Goal: Task Accomplishment & Management: Manage account settings

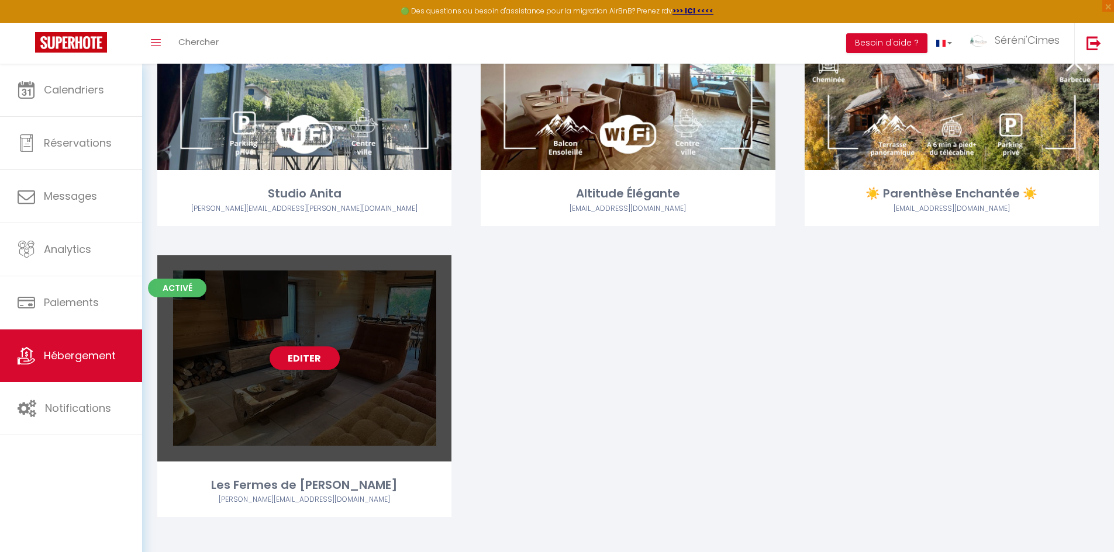
scroll to position [1942, 0]
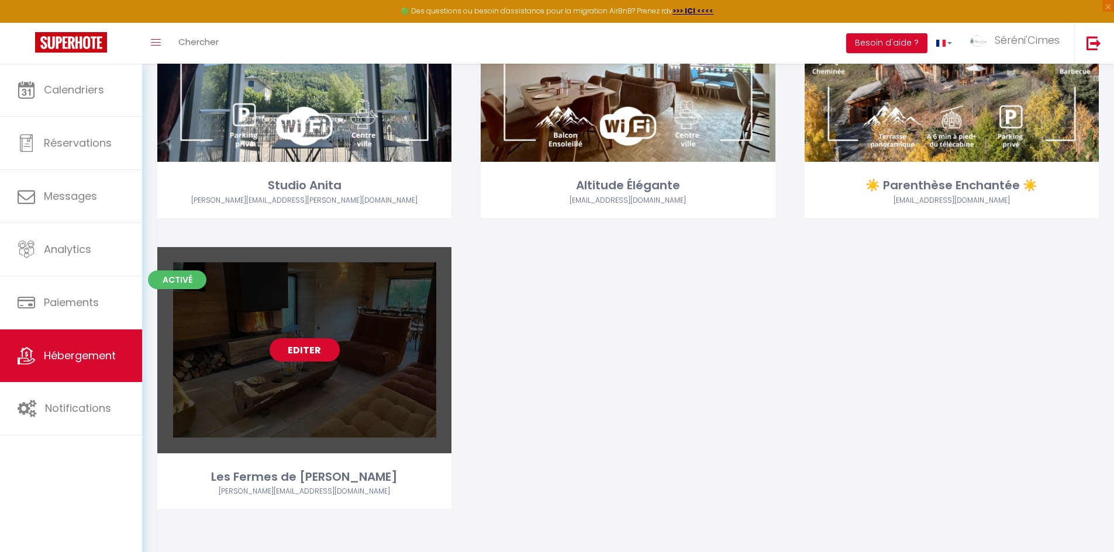
click at [303, 353] on link "Editer" at bounding box center [304, 349] width 70 height 23
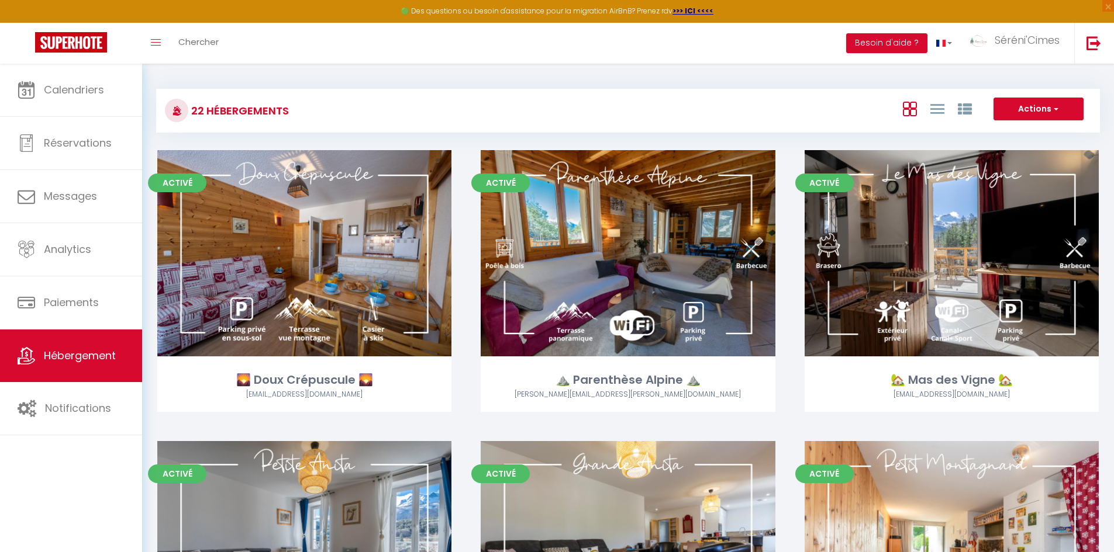
select select "3"
select select "2"
select select "1"
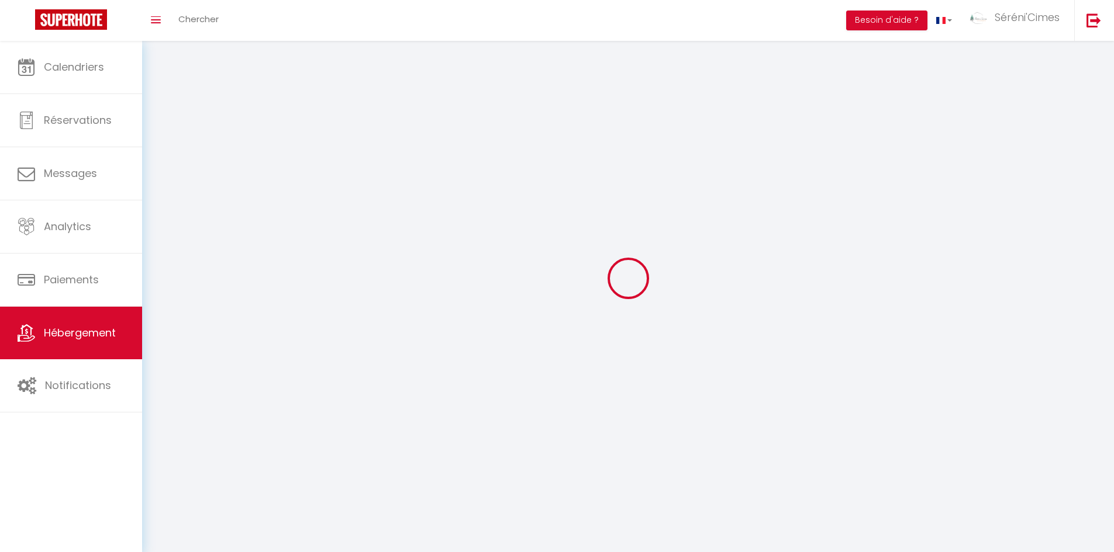
select select
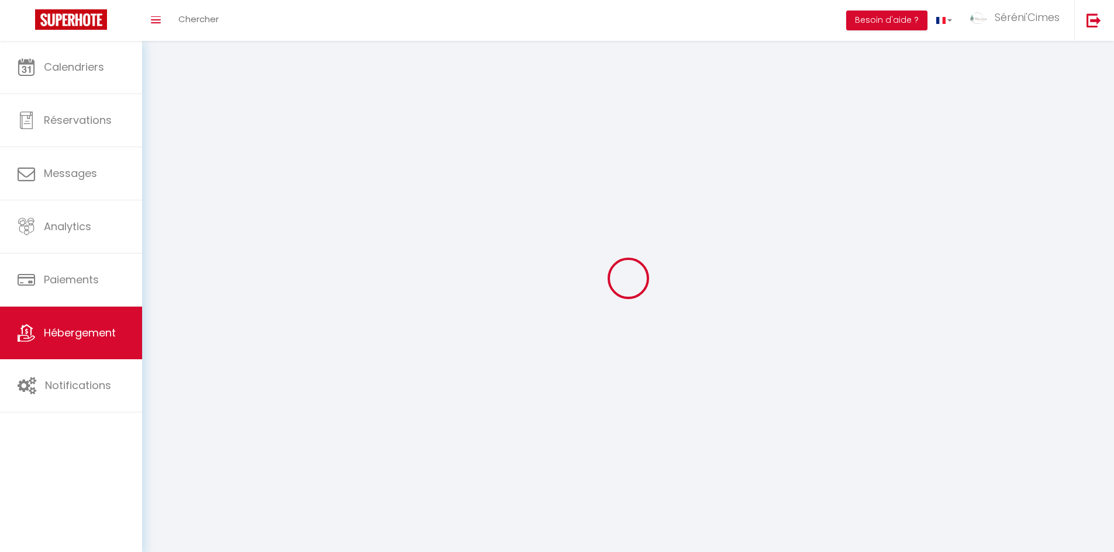
select select
checkbox input "false"
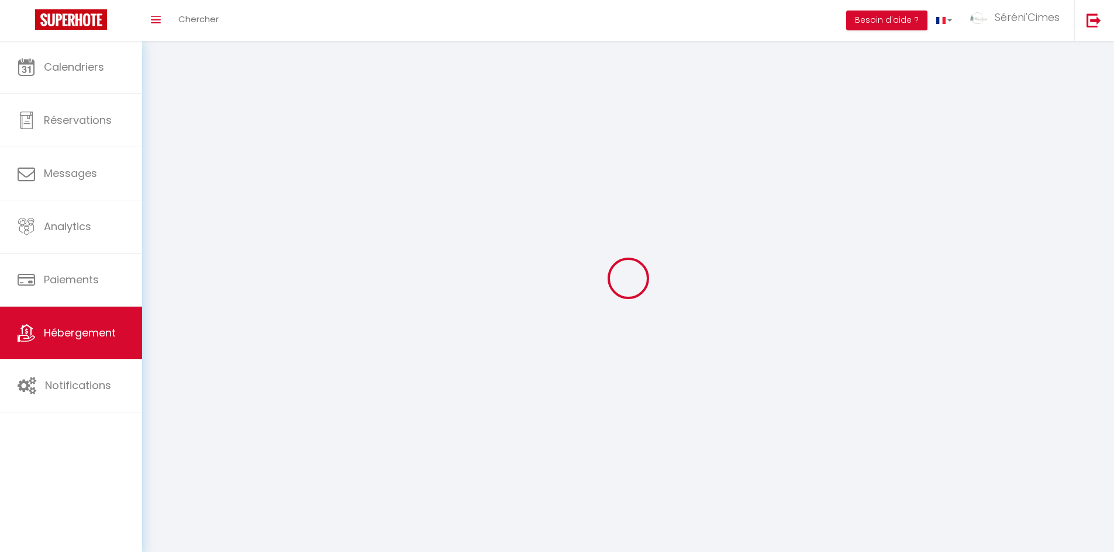
checkbox input "false"
select select
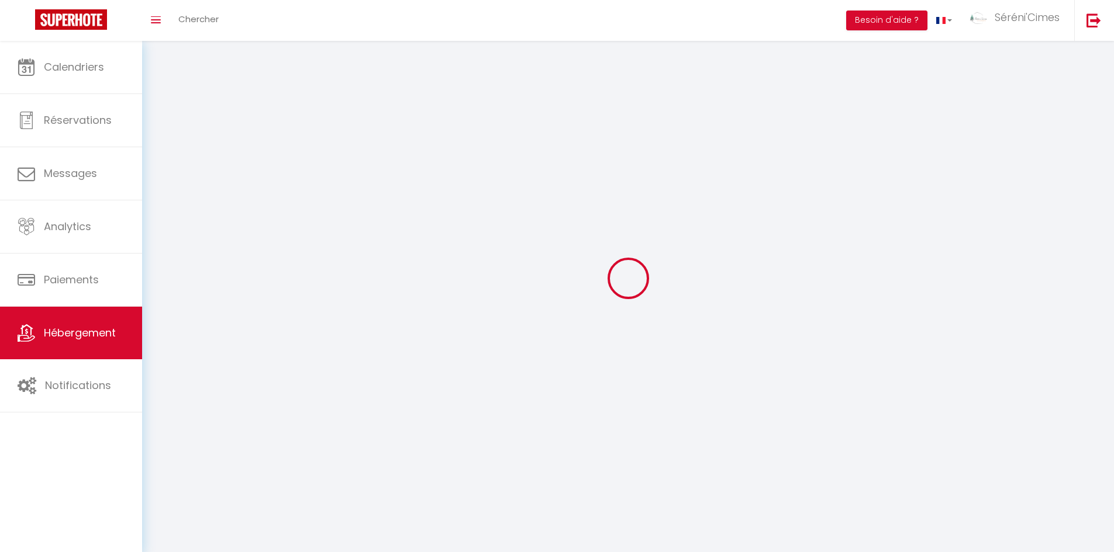
select select
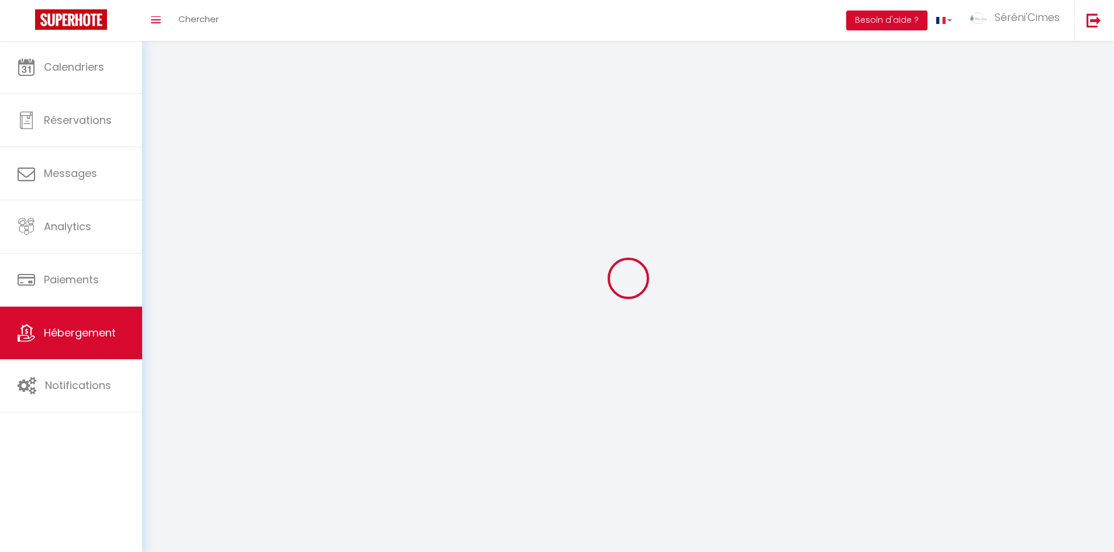
checkbox input "false"
select select
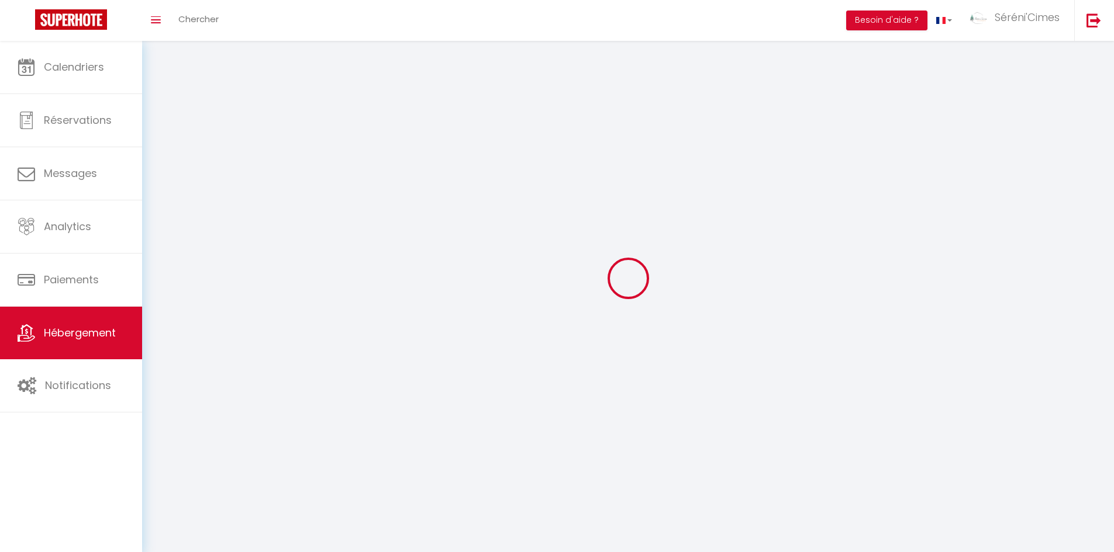
select select
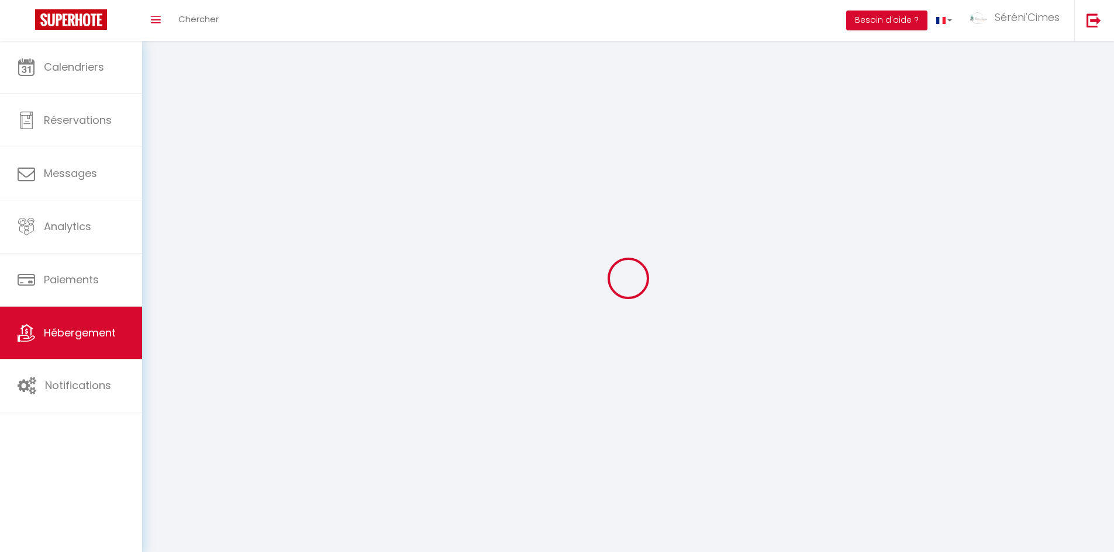
select select
checkbox input "false"
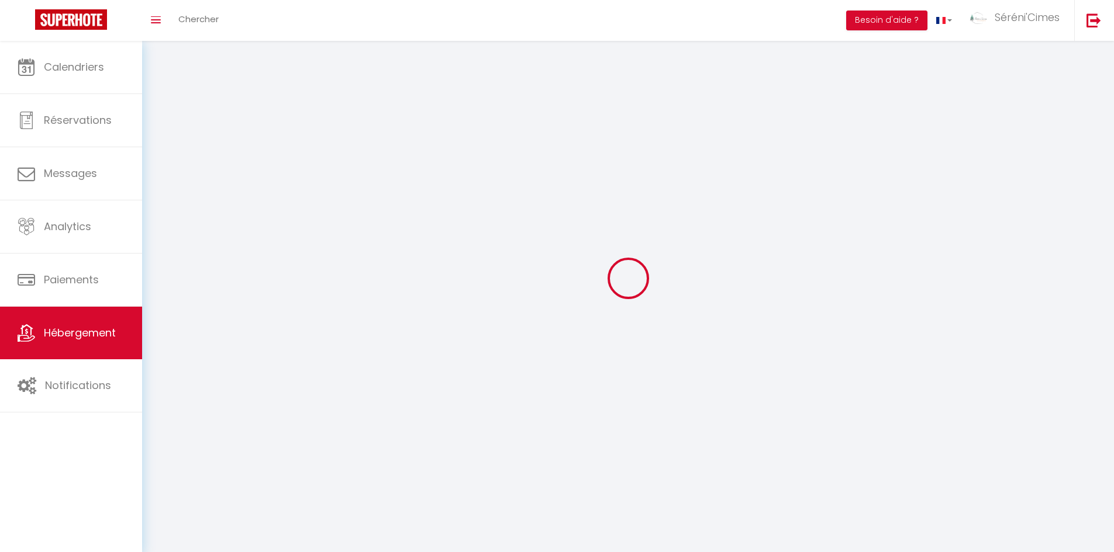
checkbox input "false"
select select
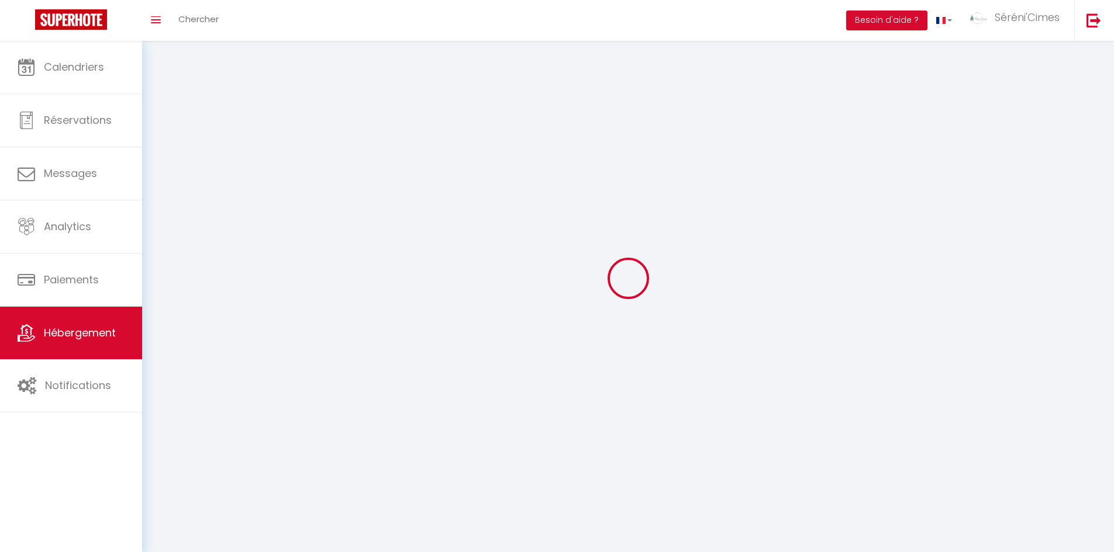
select select
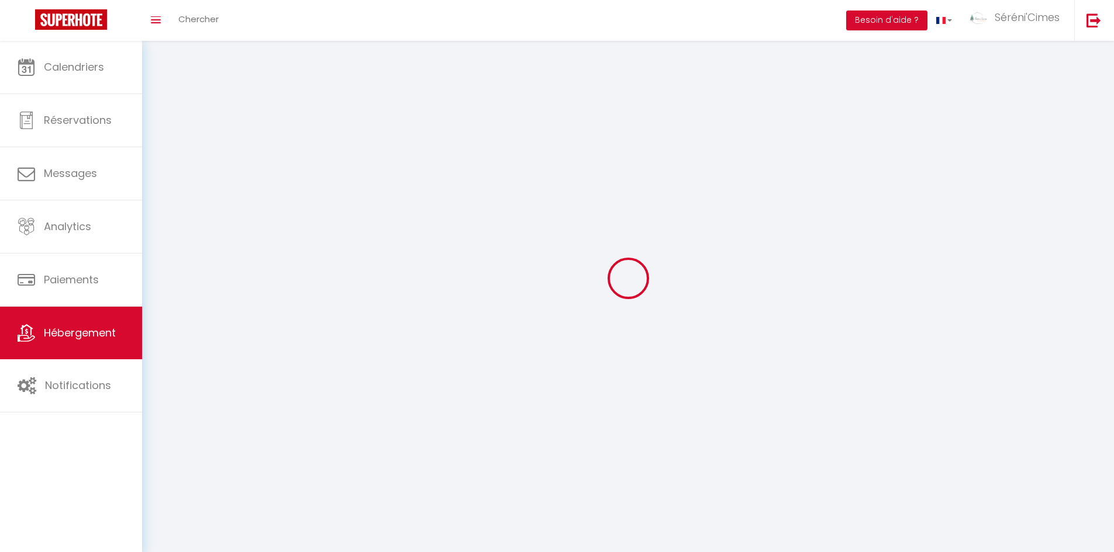
checkbox input "false"
select select
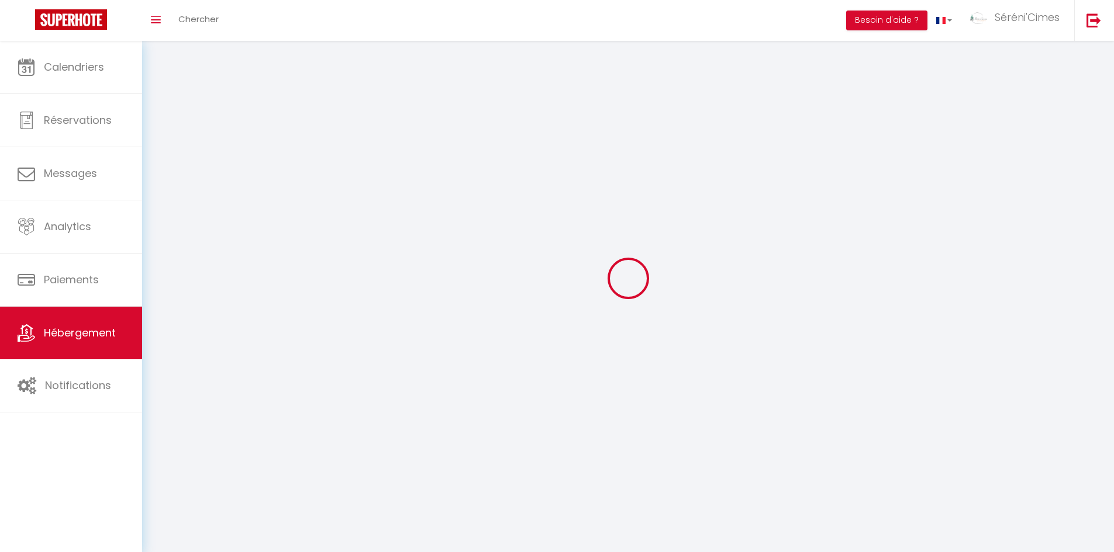
select select
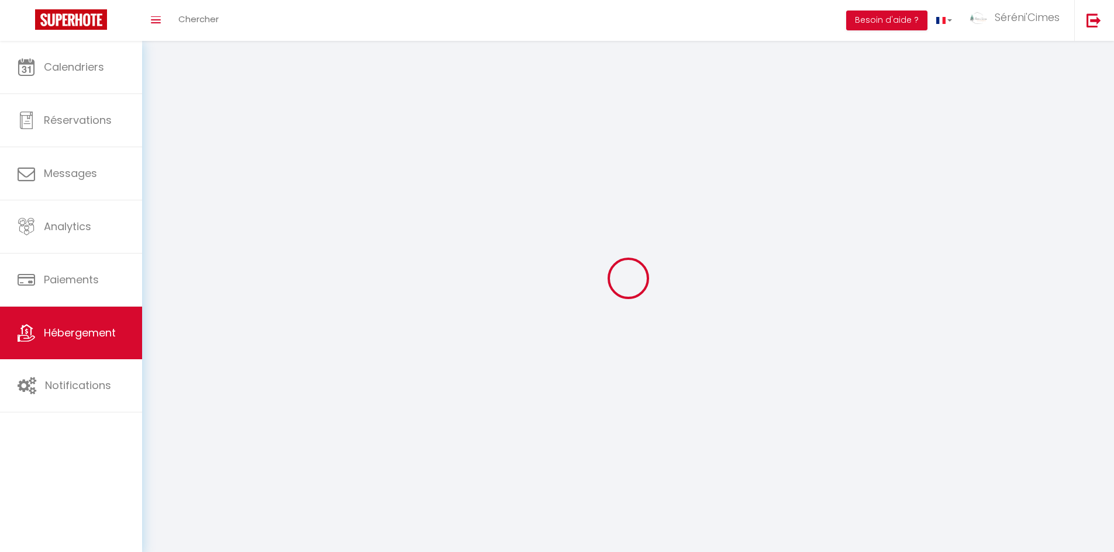
select select
checkbox input "false"
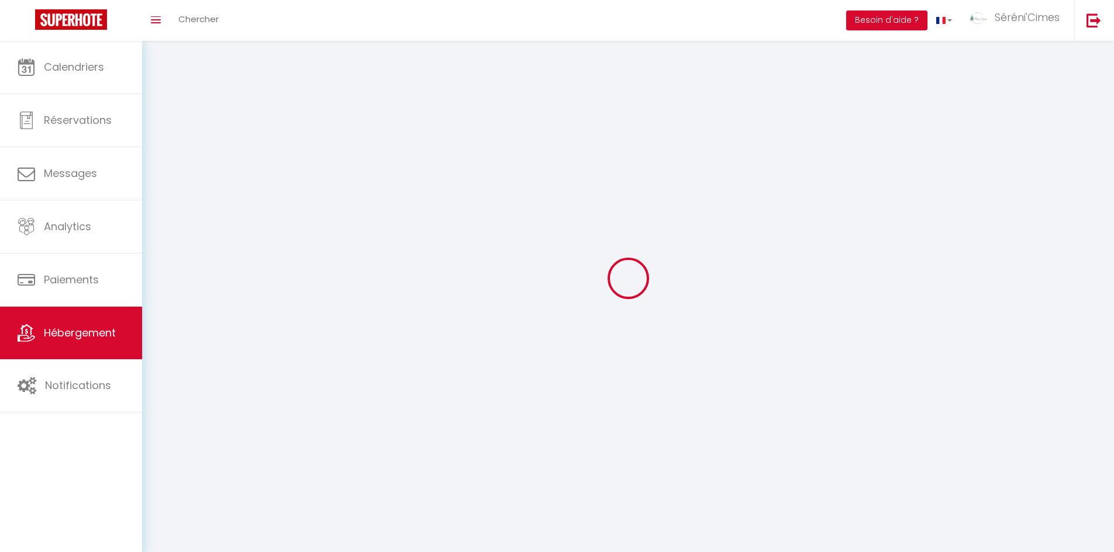
select select
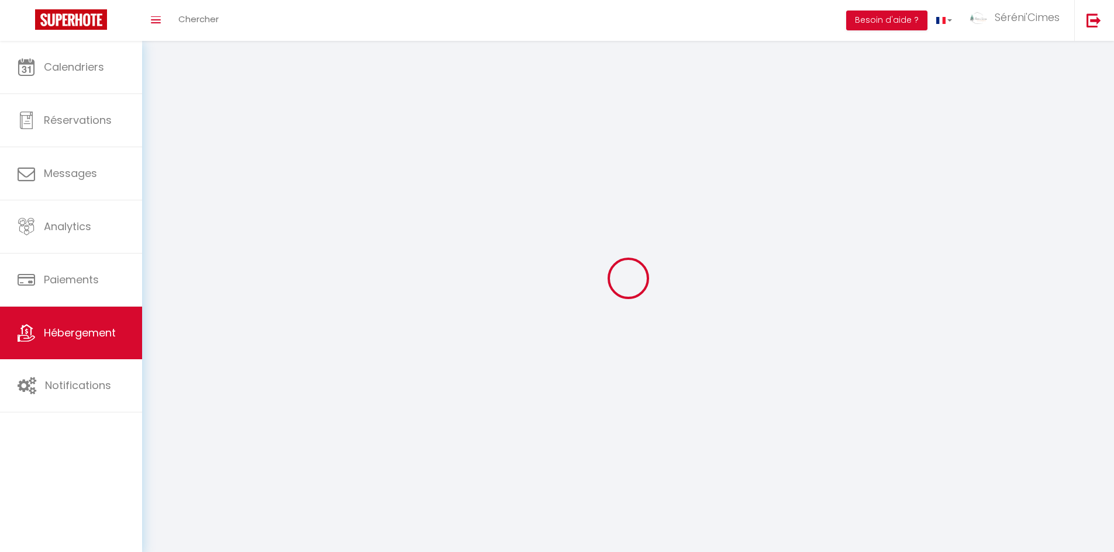
select select
checkbox input "false"
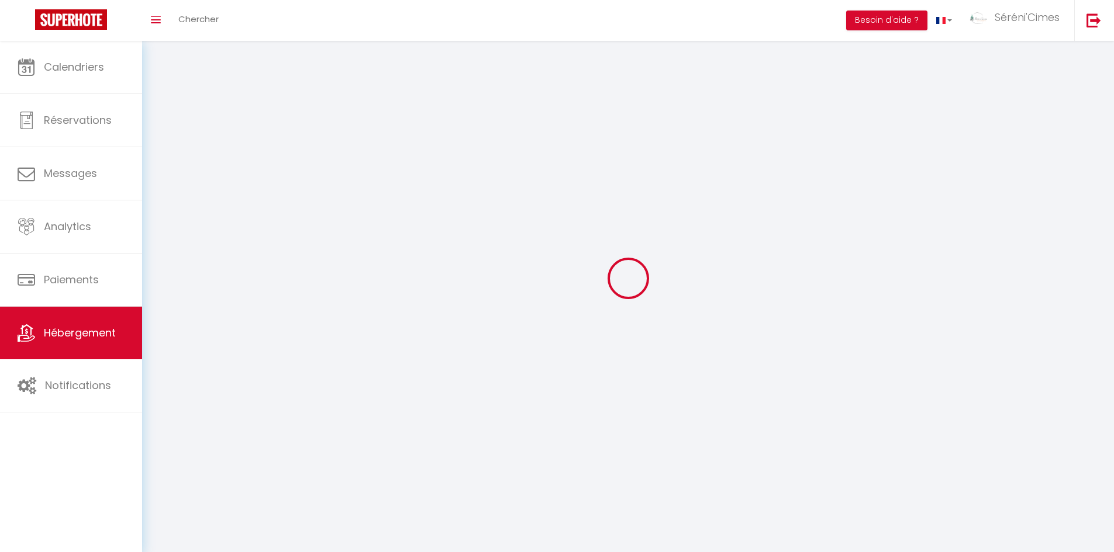
checkbox input "false"
select select
select select "28"
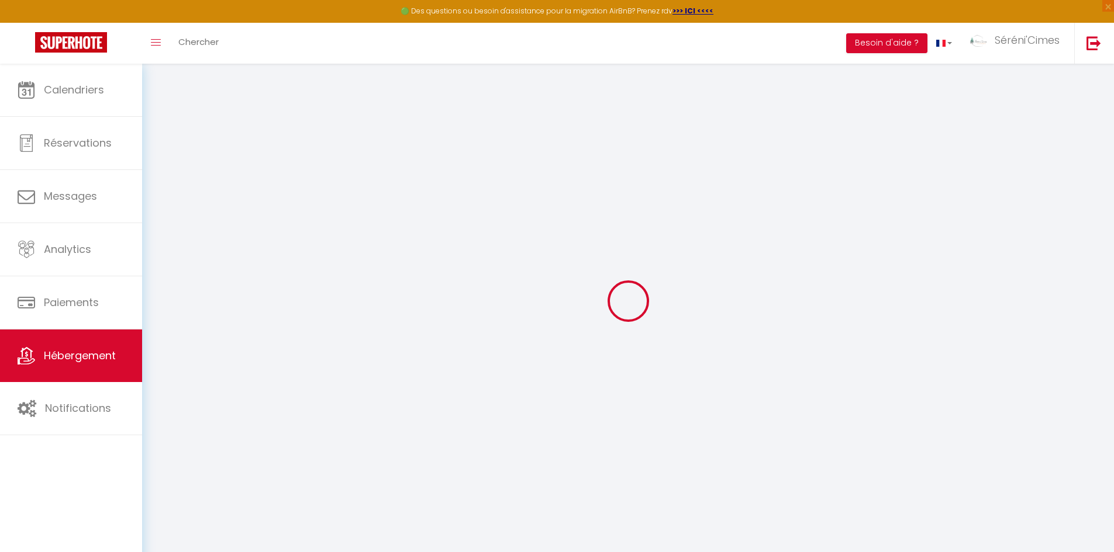
select select
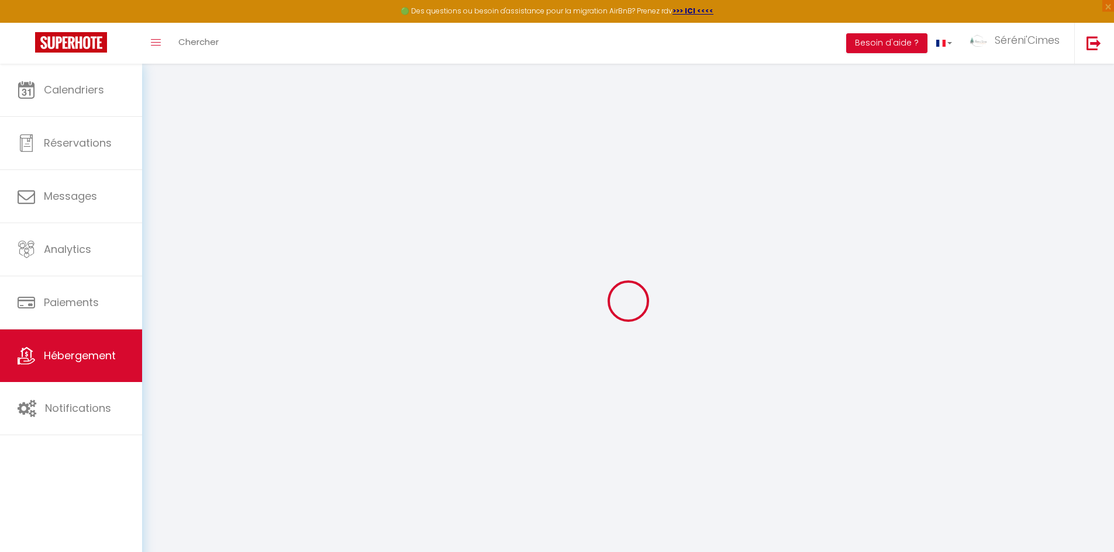
select select
checkbox input "false"
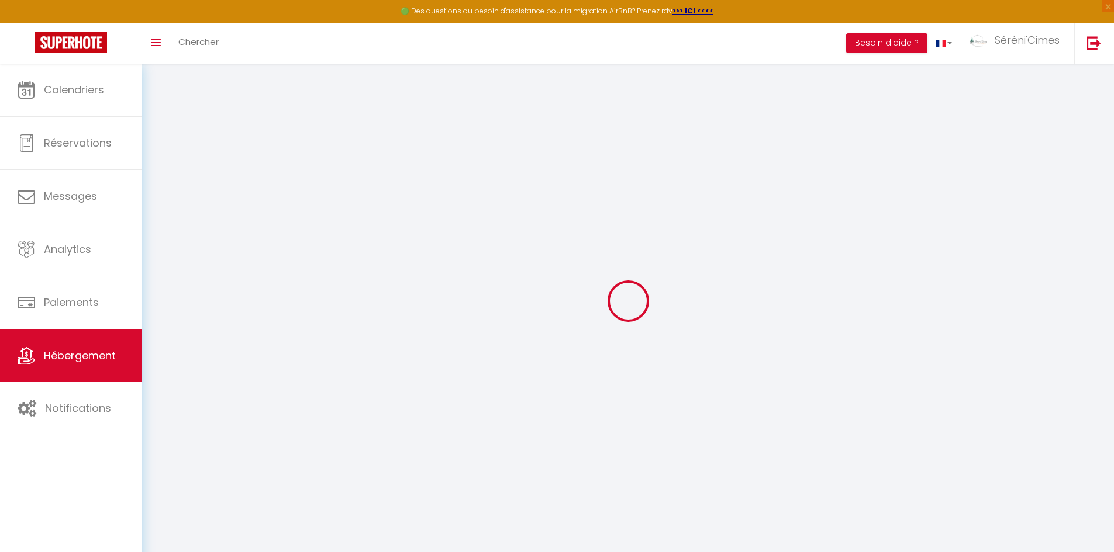
select select
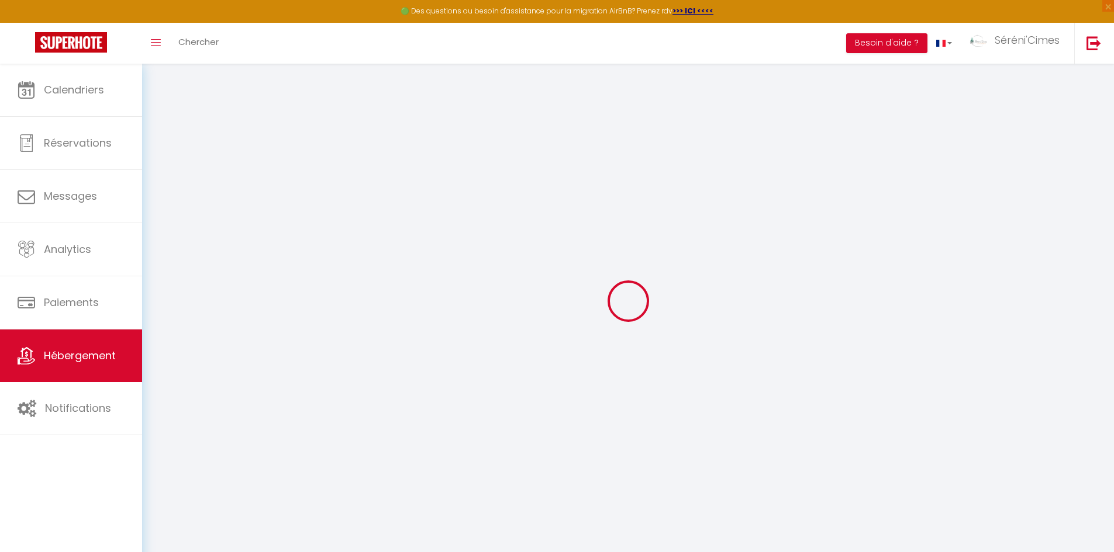
select select
checkbox input "false"
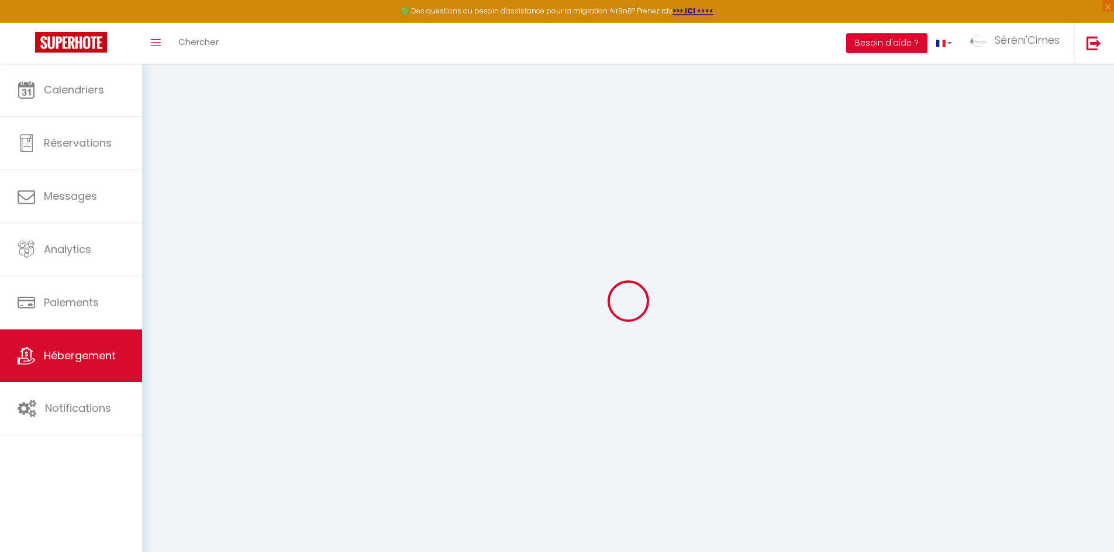
checkbox input "false"
select select
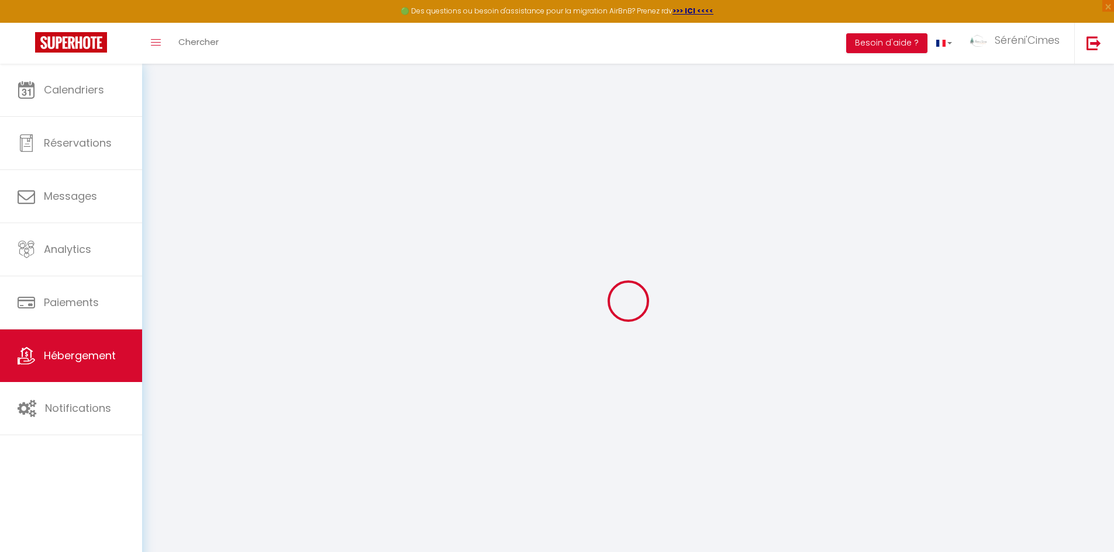
select select
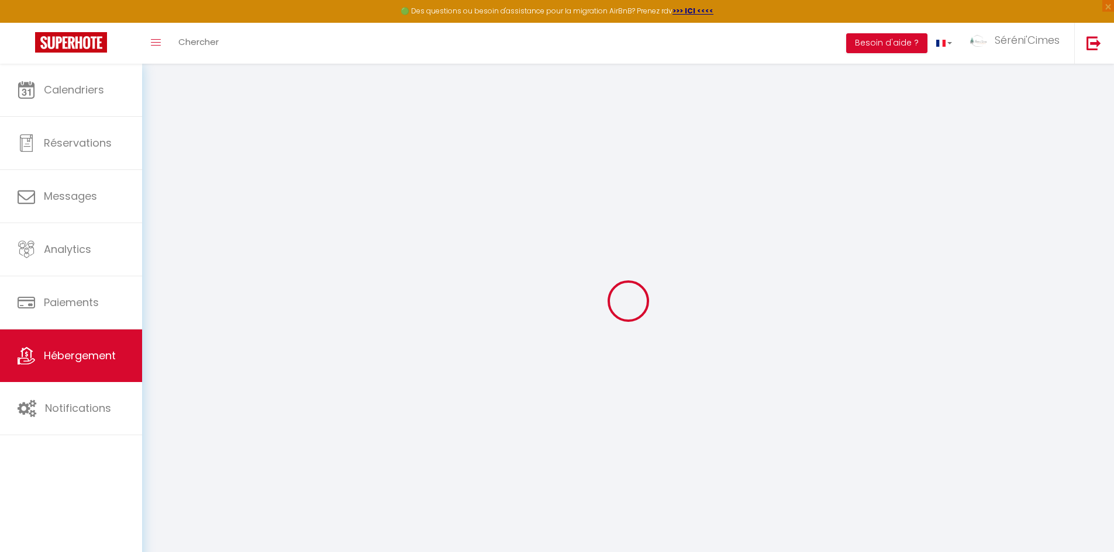
checkbox input "false"
select select
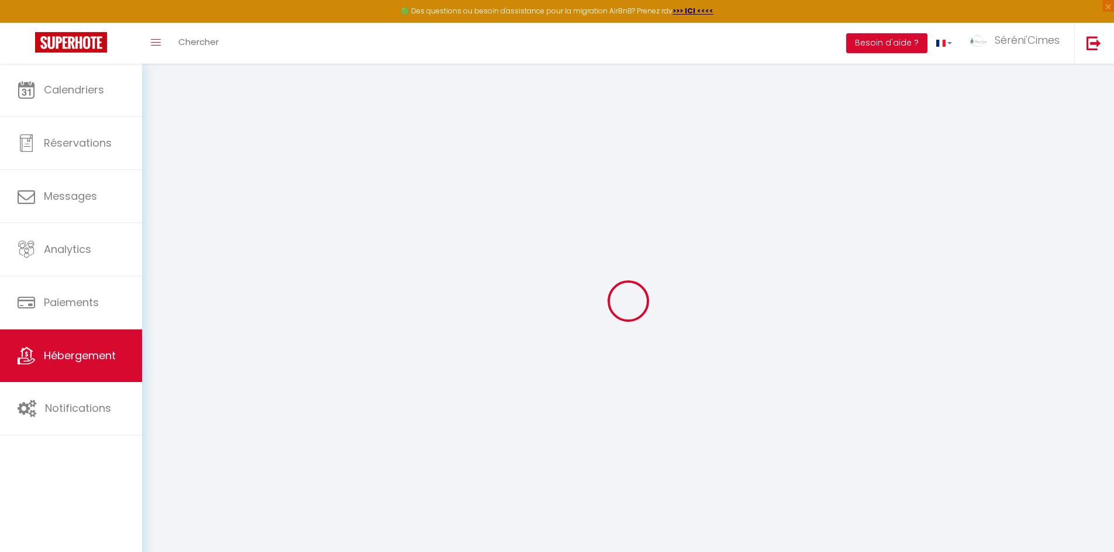
select select
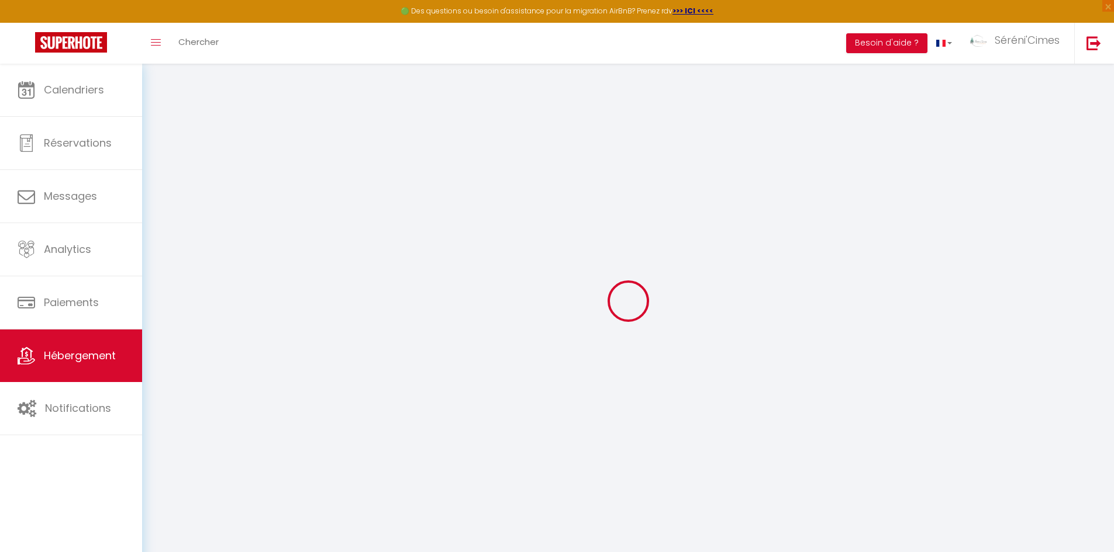
select select
checkbox input "false"
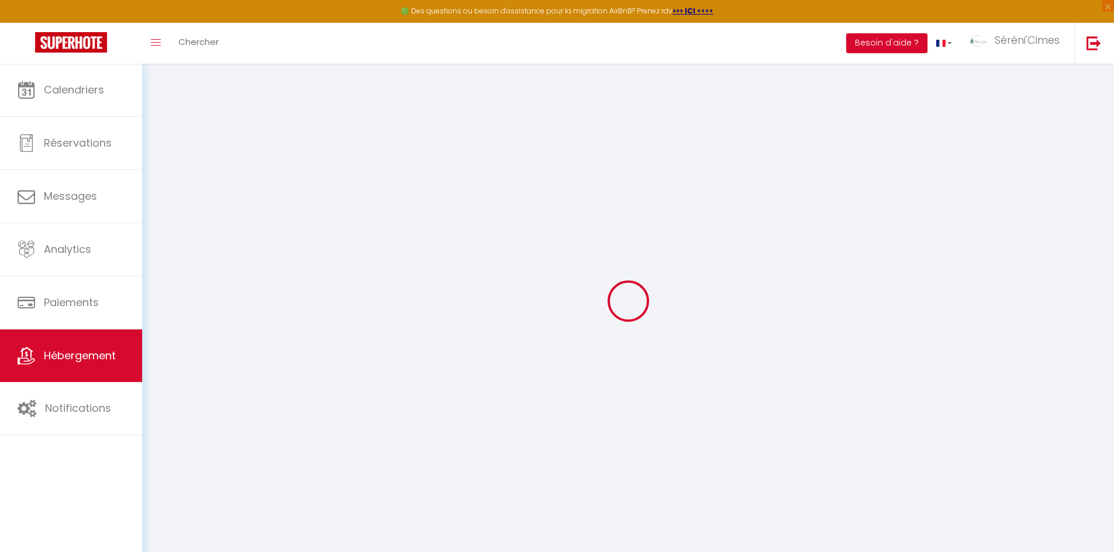
checkbox input "false"
select select
type input "Les Fermes de [PERSON_NAME]"
type input "SARL"
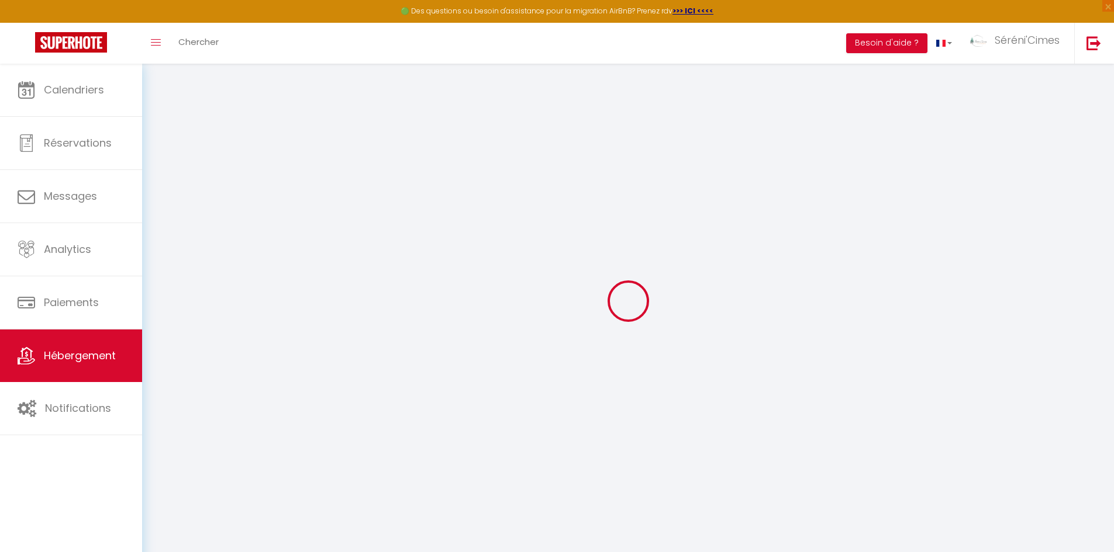
type input "LES MONDEINONS"
type input "11 Lot les Amandiers"
type input "83500"
type input "La Seyne sur Mer"
select select "houses"
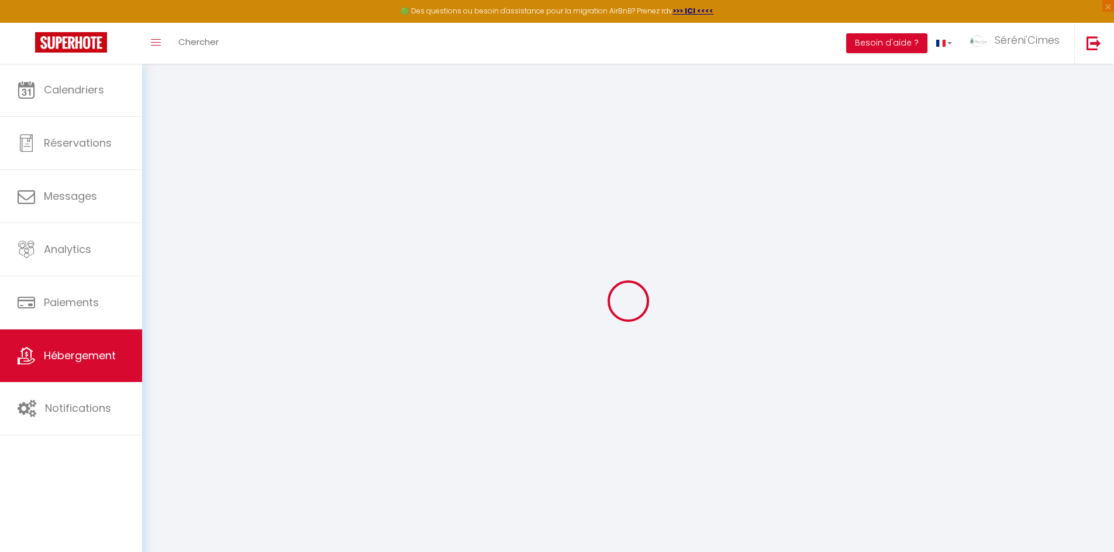
select select "10"
select select "4"
select select "3"
type input "235"
type input "180"
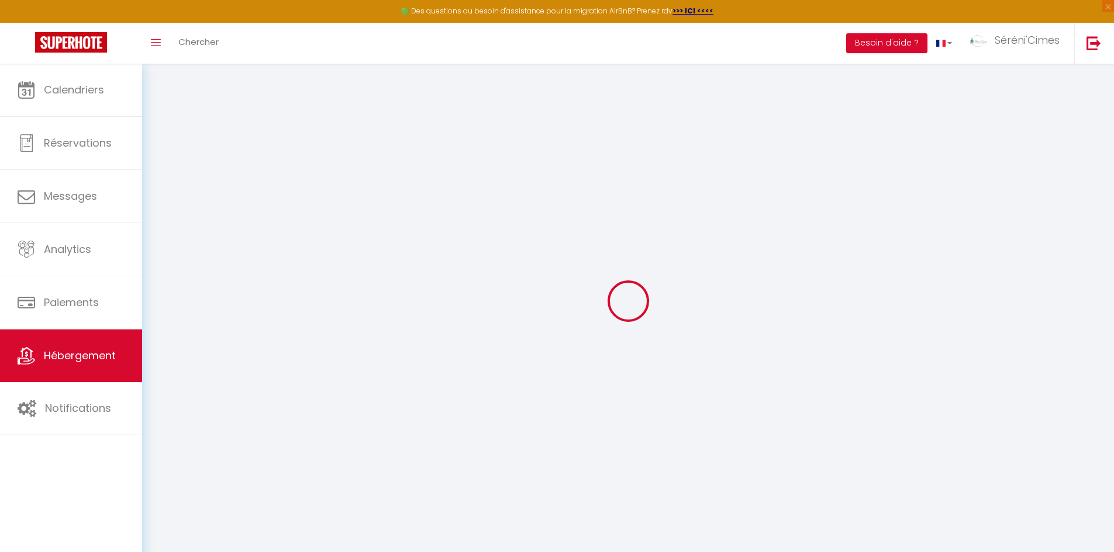
type input "5.5"
type input "3.67"
type input "1500"
select select
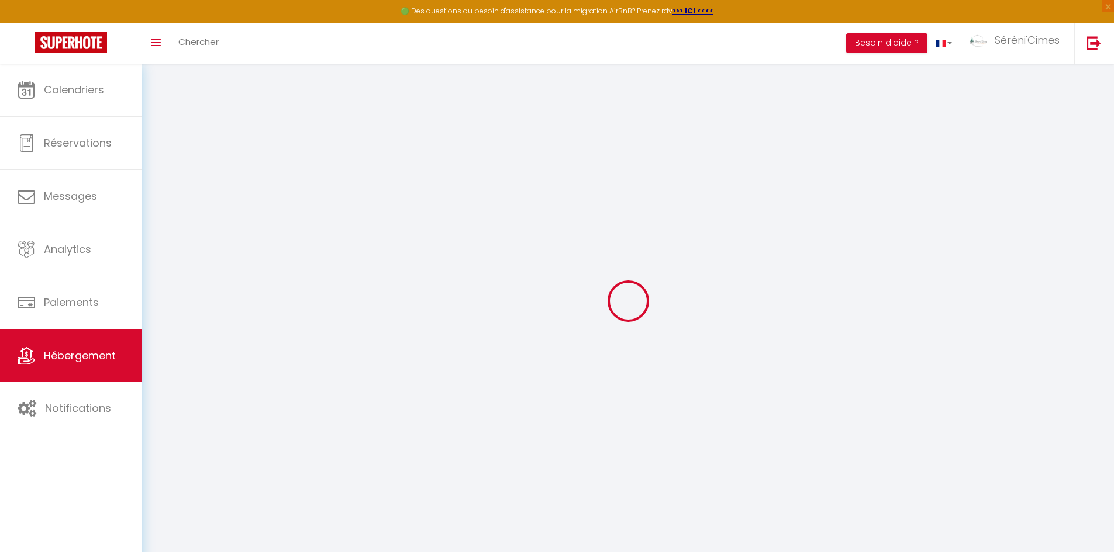
select select
type input "[STREET_ADDRESS]"
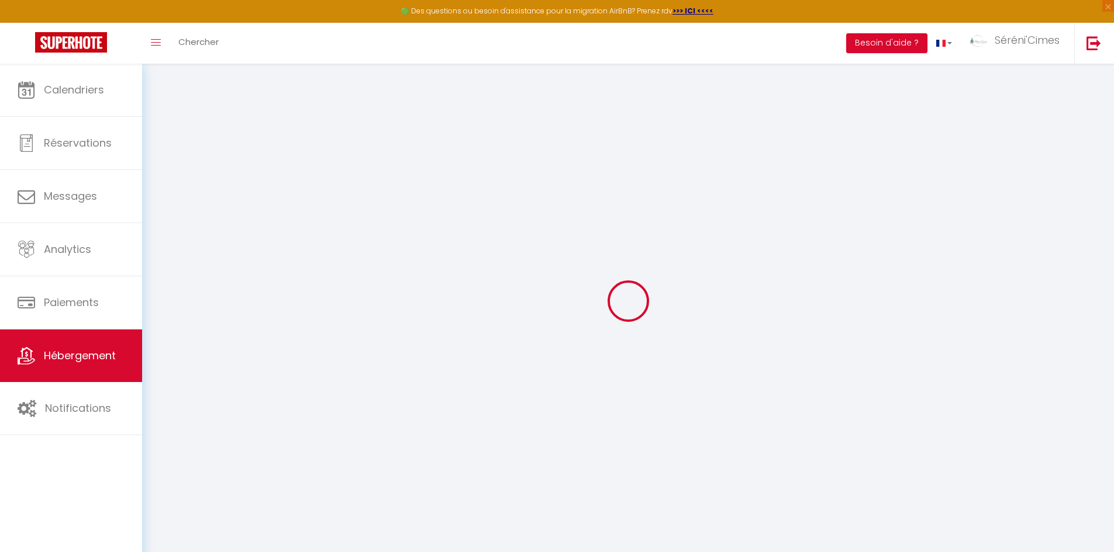
type input "04400"
type input "Enchastrayes"
type input "[EMAIL_ADDRESS][DOMAIN_NAME]"
select select
checkbox input "false"
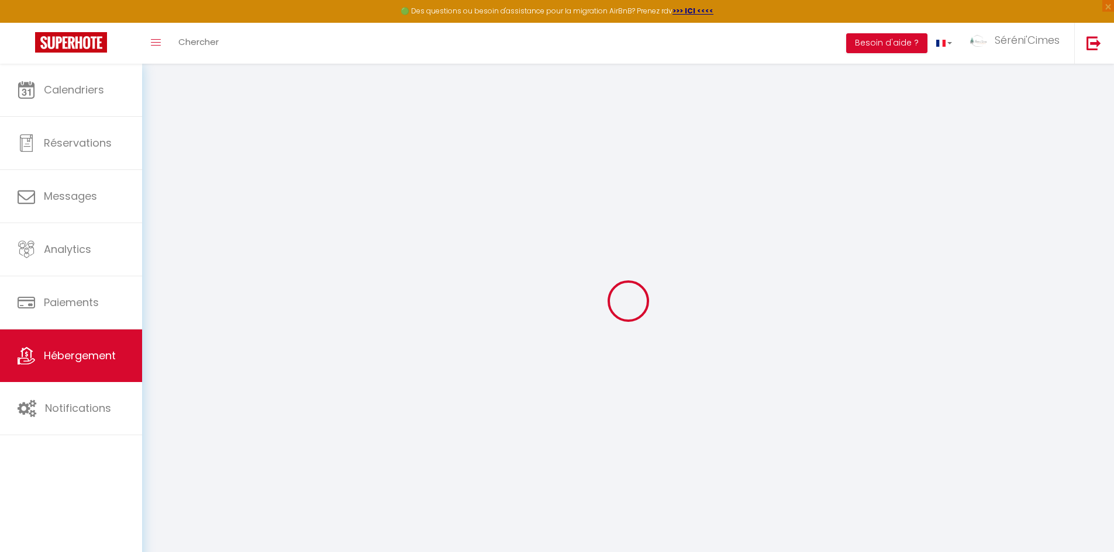
checkbox input "false"
radio input "true"
type input "24"
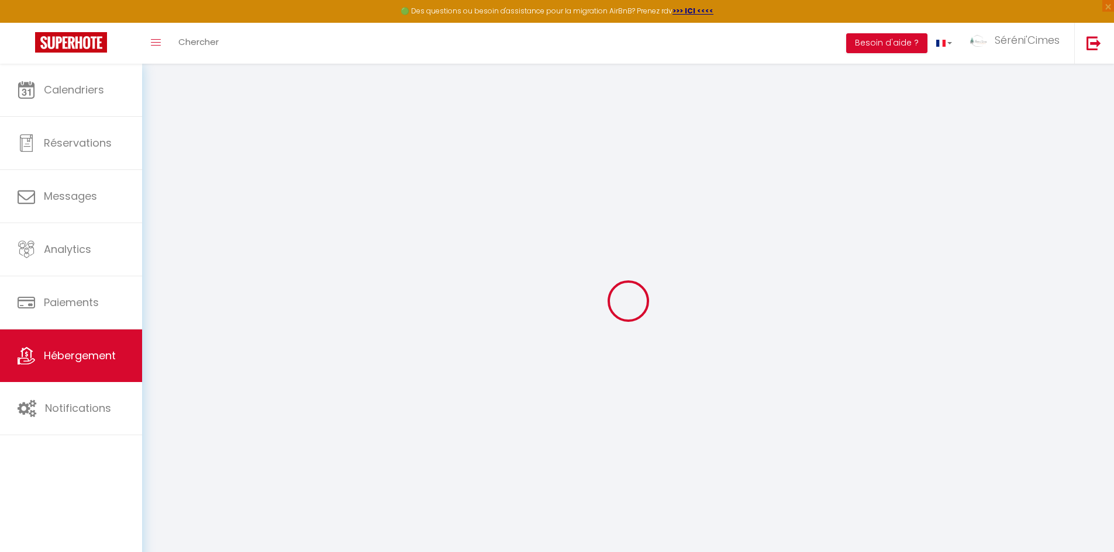
type input "241"
type input "0"
select select "chalet"
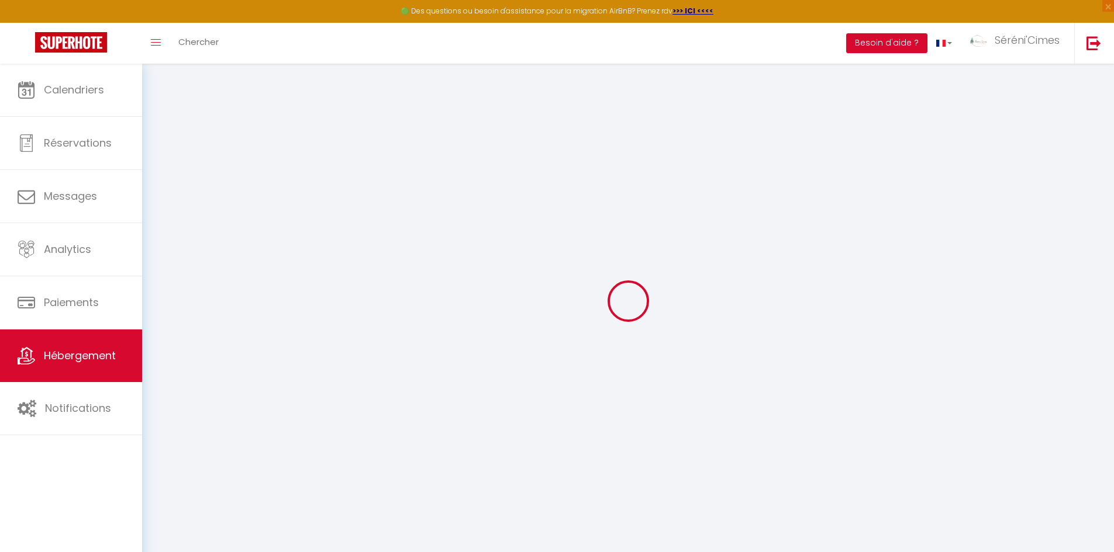
select select
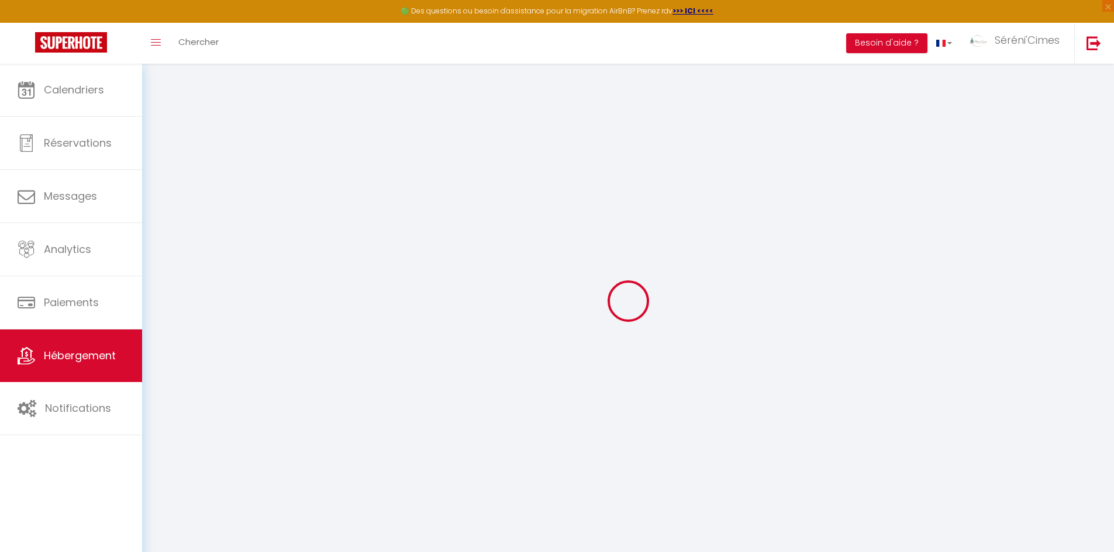
select select
checkbox input "false"
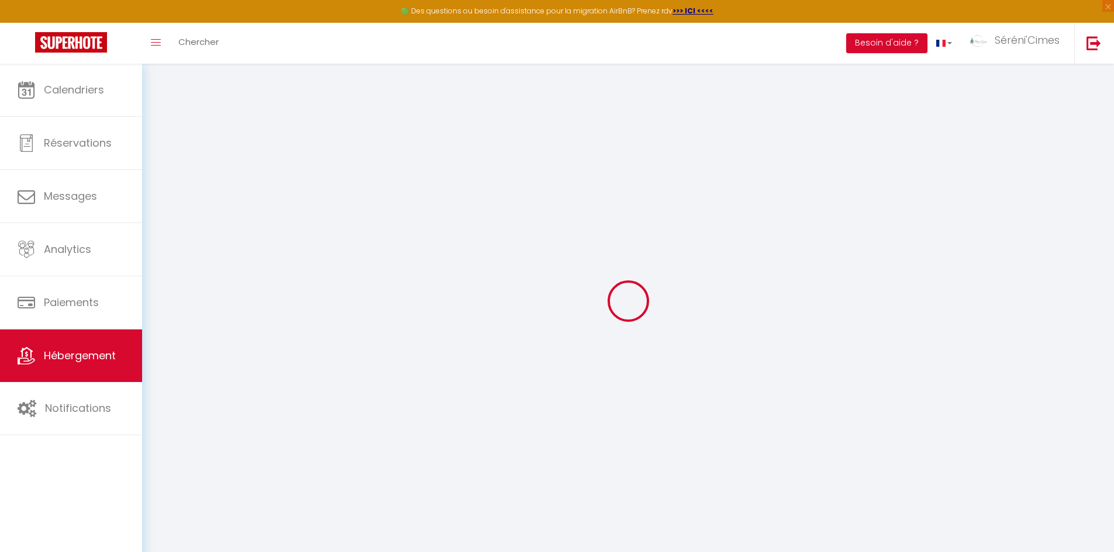
checkbox input "false"
select select
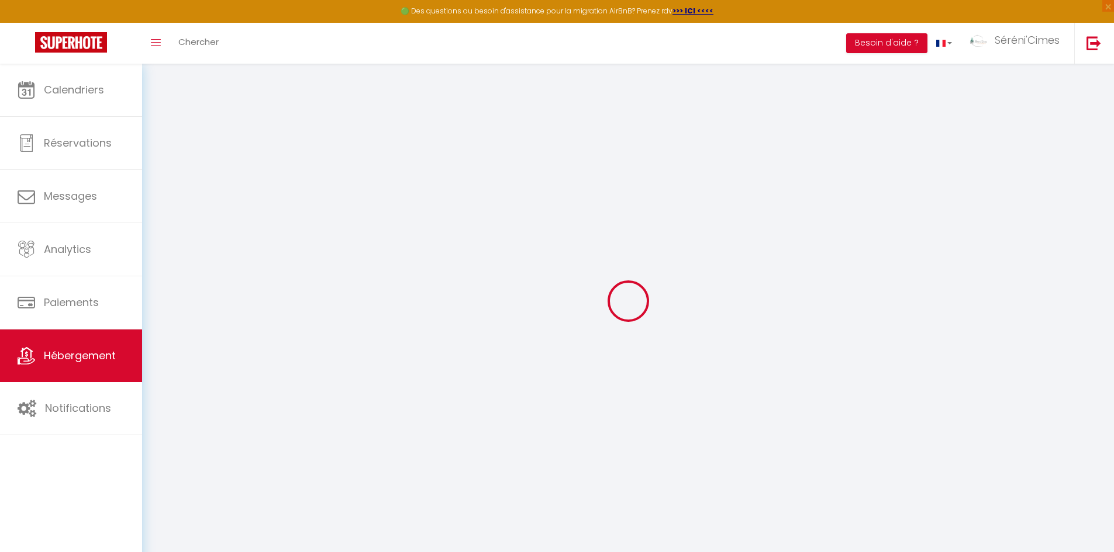
select select
checkbox input "false"
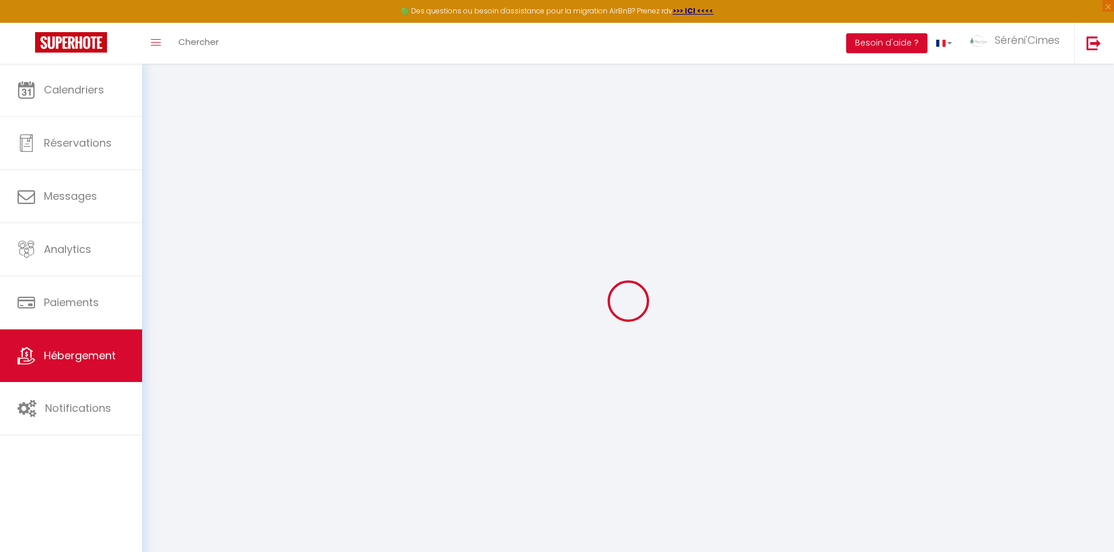
checkbox input "false"
select select
checkbox input "false"
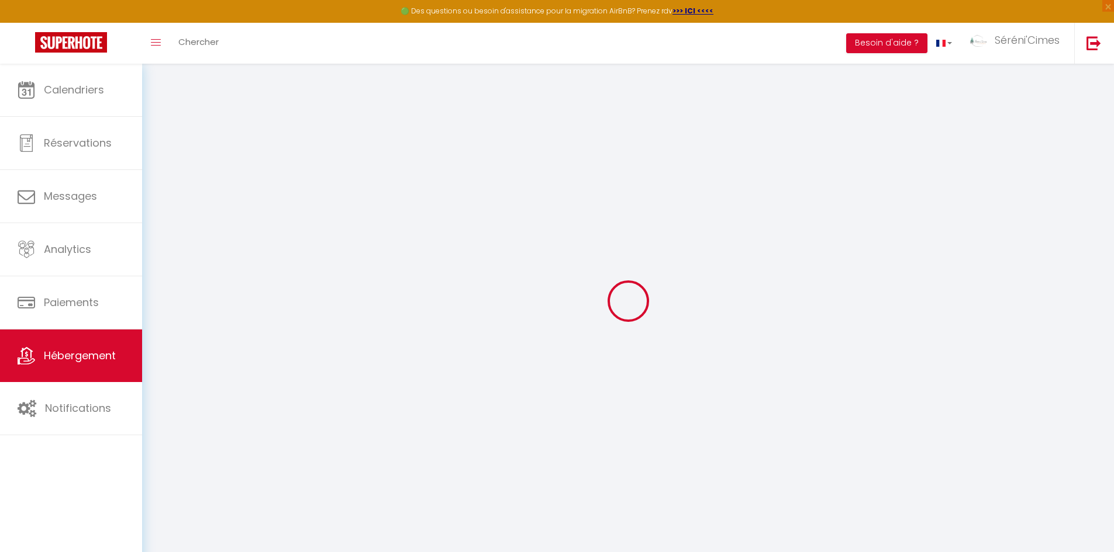
checkbox input "false"
select select "17:00"
select select "23:45"
select select "10:00"
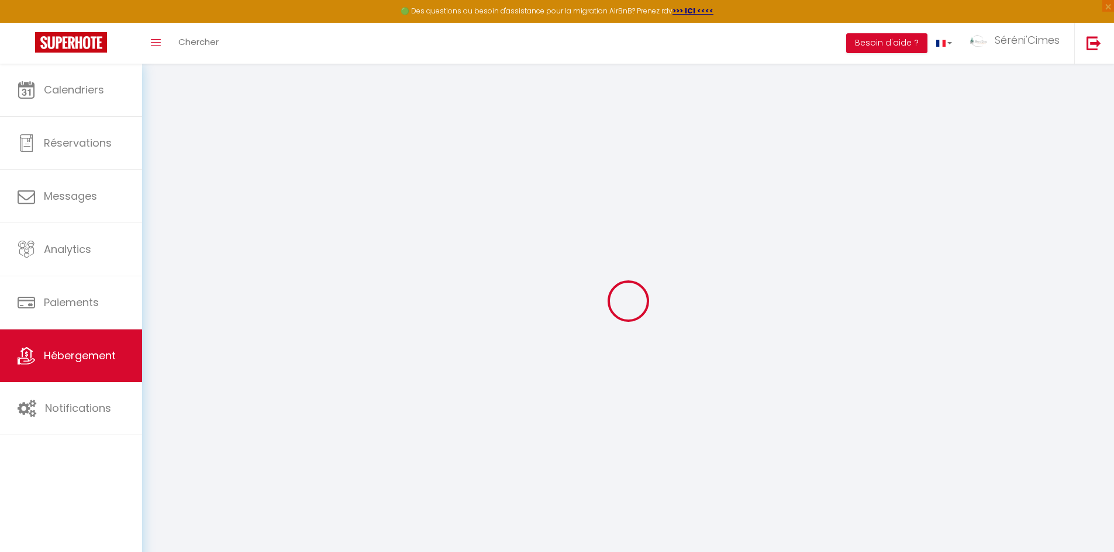
select select "15"
select select "120"
select select "01:00"
select select
checkbox input "false"
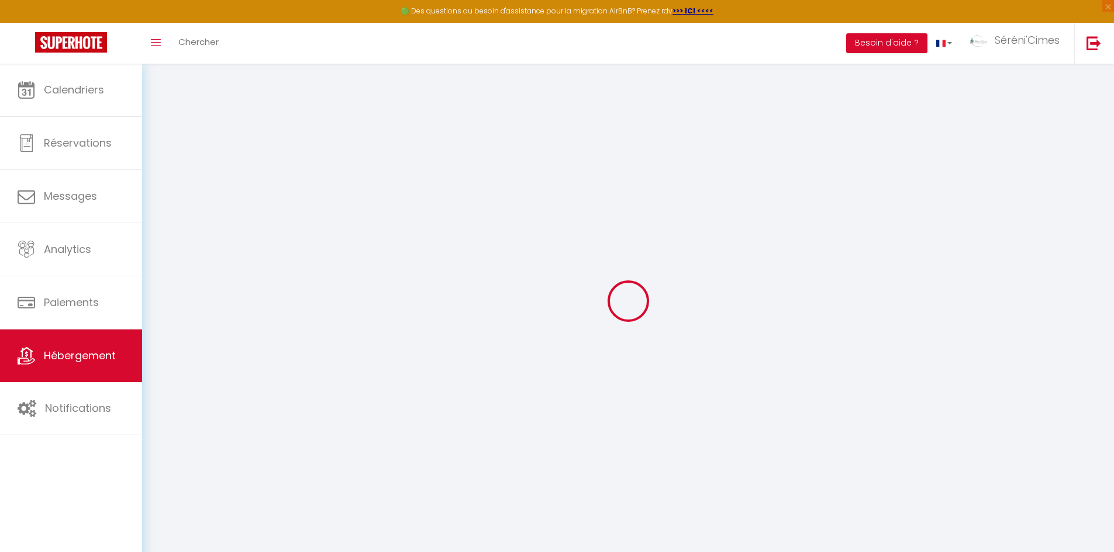
checkbox input "false"
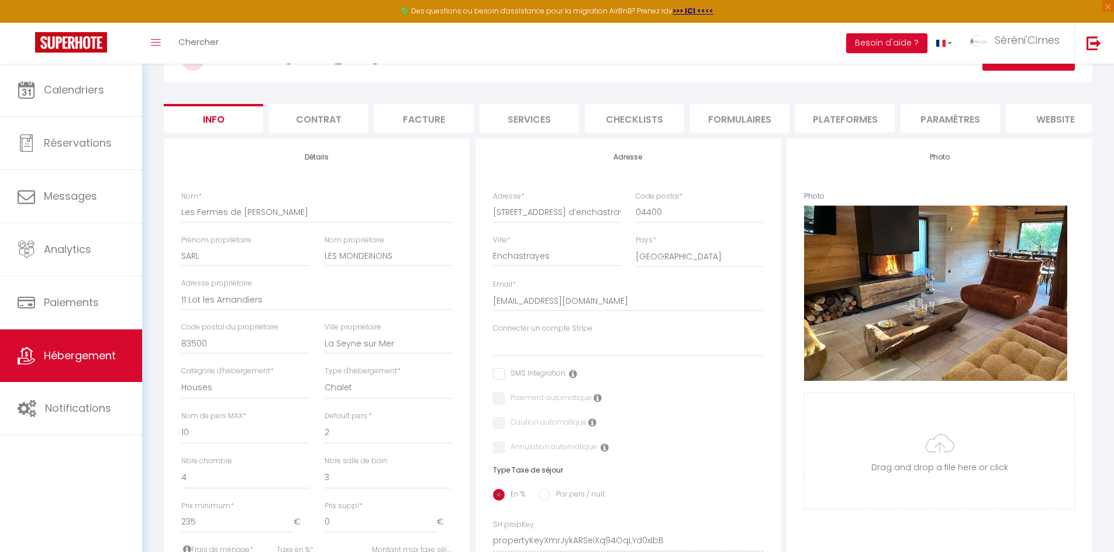
scroll to position [117, 0]
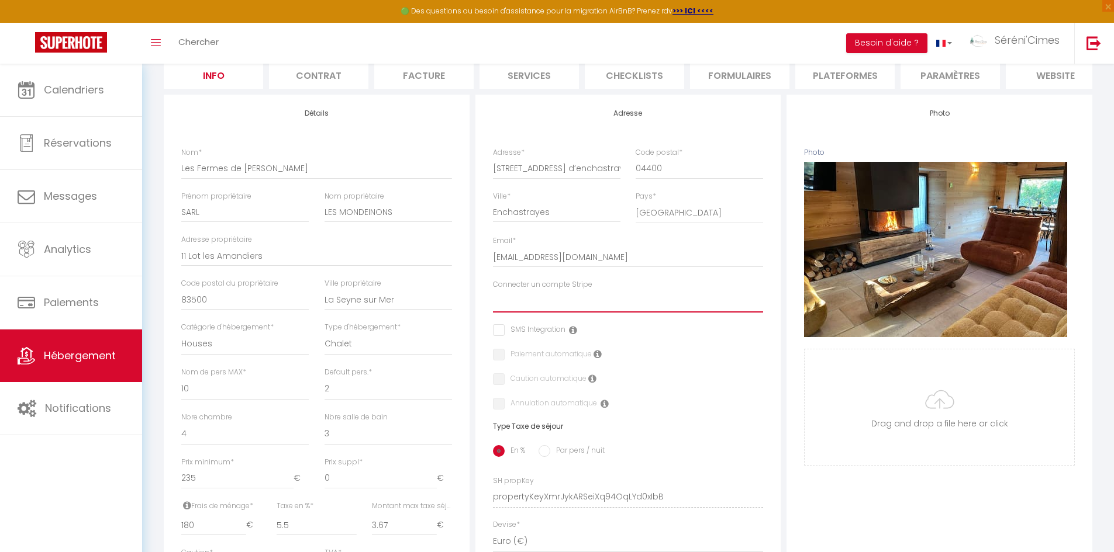
click at [563, 310] on select "PERRIOLLAT [PERSON_NAME]'Cimes Conciergerie [PERSON_NAME] [GEOGRAPHIC_DATA] [GE…" at bounding box center [628, 302] width 271 height 22
click at [281, 267] on input "11 Lot les Amandiers" at bounding box center [316, 256] width 271 height 21
click at [281, 264] on input "11 Lot les Amandiers" at bounding box center [316, 256] width 271 height 21
paste input "695 CHEMIN DE CHATEAUBANNE"
click at [770, 406] on div "Adresse Adresse * 100 route du villard d’enchastrayes Code postal * 04400 Ville…" at bounding box center [628, 382] width 306 height 575
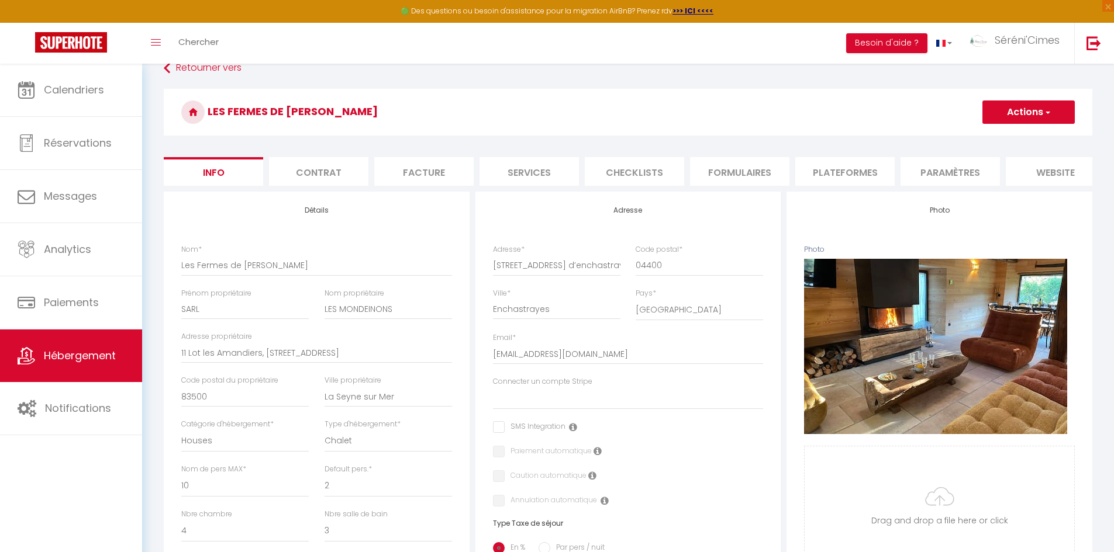
scroll to position [0, 0]
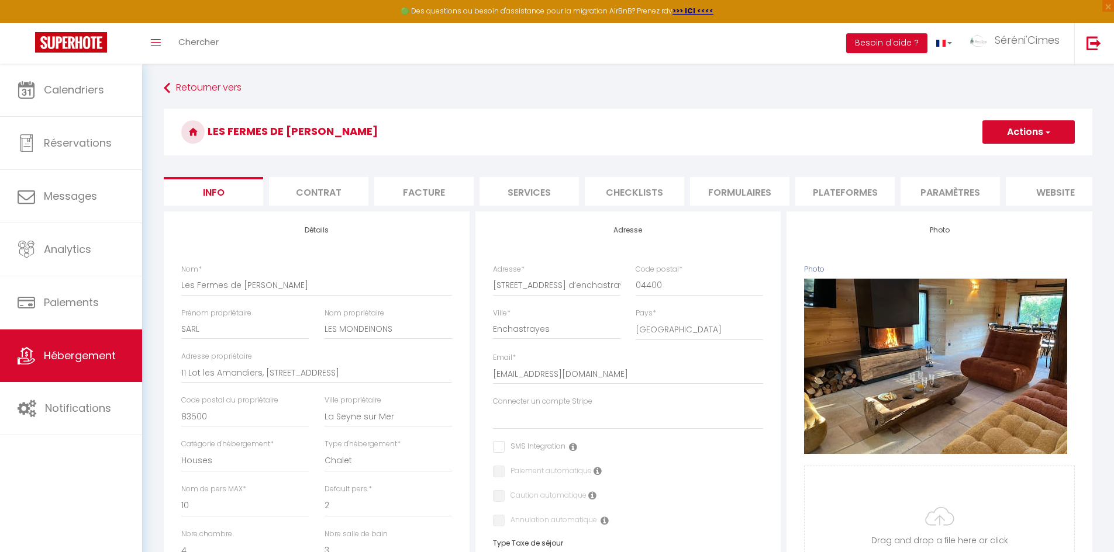
click at [1014, 125] on button "Actions" at bounding box center [1028, 131] width 92 height 23
click at [991, 157] on input "Enregistrer" at bounding box center [981, 158] width 43 height 12
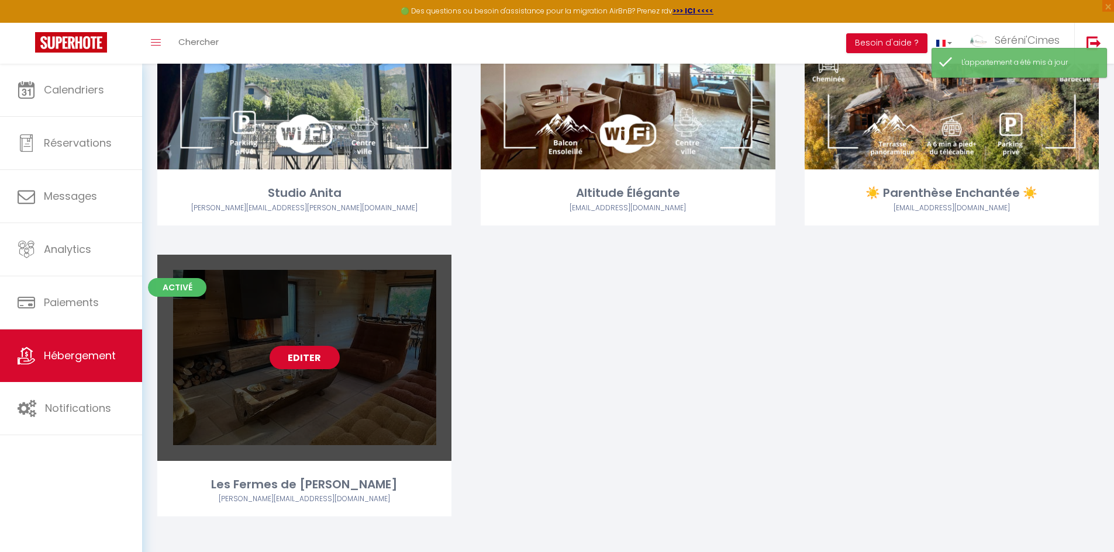
scroll to position [1883, 0]
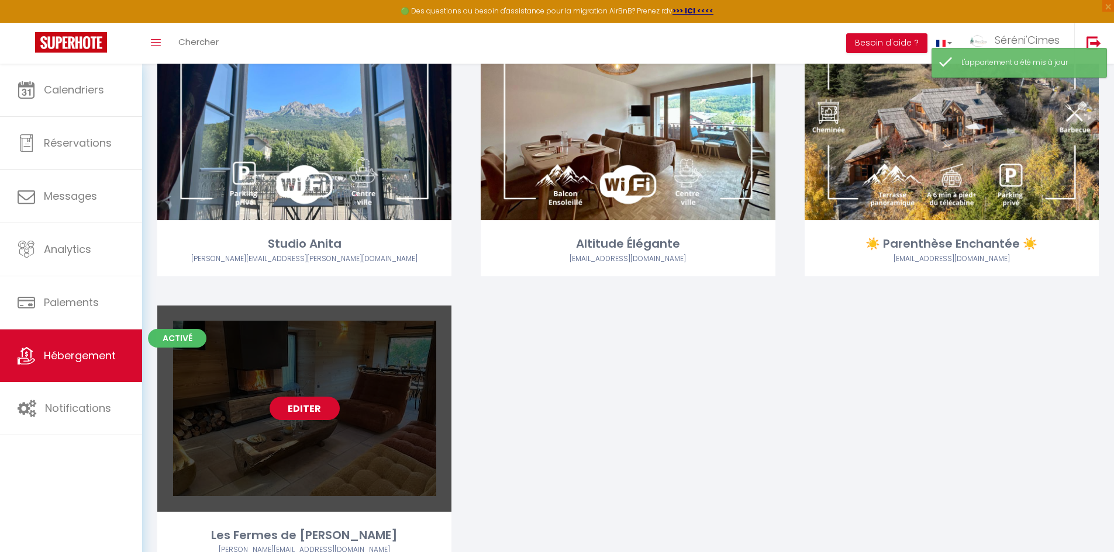
click at [299, 403] on link "Editer" at bounding box center [304, 408] width 70 height 23
click at [300, 403] on link "Editer" at bounding box center [304, 408] width 70 height 23
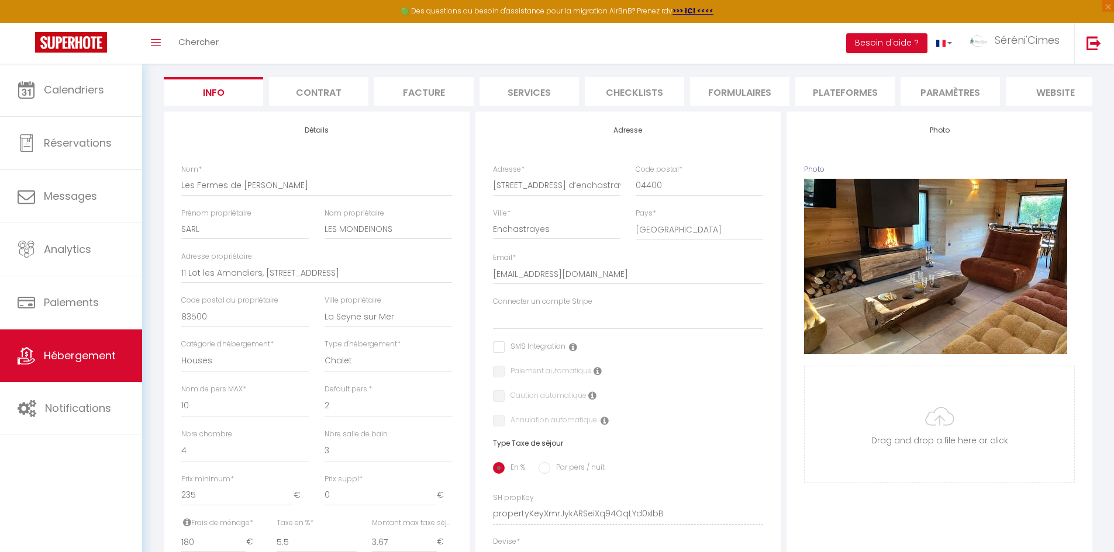
scroll to position [117, 0]
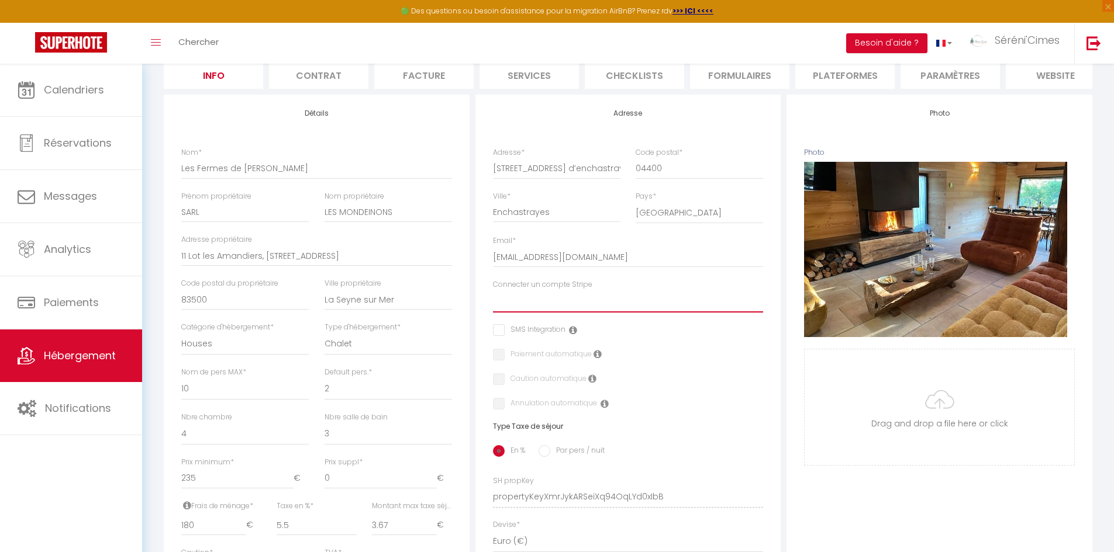
click at [542, 308] on select "PERRIOLLAT [PERSON_NAME]'Cimes Conciergerie [PERSON_NAME] [GEOGRAPHIC_DATA] [GE…" at bounding box center [628, 302] width 271 height 22
click at [725, 386] on div "Caution automatique" at bounding box center [628, 380] width 271 height 13
click at [1018, 46] on span "Séréni'Cimes" at bounding box center [1026, 40] width 65 height 15
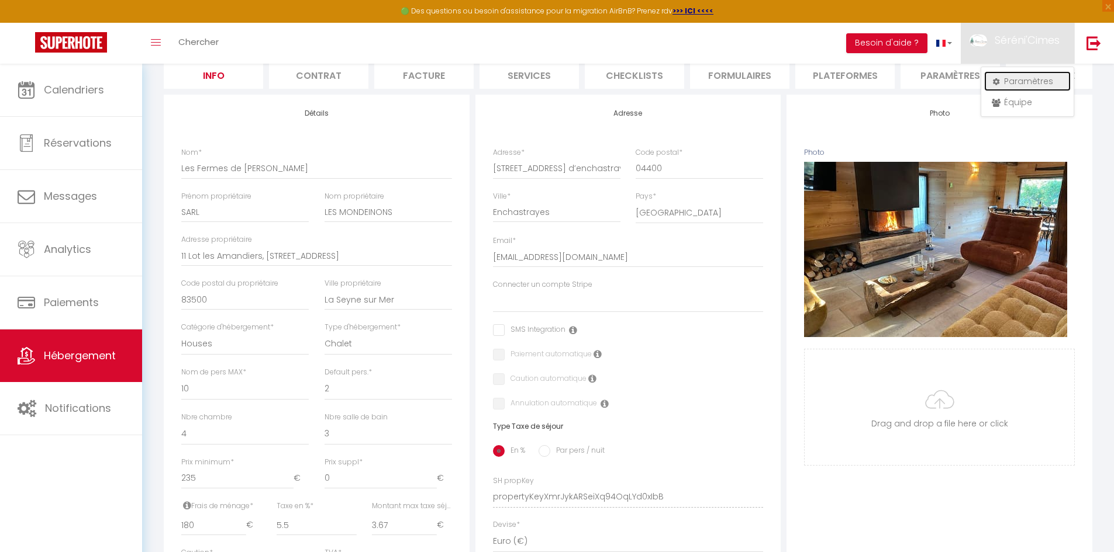
click at [1017, 85] on link "Paramètres" at bounding box center [1027, 81] width 87 height 20
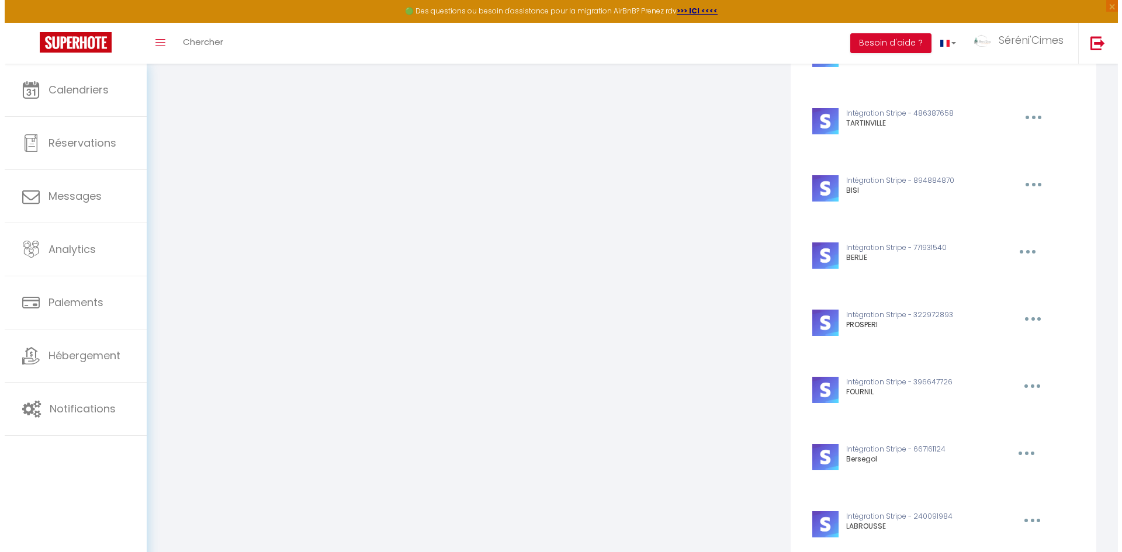
scroll to position [1559, 0]
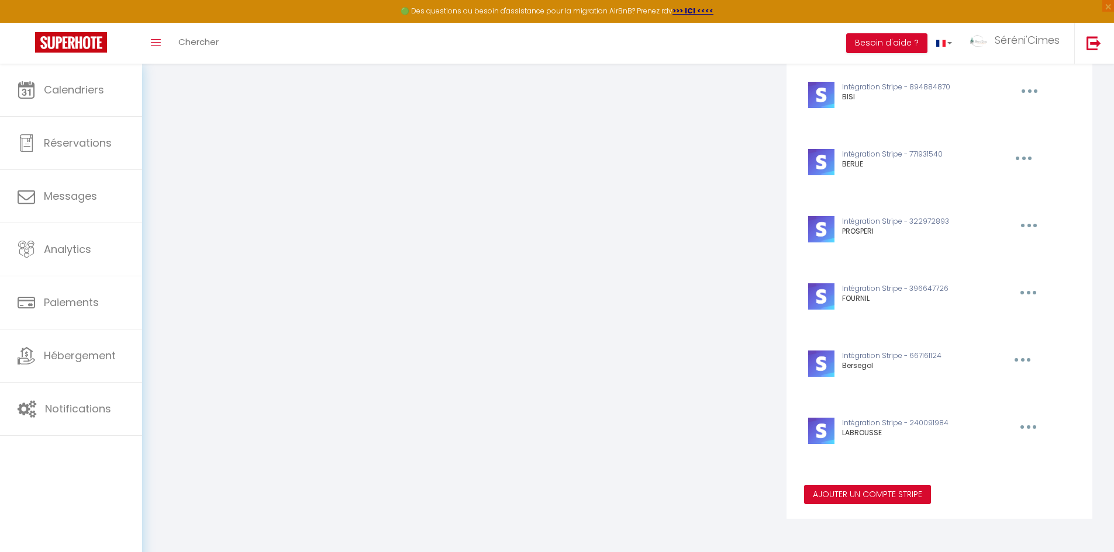
click at [900, 499] on button "Ajouter un compte Stripe" at bounding box center [867, 495] width 127 height 20
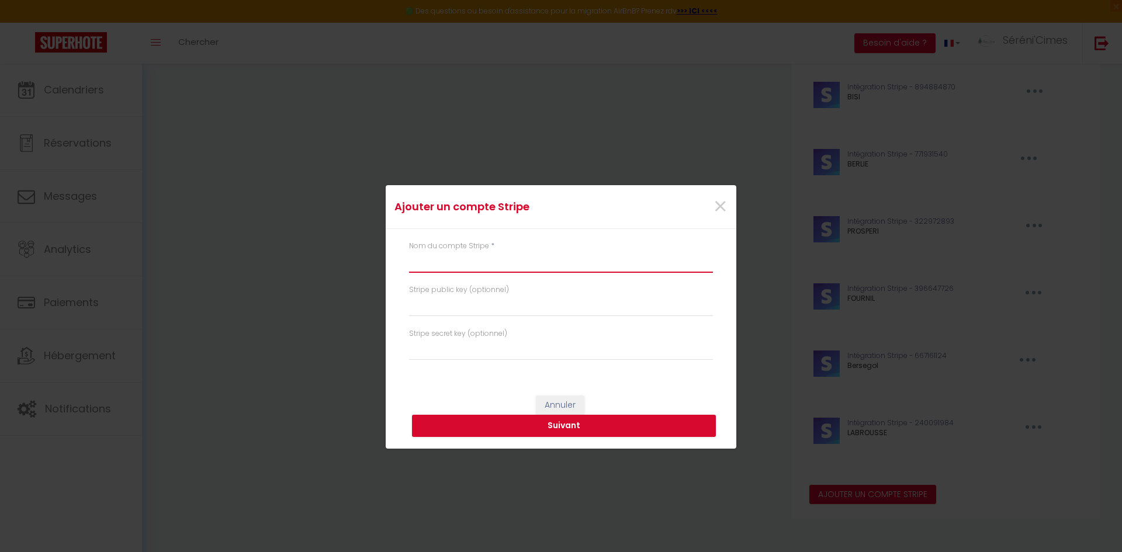
click at [490, 253] on input "text" at bounding box center [561, 262] width 304 height 21
click at [539, 427] on button "Suivant" at bounding box center [564, 426] width 304 height 22
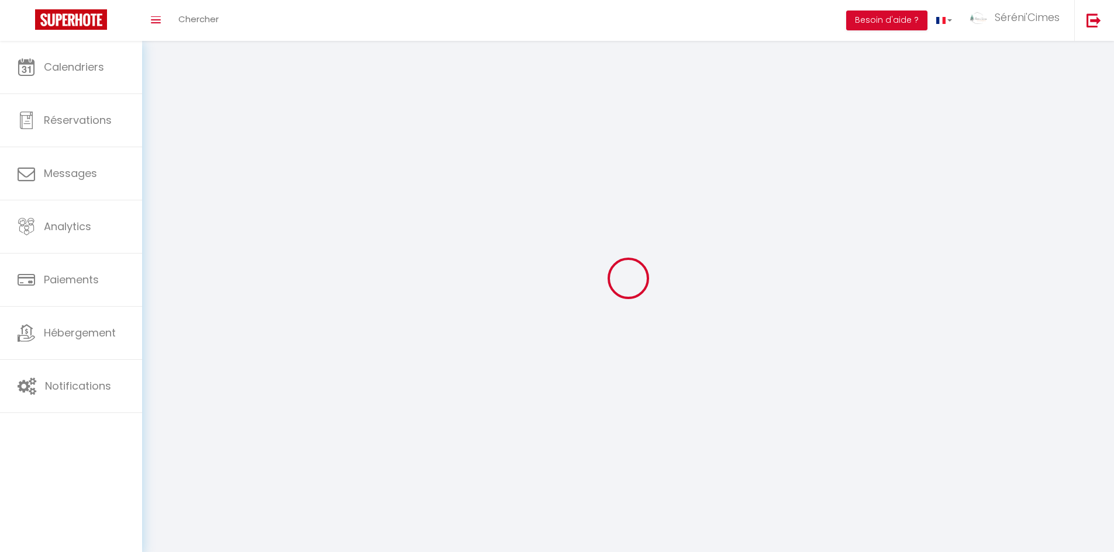
select select "28"
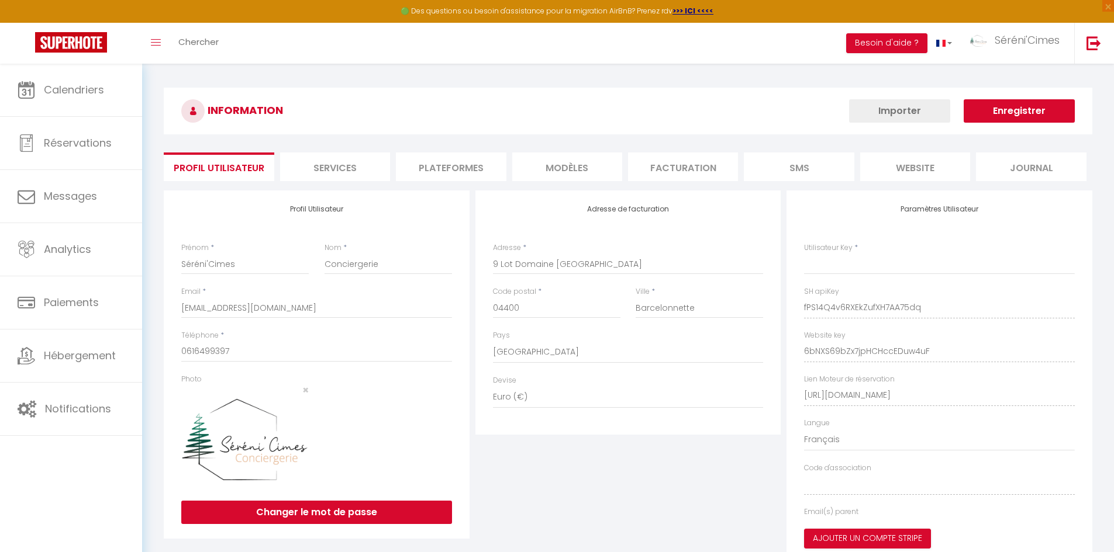
type input "fPS14Q4v6RXEkZufXH7AA75dq"
type input "6bNXS69bZx7jpHCHccEDuw4uF"
type input "[URL][DOMAIN_NAME]"
select select "fr"
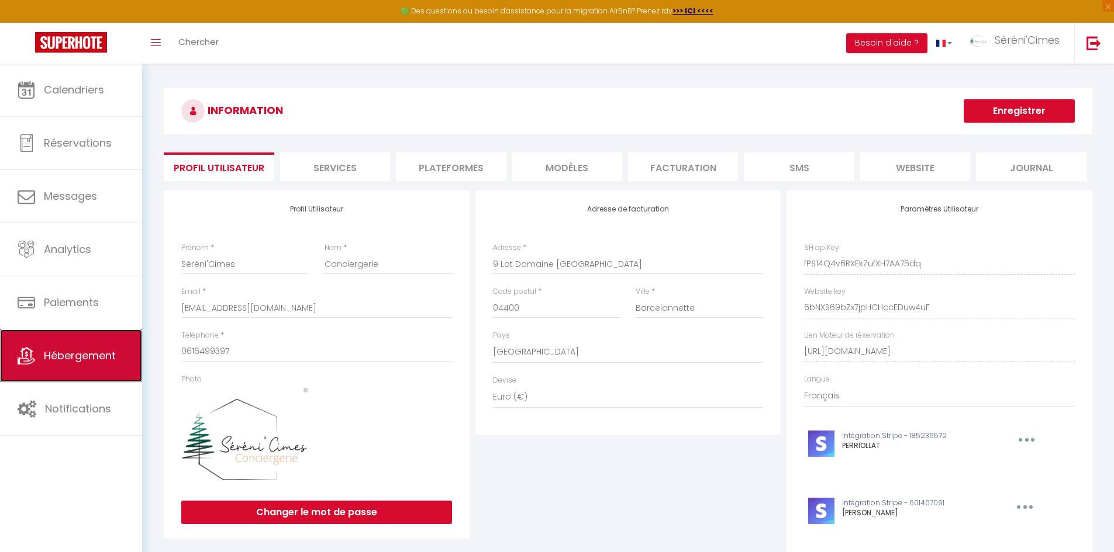
click at [80, 362] on span "Hébergement" at bounding box center [80, 355] width 72 height 15
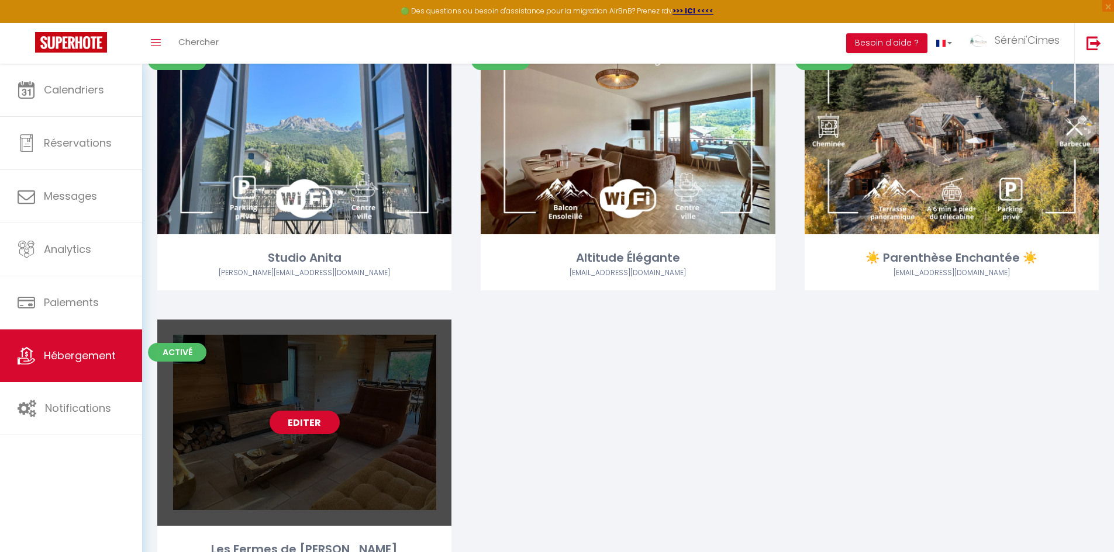
scroll to position [1942, 0]
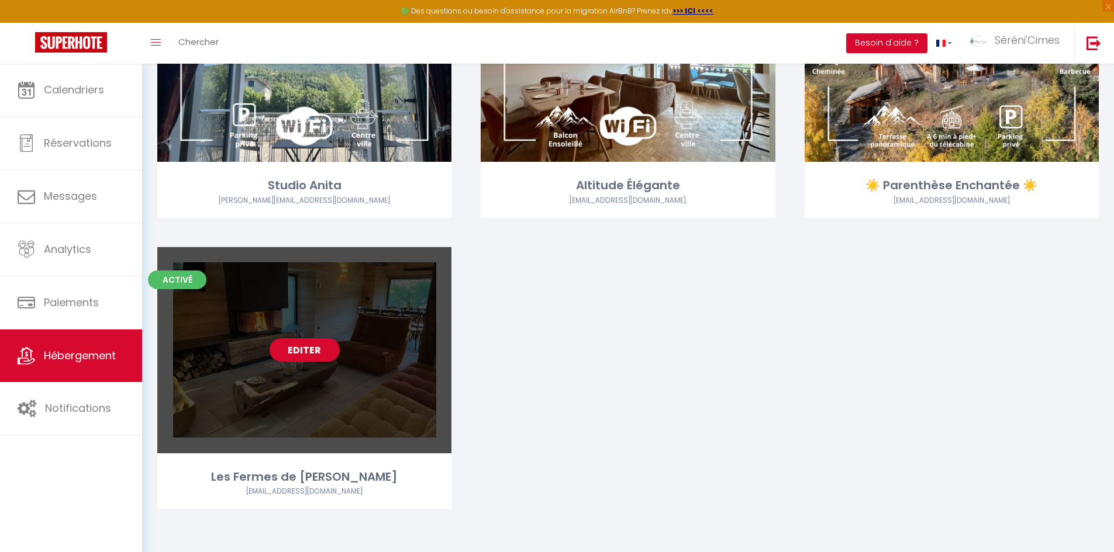
click at [287, 341] on link "Editer" at bounding box center [304, 349] width 70 height 23
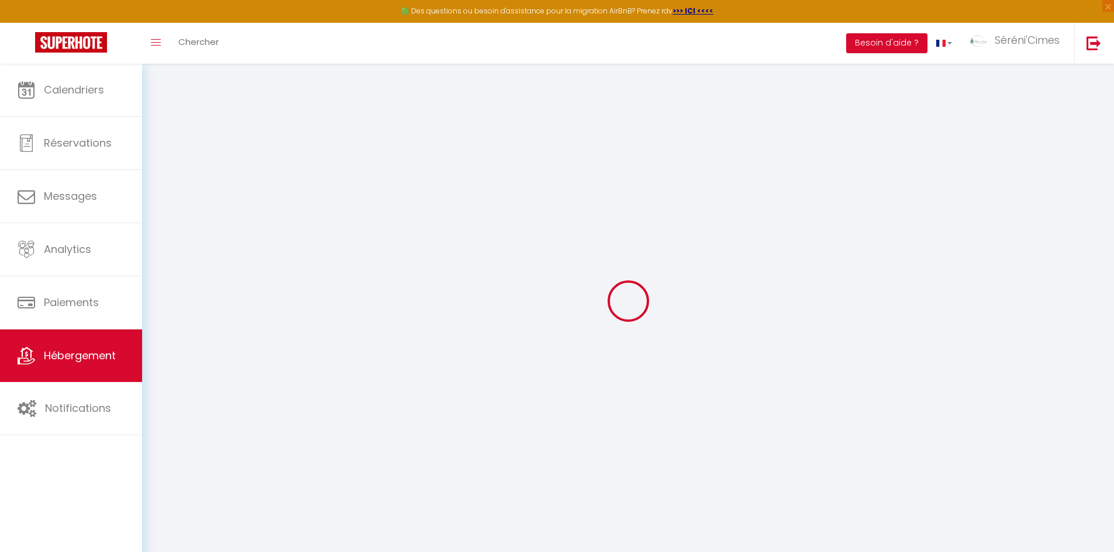
select select "chalet"
select select
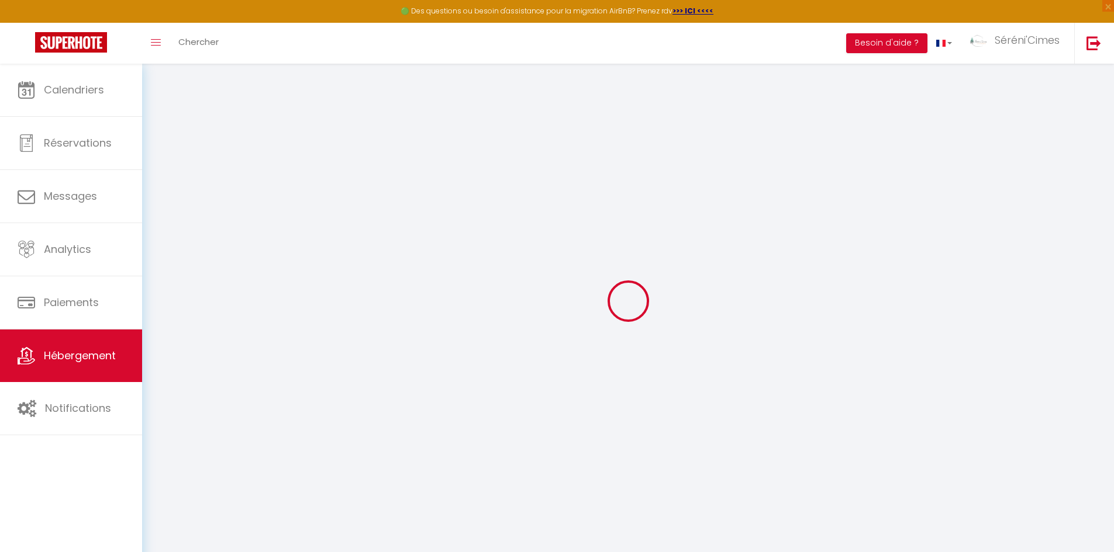
select select
checkbox input "false"
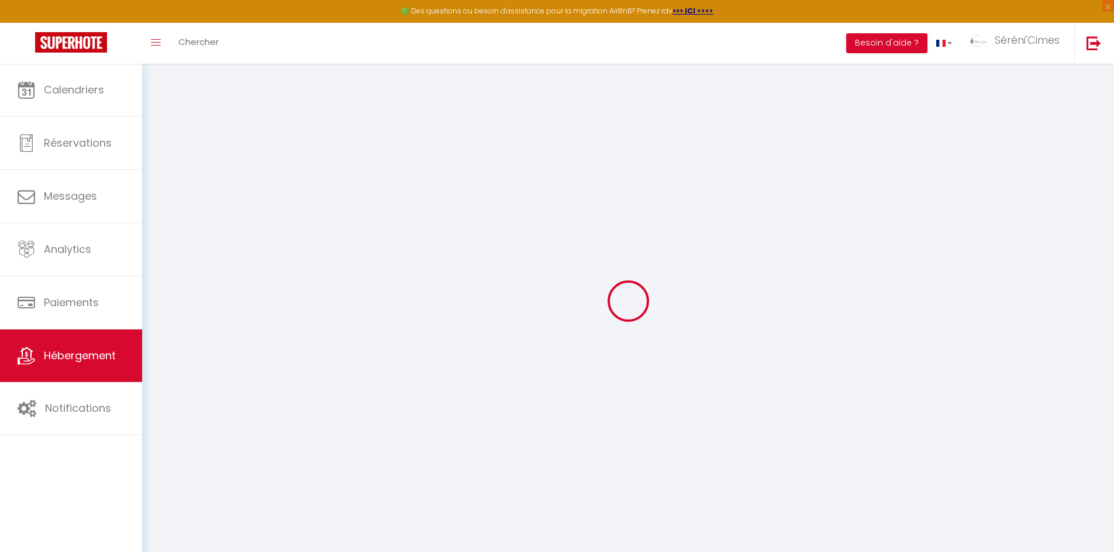
checkbox input "false"
select select
checkbox input "false"
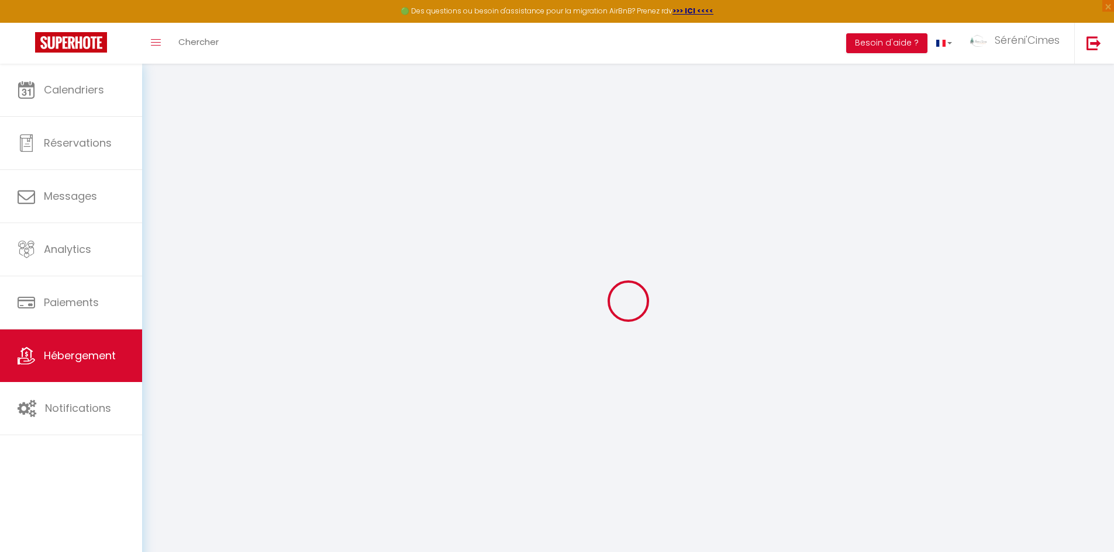
checkbox input "false"
select select "17:00"
select select "23:45"
select select "10:00"
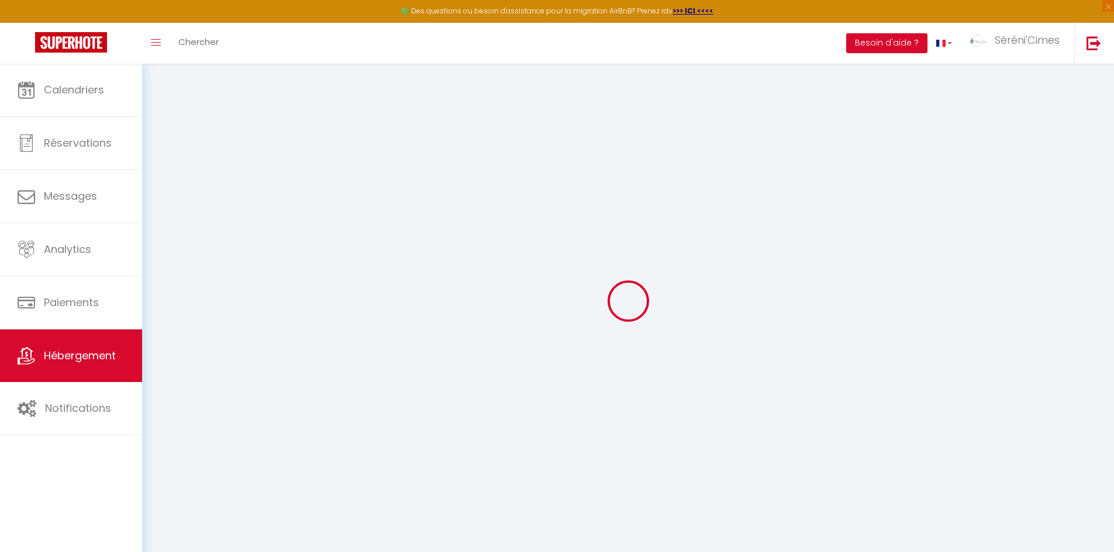
select select "15"
select select "120"
select select "01:00"
select select
checkbox input "false"
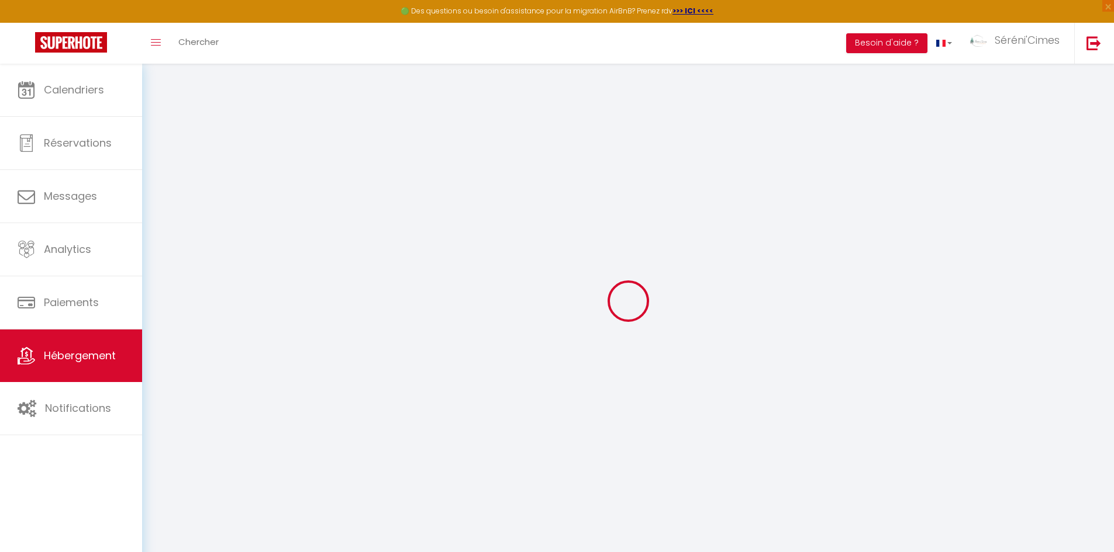
checkbox input "false"
select select
checkbox input "false"
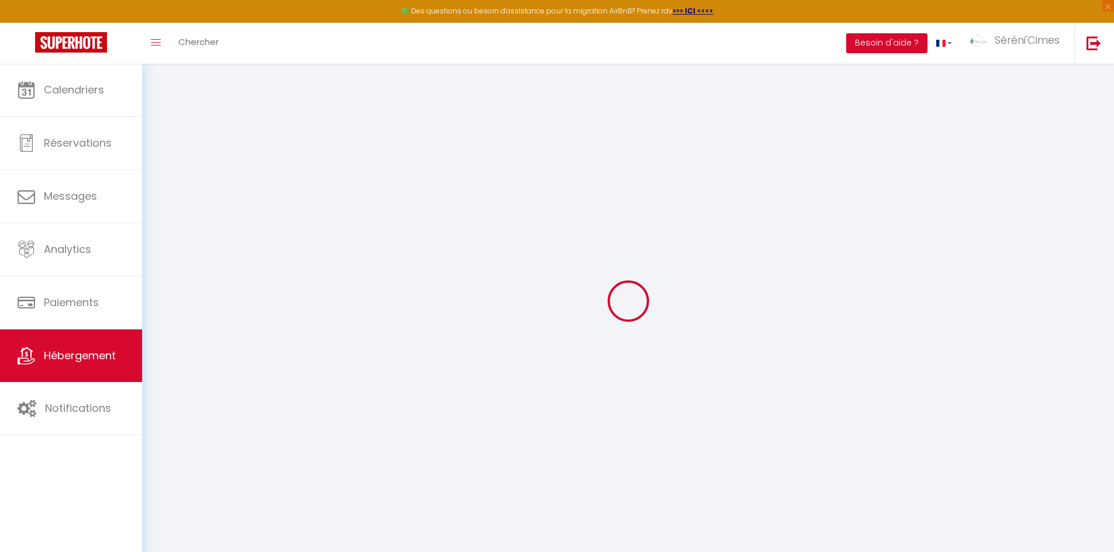
checkbox input "false"
select select
checkbox input "false"
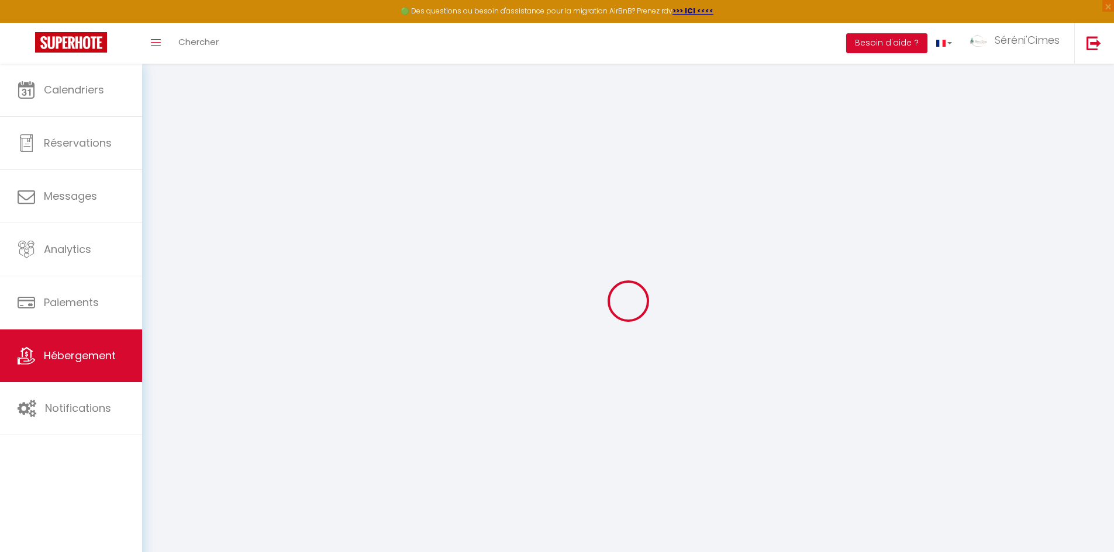
checkbox input "false"
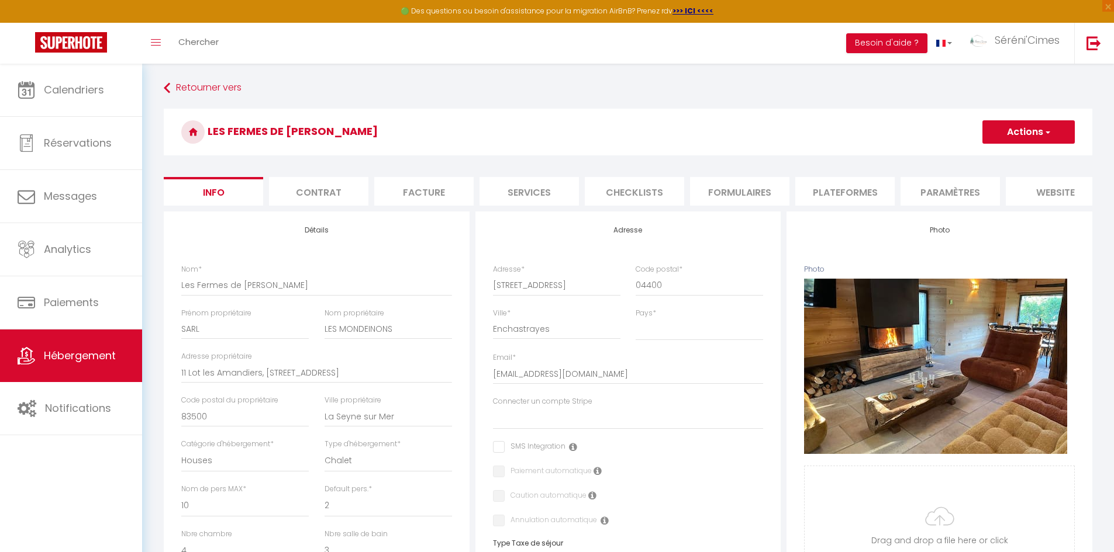
click at [861, 184] on li "Plateformes" at bounding box center [844, 191] width 99 height 29
select select
checkbox input "false"
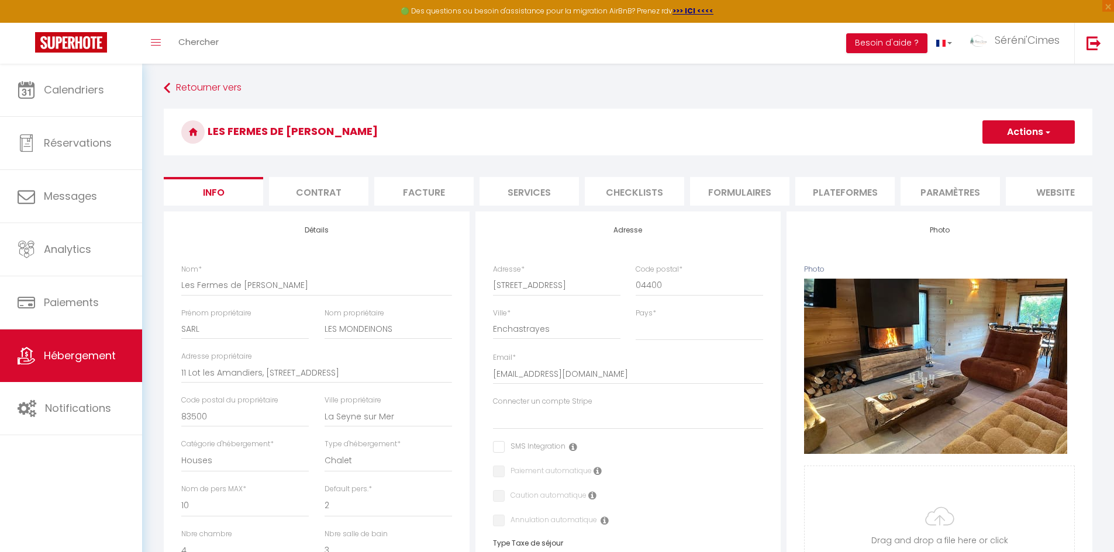
checkbox input "false"
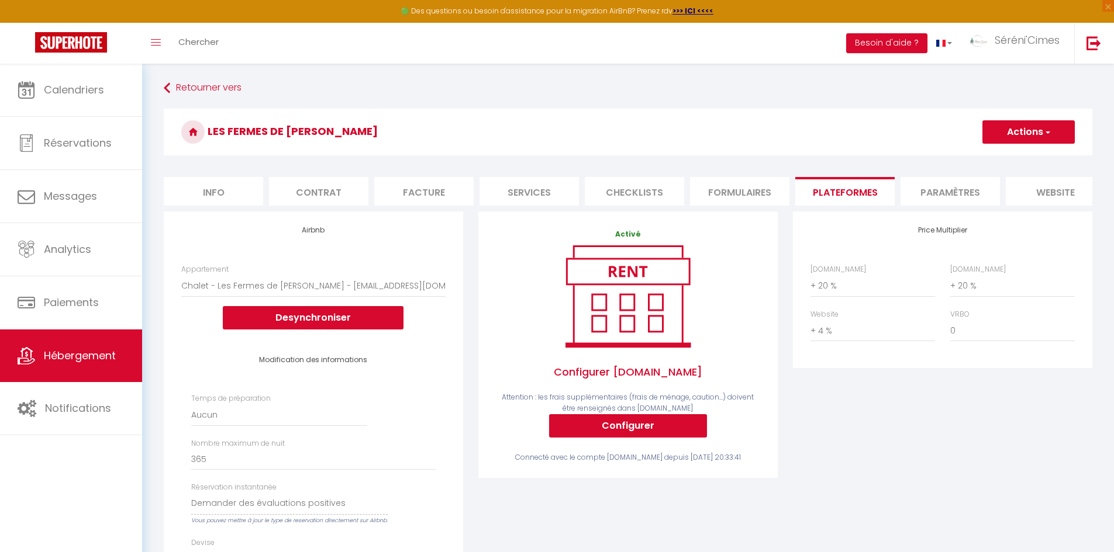
click at [202, 188] on li "Info" at bounding box center [213, 191] width 99 height 29
select select
checkbox input "false"
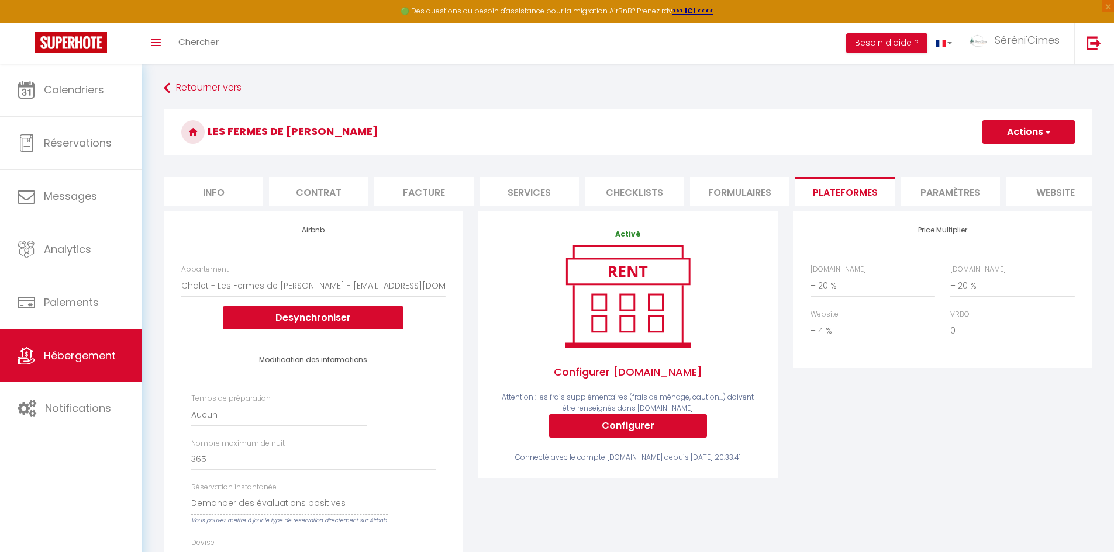
checkbox input "false"
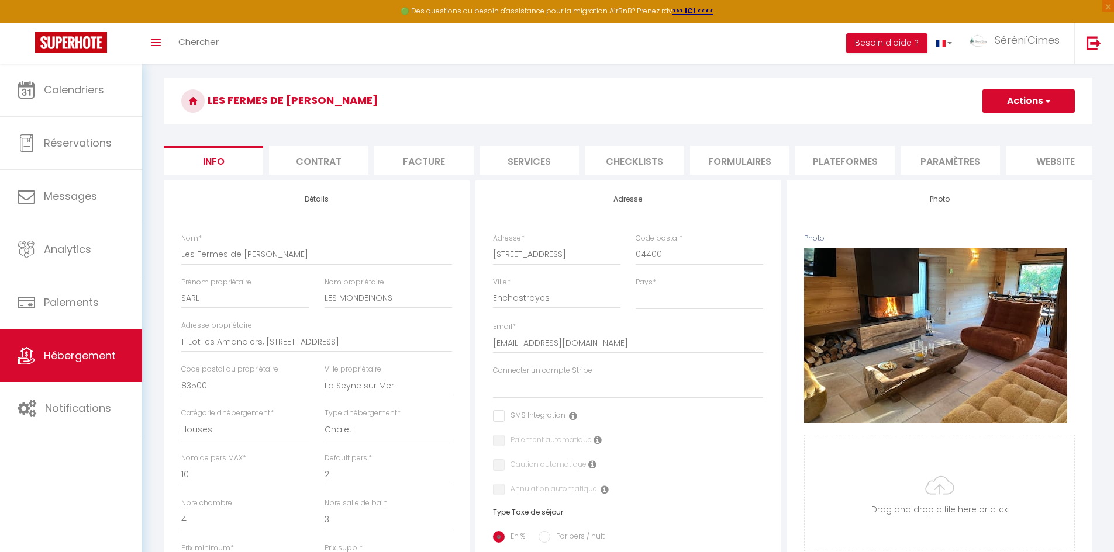
scroll to position [58, 0]
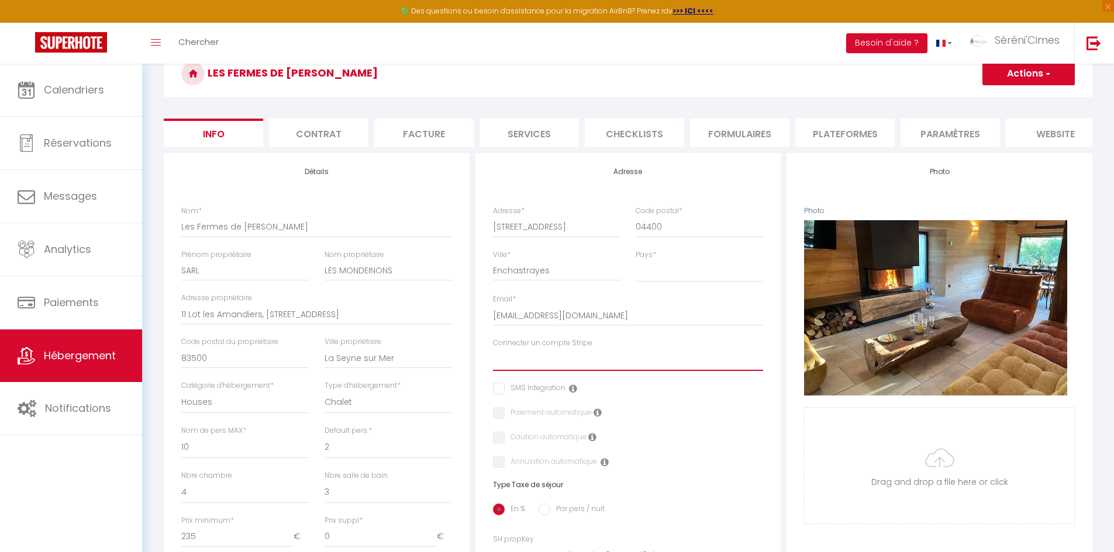
click at [621, 366] on select "PERRIOLLAT [PERSON_NAME]'Cimes Conciergerie [PERSON_NAME] [GEOGRAPHIC_DATA] [GE…" at bounding box center [628, 360] width 271 height 22
select select "16277"
click at [493, 358] on select "PERRIOLLAT [PERSON_NAME]'Cimes Conciergerie [PERSON_NAME] [GEOGRAPHIC_DATA] [GE…" at bounding box center [628, 360] width 271 height 22
checkbox input "false"
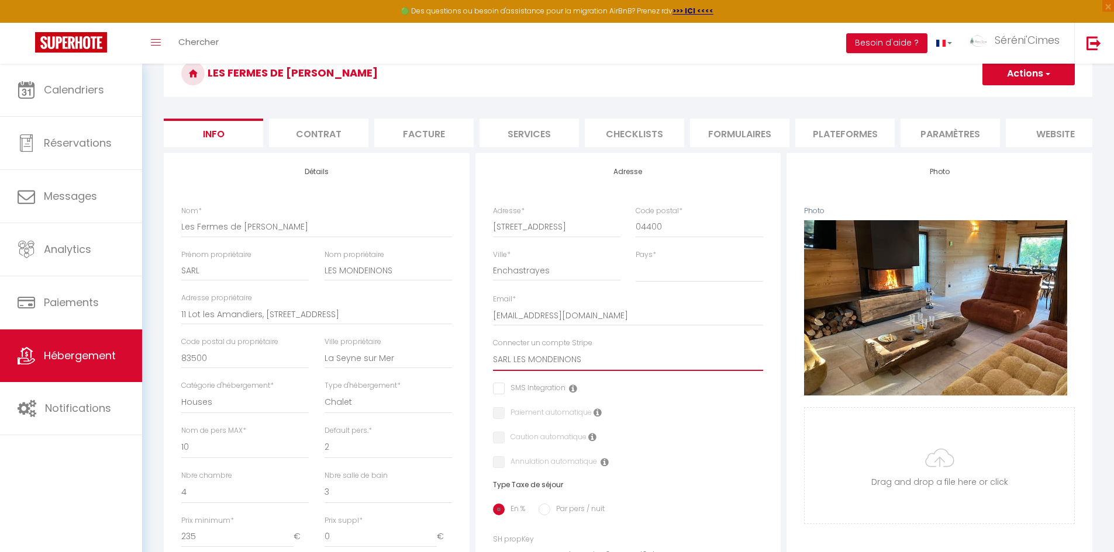
checkbox input "false"
click at [536, 419] on label "Paiement automatique" at bounding box center [547, 413] width 87 height 13
click at [495, 442] on input "checkbox" at bounding box center [497, 438] width 8 height 12
checkbox input "true"
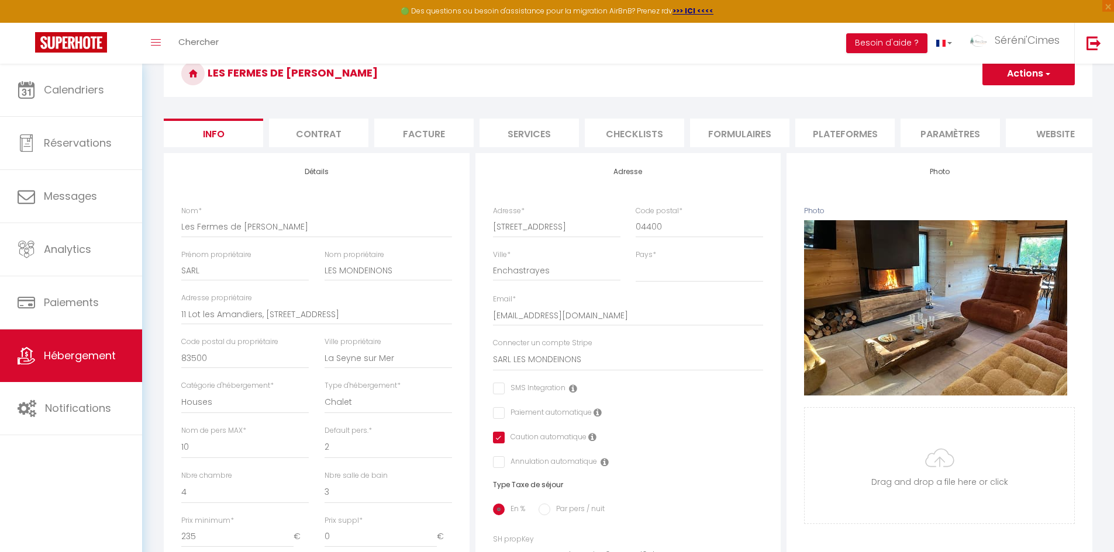
checkbox input "false"
click at [495, 419] on input "checkbox" at bounding box center [497, 413] width 8 height 12
checkbox input "true"
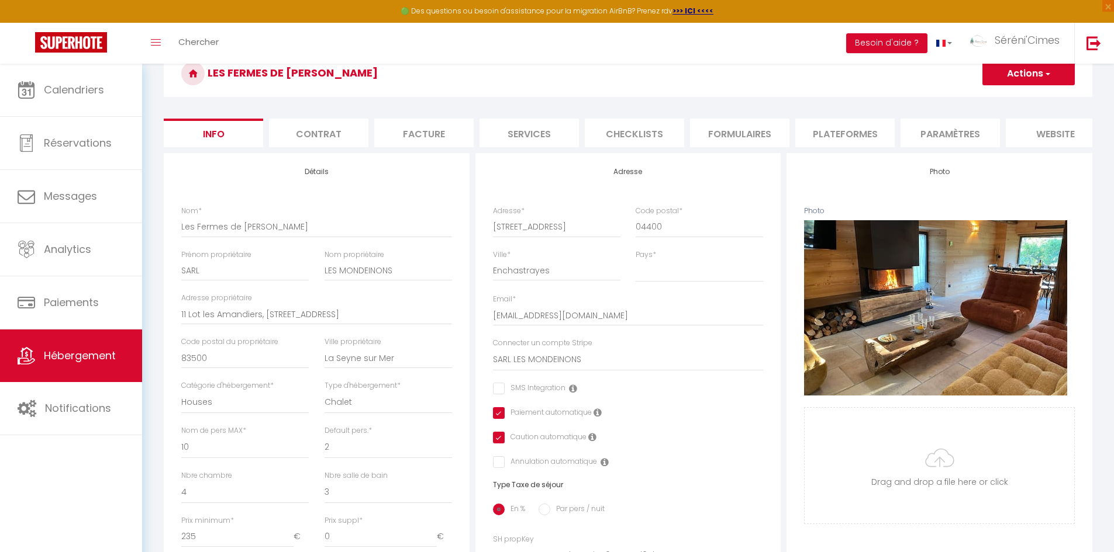
checkbox input "false"
click at [1008, 73] on button "Actions" at bounding box center [1028, 73] width 92 height 23
click at [997, 102] on input "Enregistrer" at bounding box center [981, 100] width 43 height 12
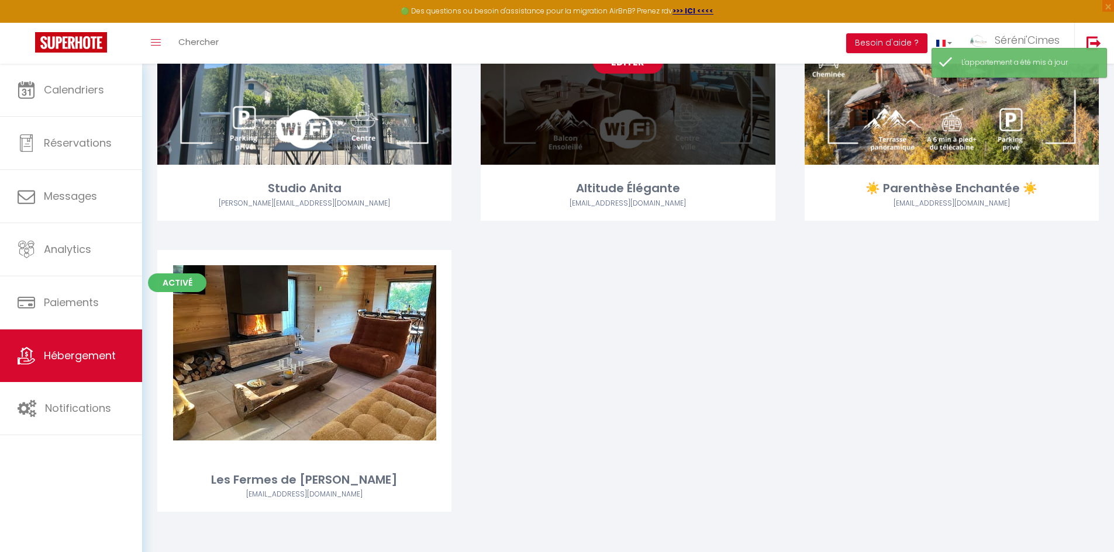
scroll to position [1942, 0]
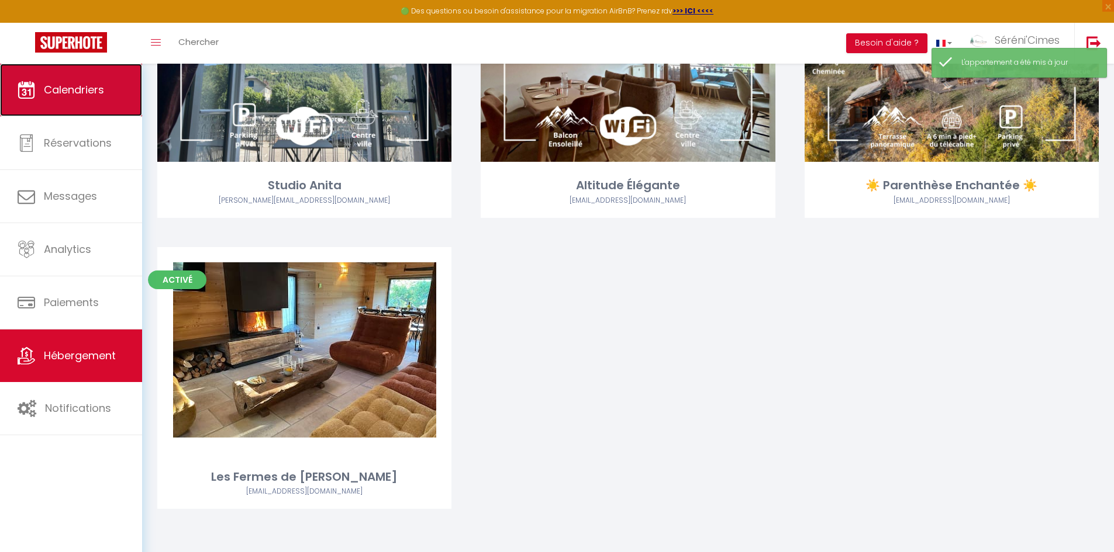
click at [75, 85] on span "Calendriers" at bounding box center [74, 89] width 60 height 15
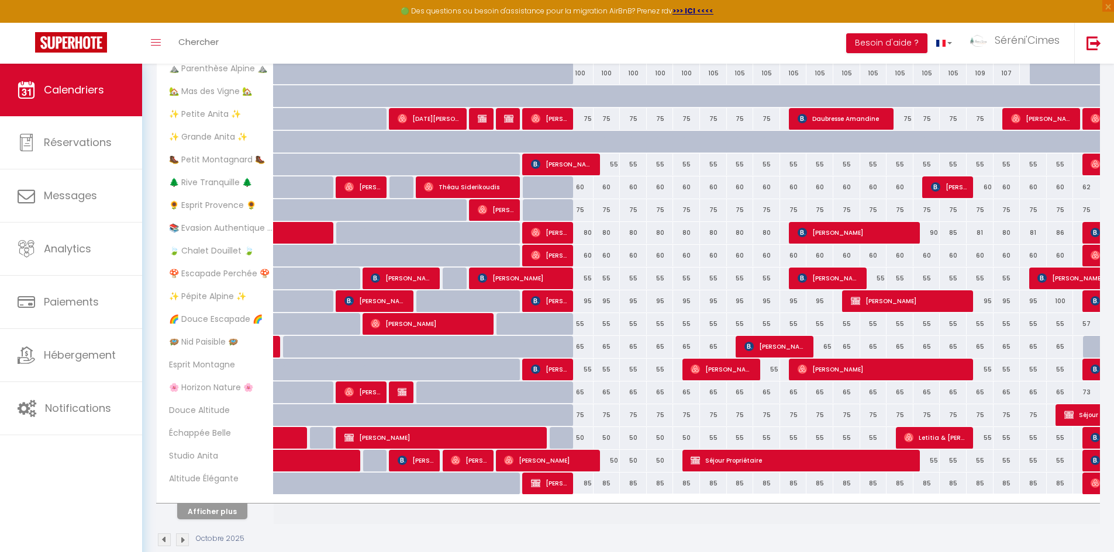
scroll to position [234, 0]
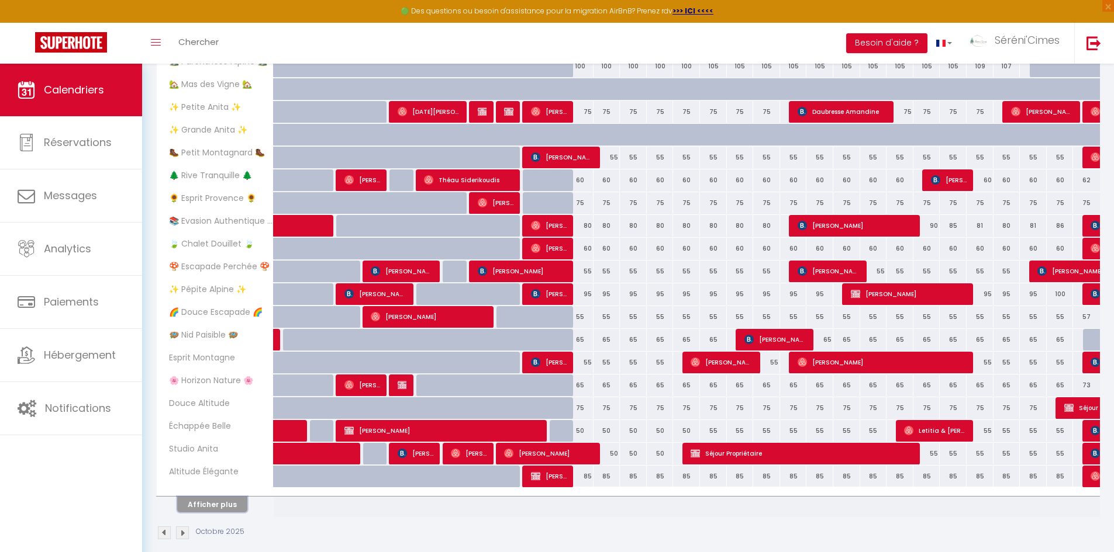
click at [190, 503] on button "Afficher plus" at bounding box center [212, 505] width 70 height 16
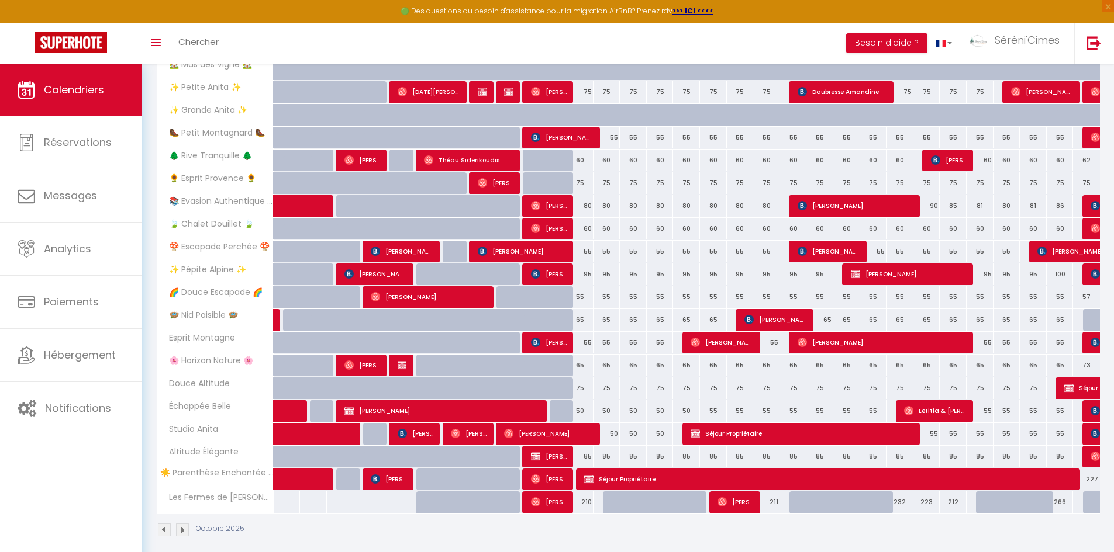
scroll to position [264, 0]
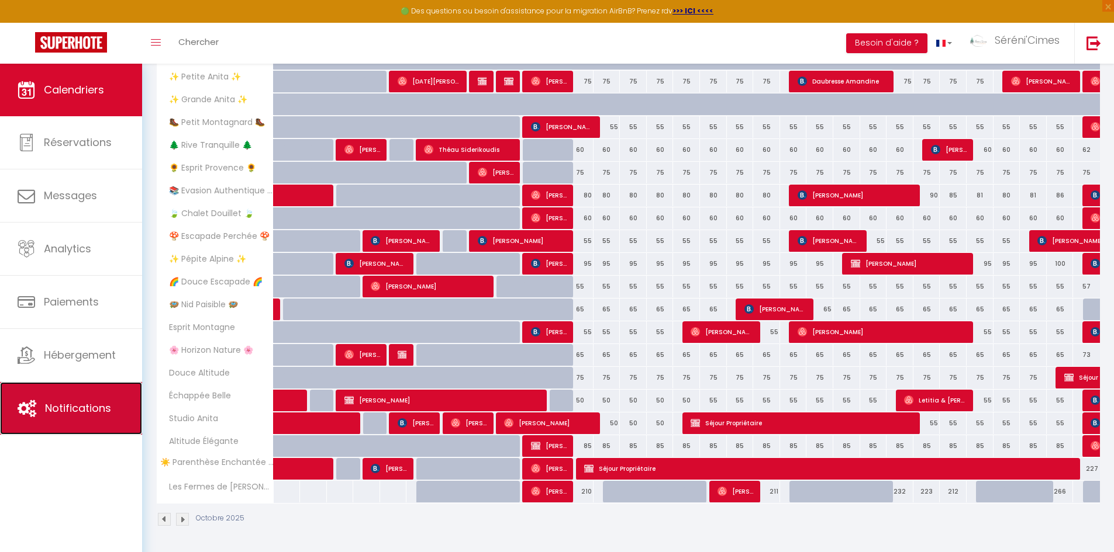
click at [84, 407] on span "Notifications" at bounding box center [78, 408] width 66 height 15
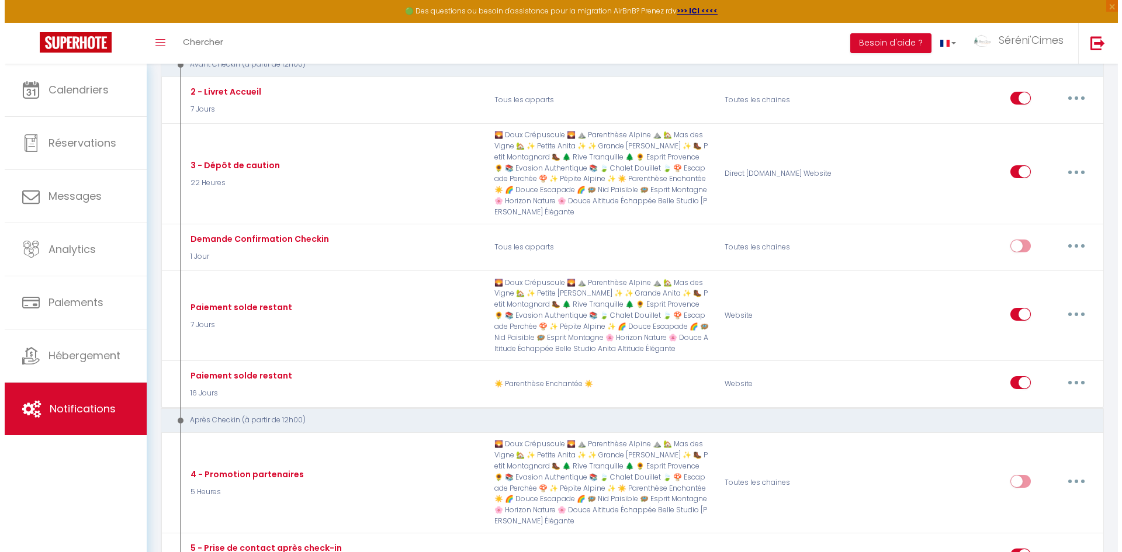
scroll to position [877, 0]
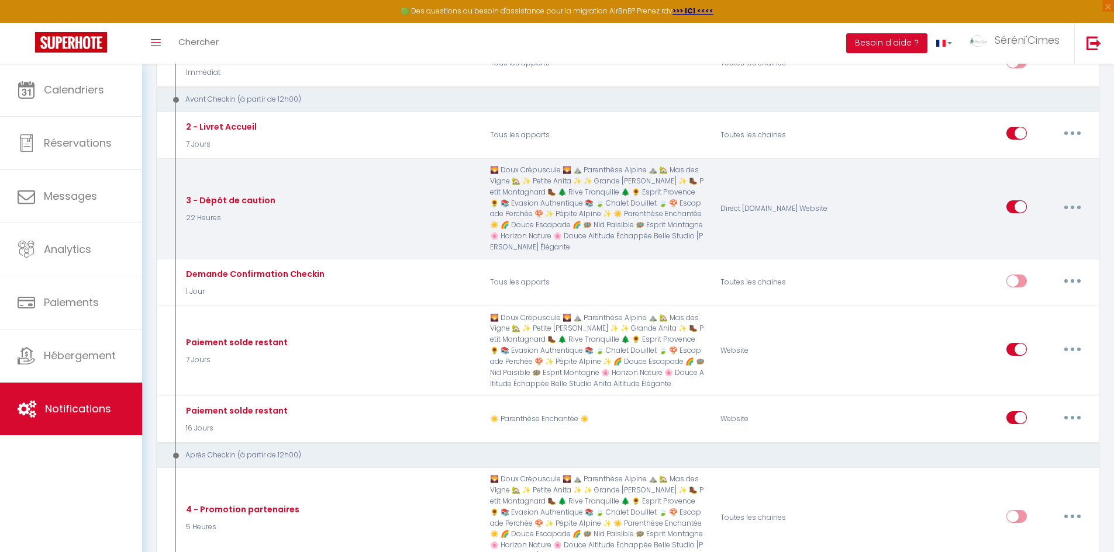
click at [1068, 206] on button "button" at bounding box center [1072, 207] width 33 height 19
click at [1025, 231] on link "Editer" at bounding box center [1041, 234] width 87 height 20
type input "3 - Dépôt de caution"
select select "22 Heures"
select select "if_booking_is_paid"
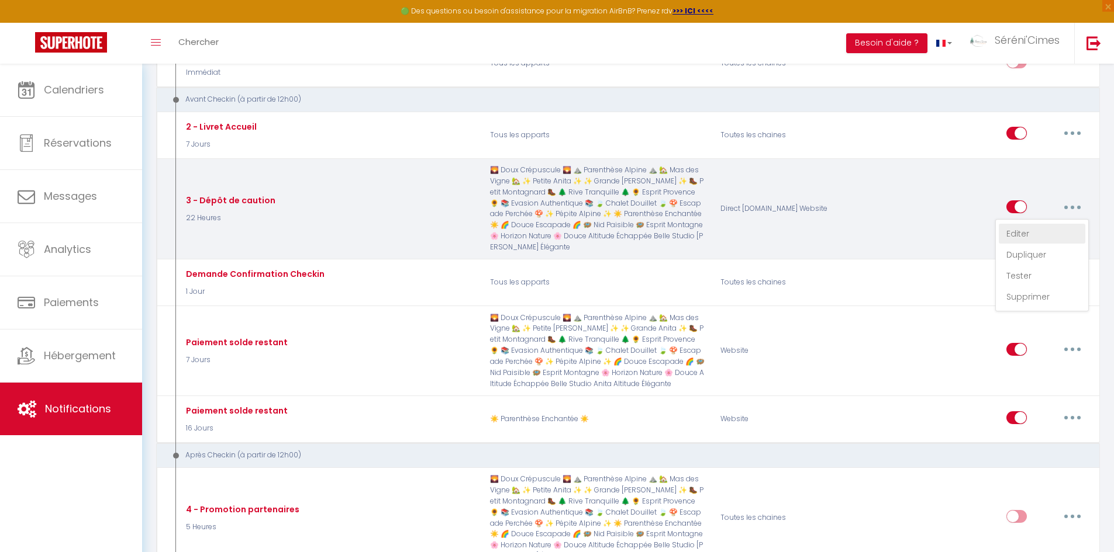
checkbox input "true"
checkbox input "false"
radio input "true"
type input "Dépôt de caution - Réservation au [RENTAL:NAME]"
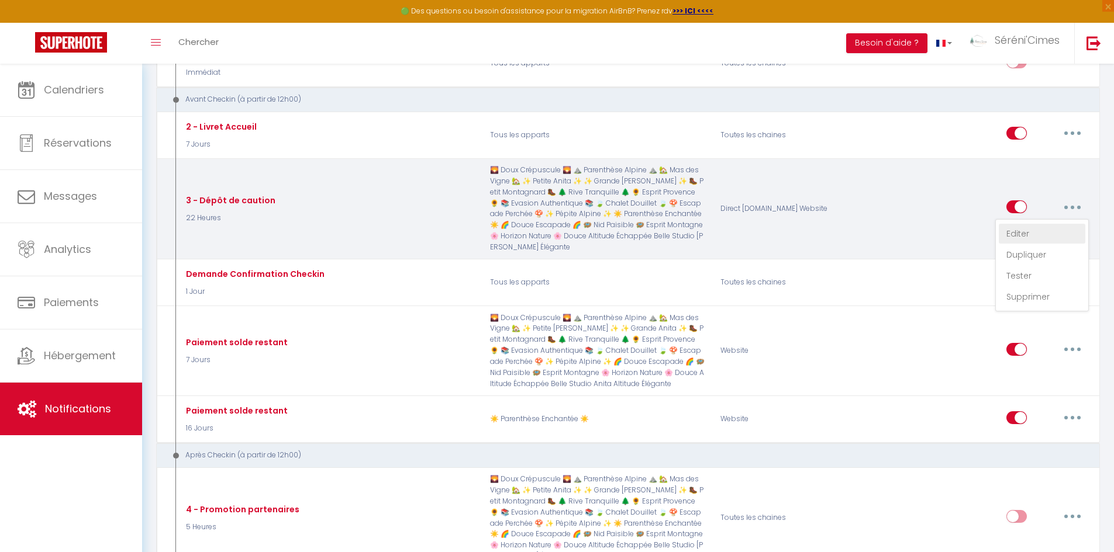
checkbox input "true"
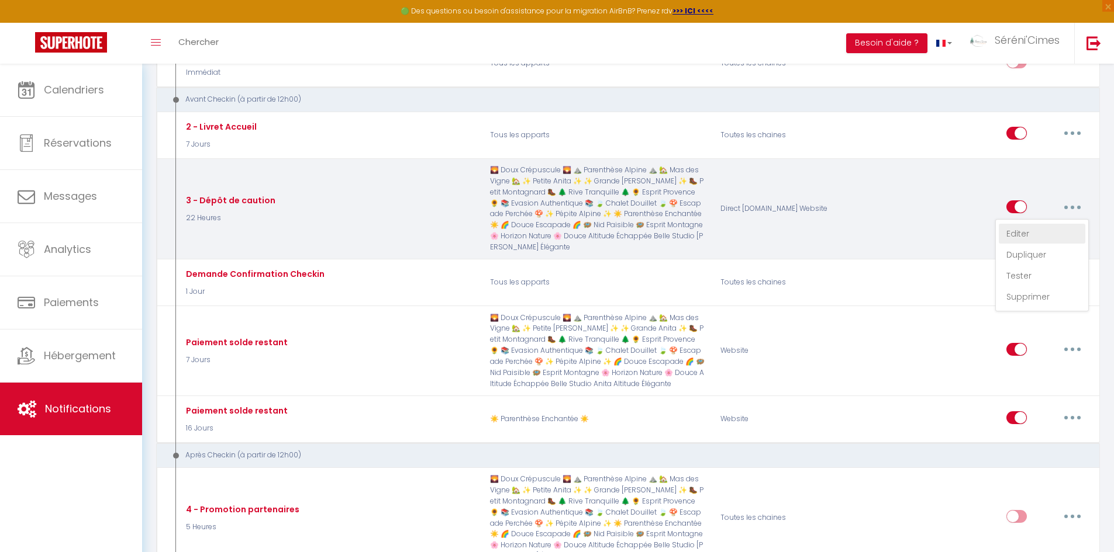
checkbox input "true"
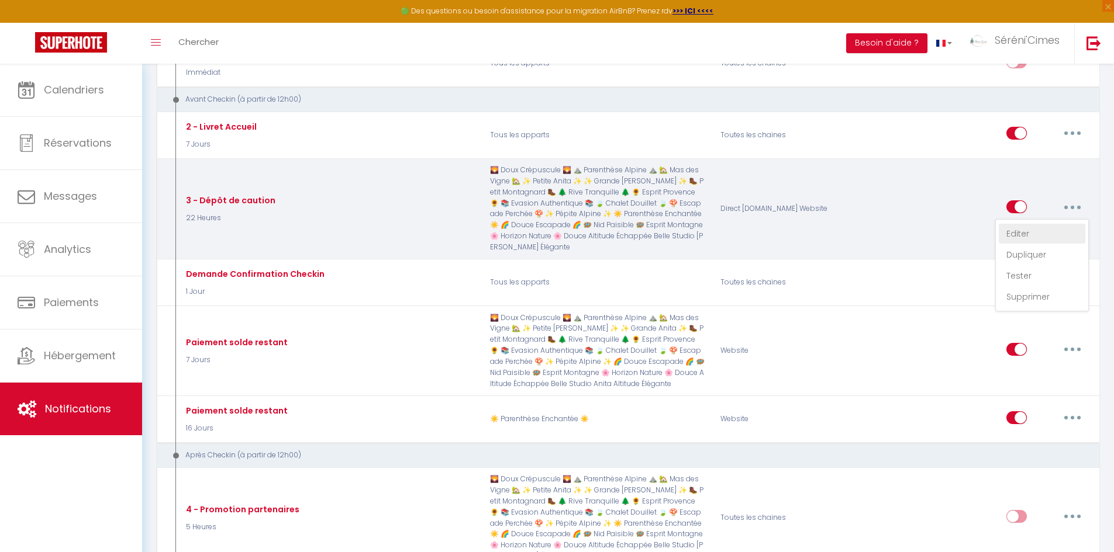
checkbox input "true"
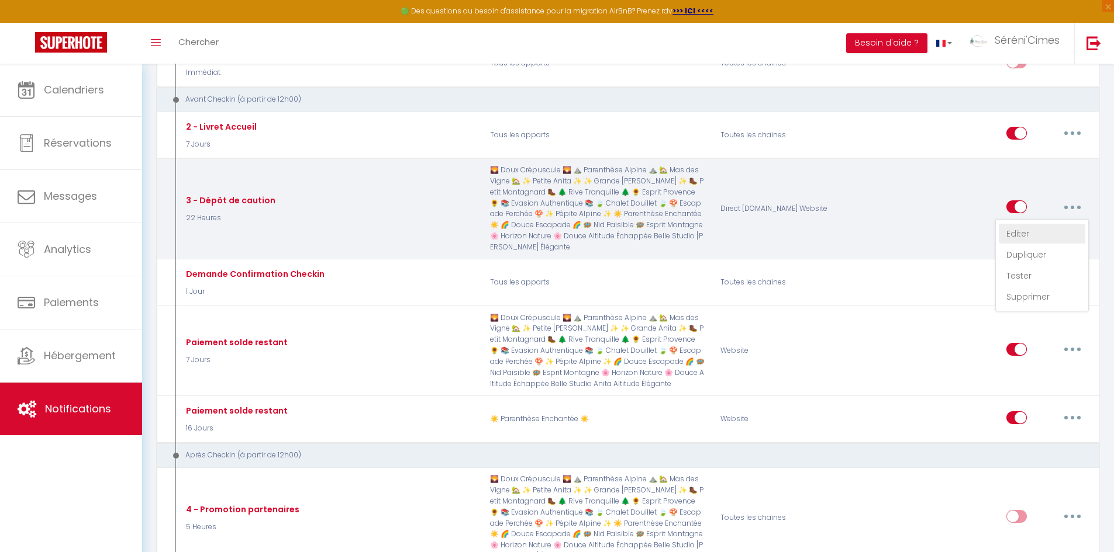
checkbox input "true"
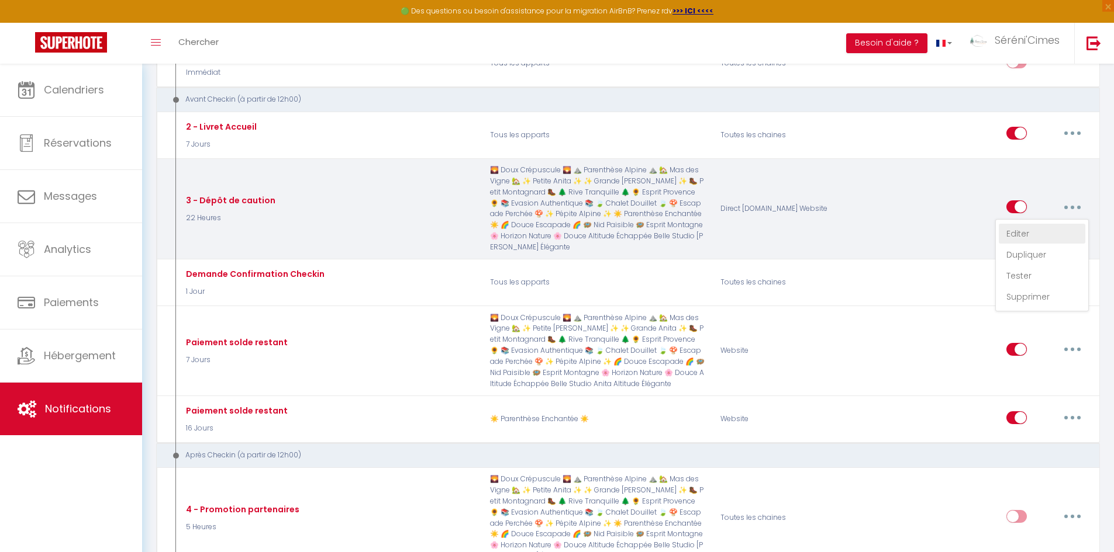
checkbox input "true"
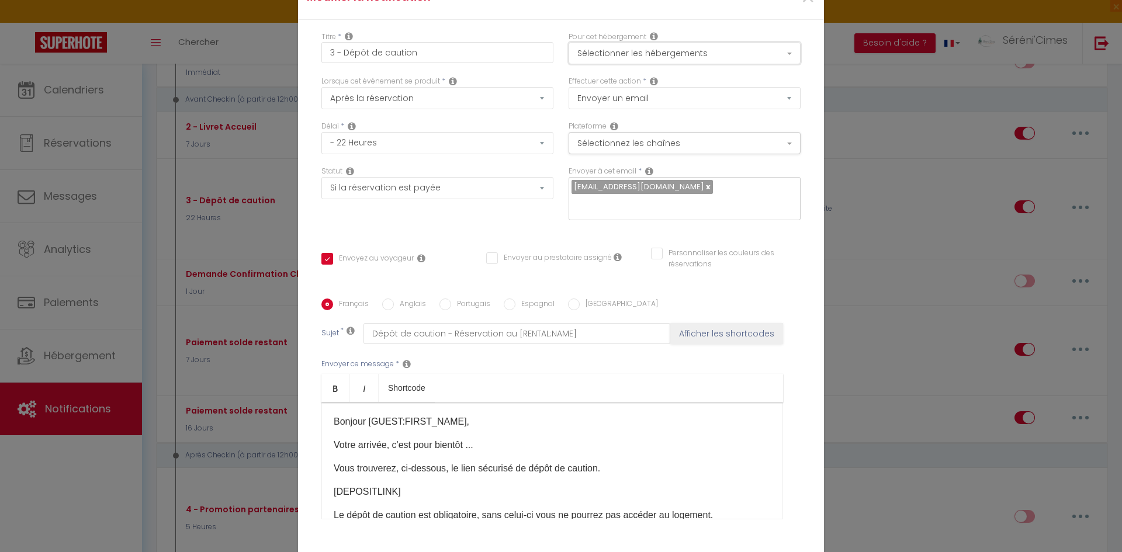
click at [721, 48] on button "Sélectionner les hébergements" at bounding box center [685, 53] width 232 height 22
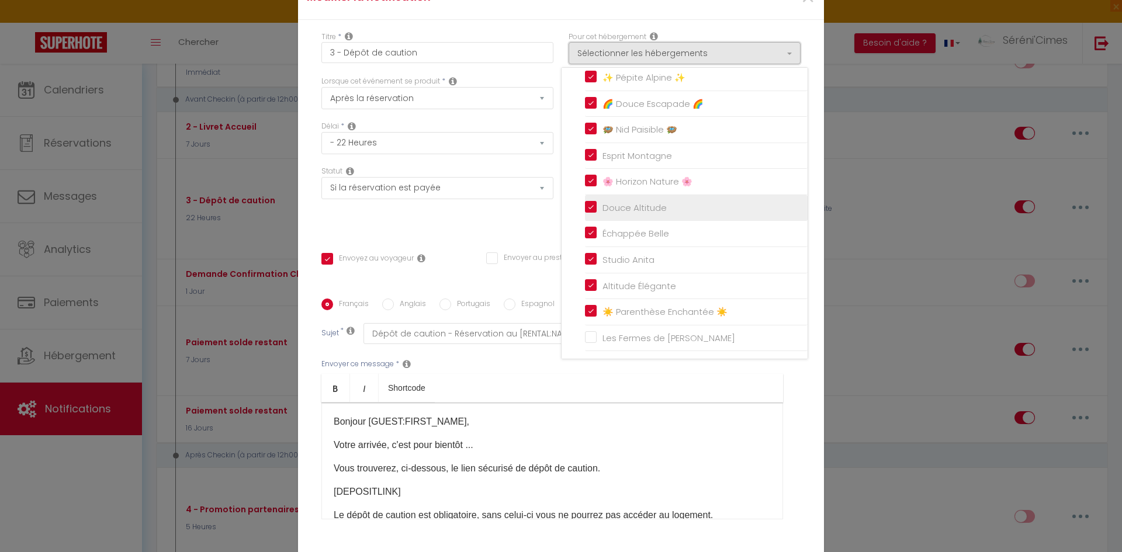
scroll to position [333, 0]
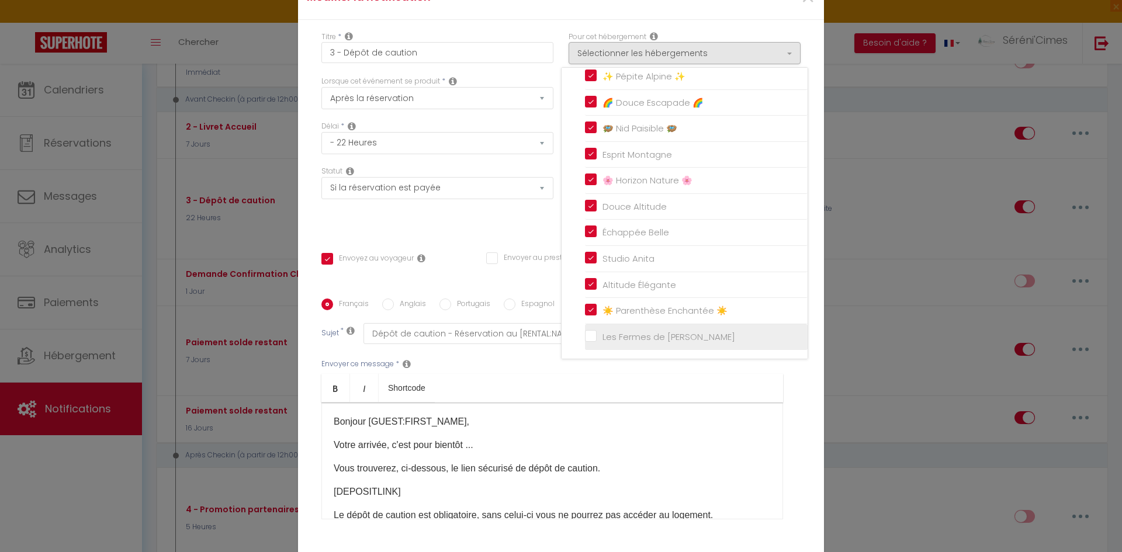
click at [636, 338] on input "Les Fermes de [PERSON_NAME]" at bounding box center [696, 337] width 223 height 12
checkbox input "true"
checkbox input "false"
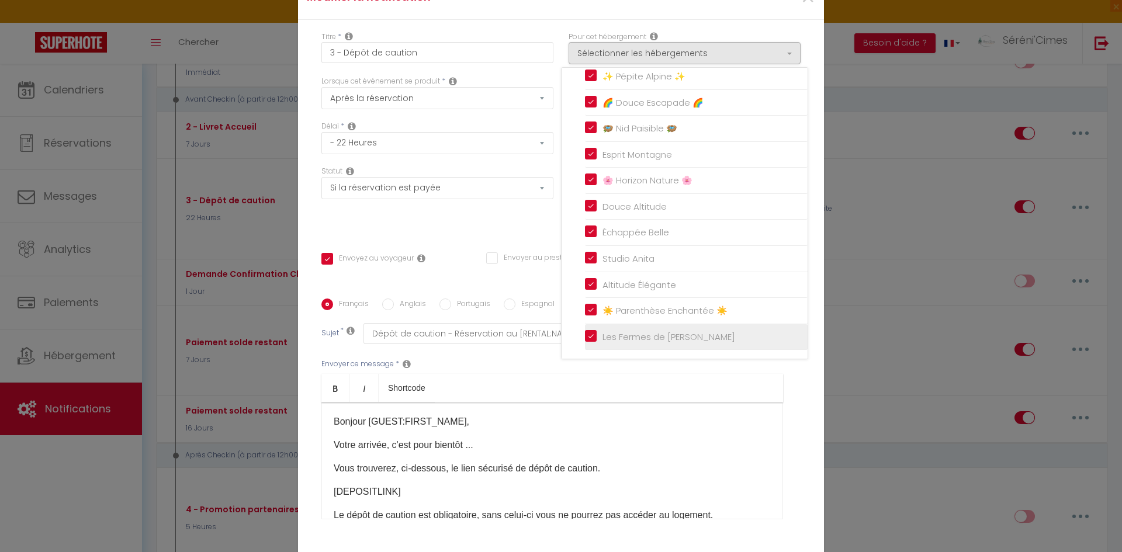
checkbox input "false"
checkbox input "true"
click at [529, 381] on ul "Bold Italic Shortcode" at bounding box center [553, 388] width 462 height 29
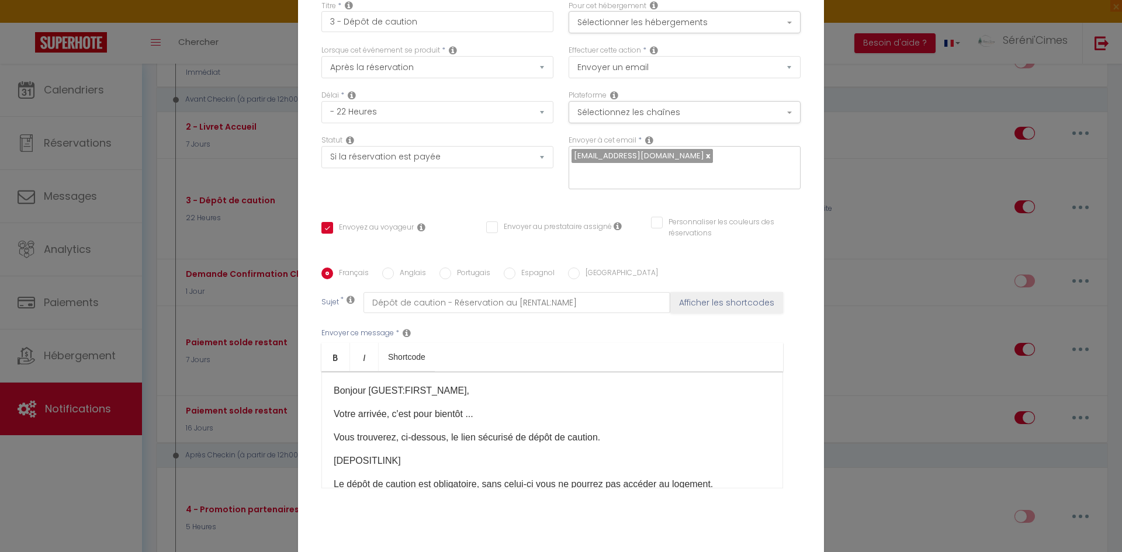
scroll to position [91, 0]
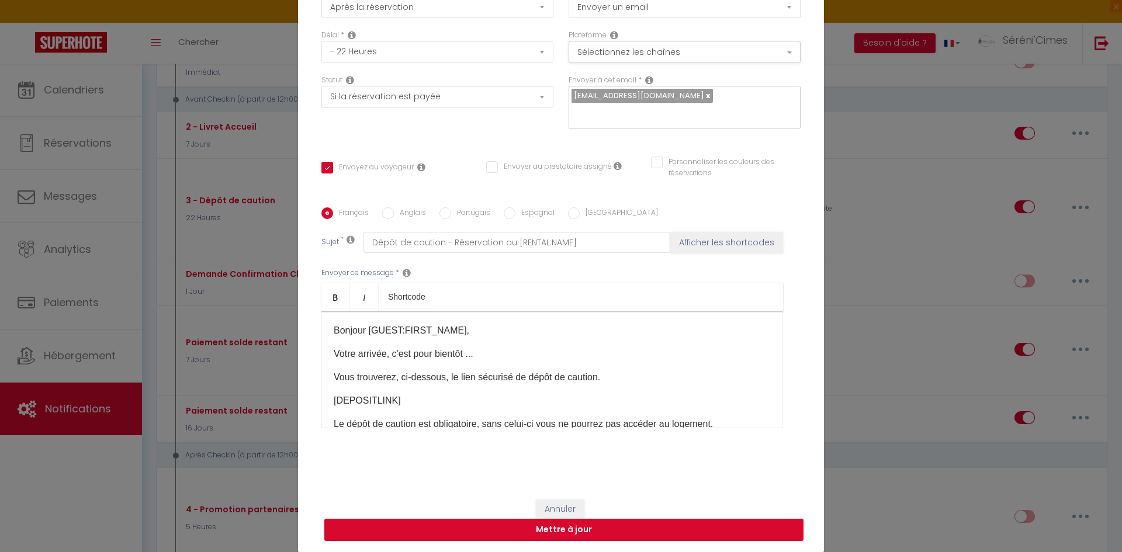
click at [611, 524] on button "Mettre à jour" at bounding box center [563, 530] width 479 height 22
checkbox input "true"
checkbox input "false"
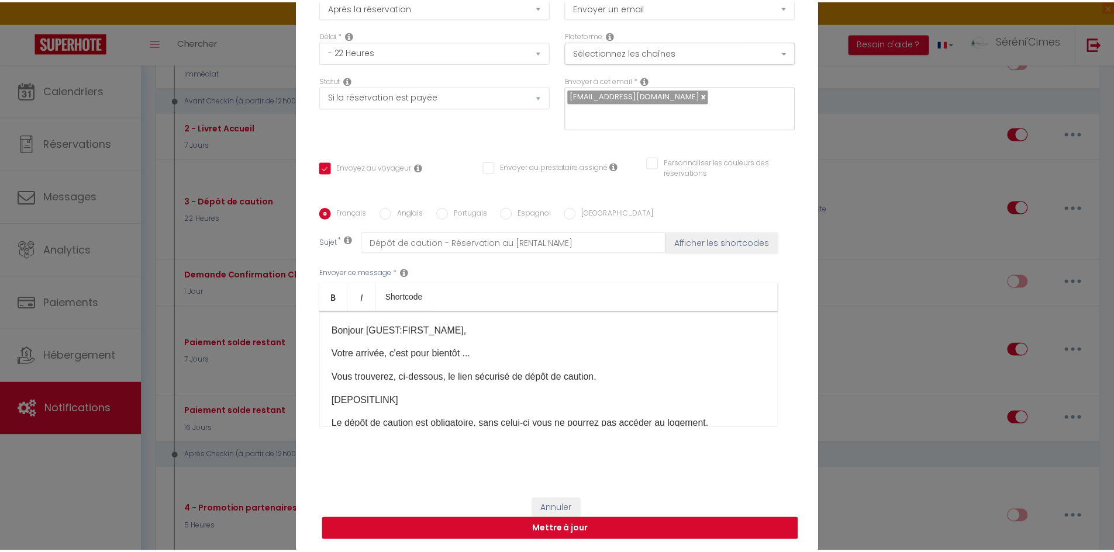
scroll to position [85, 0]
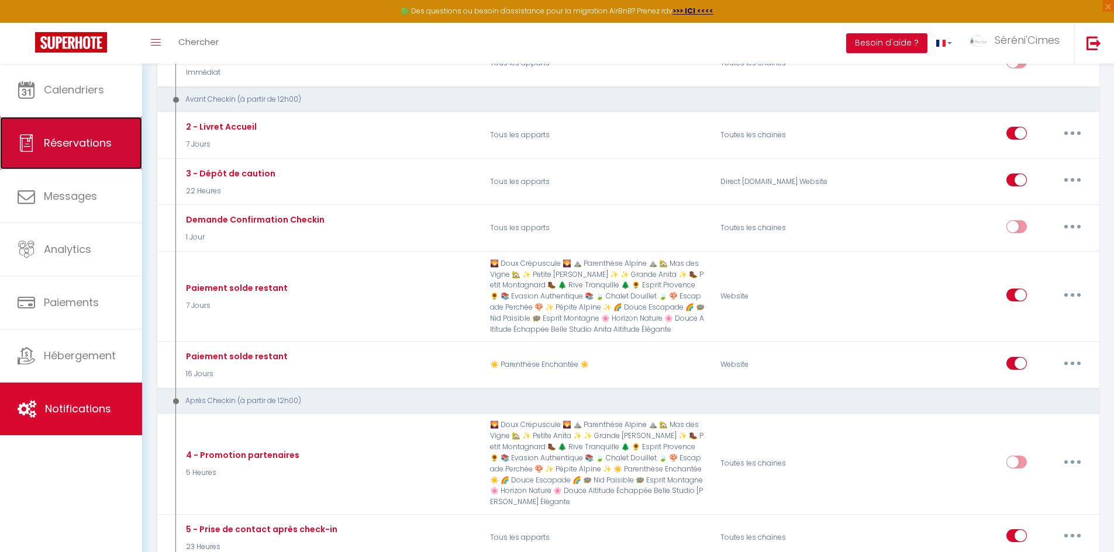
click at [63, 138] on span "Réservations" at bounding box center [78, 143] width 68 height 15
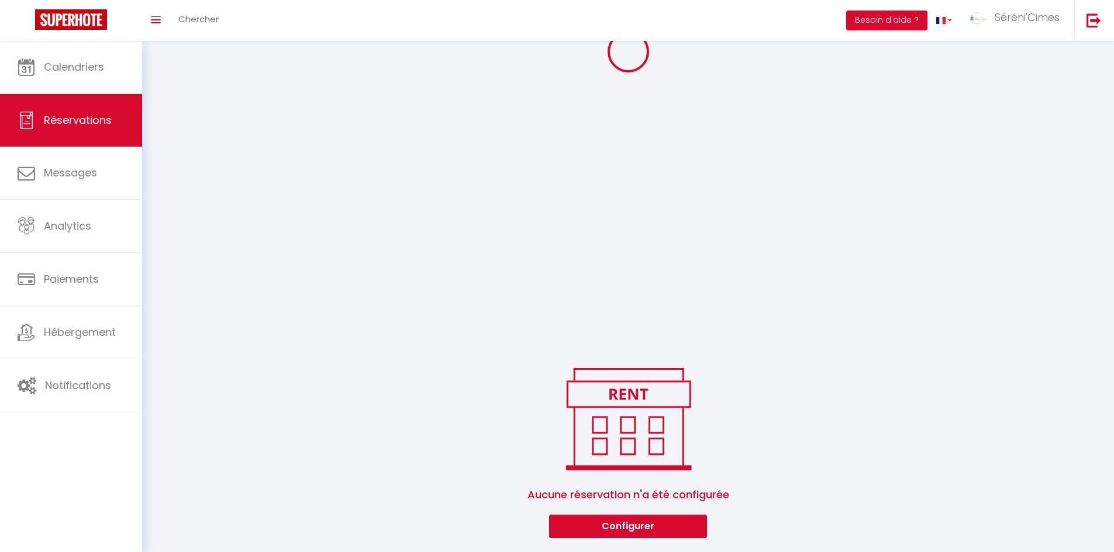
select select "all"
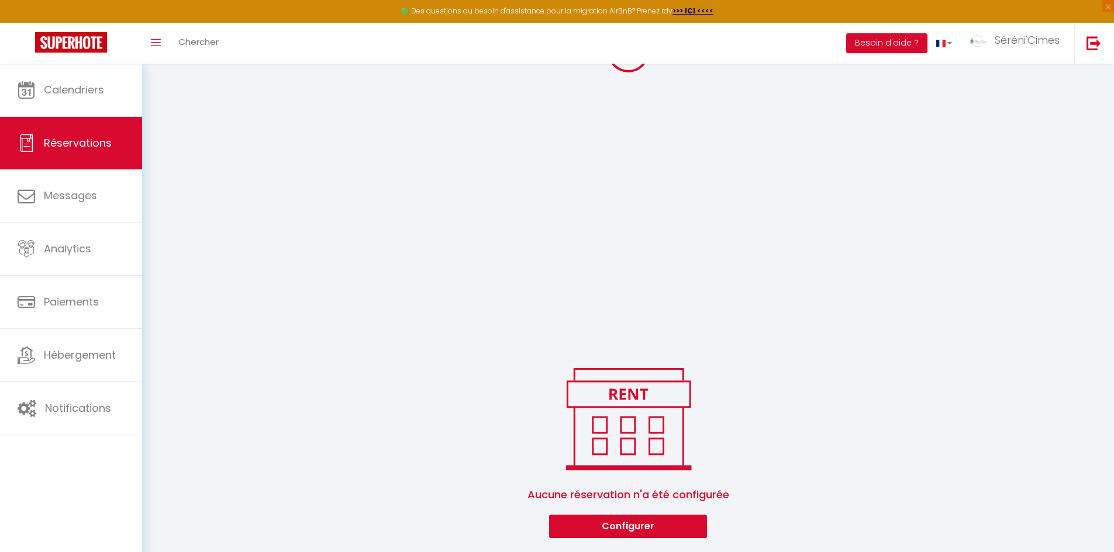
scroll to position [1578, 0]
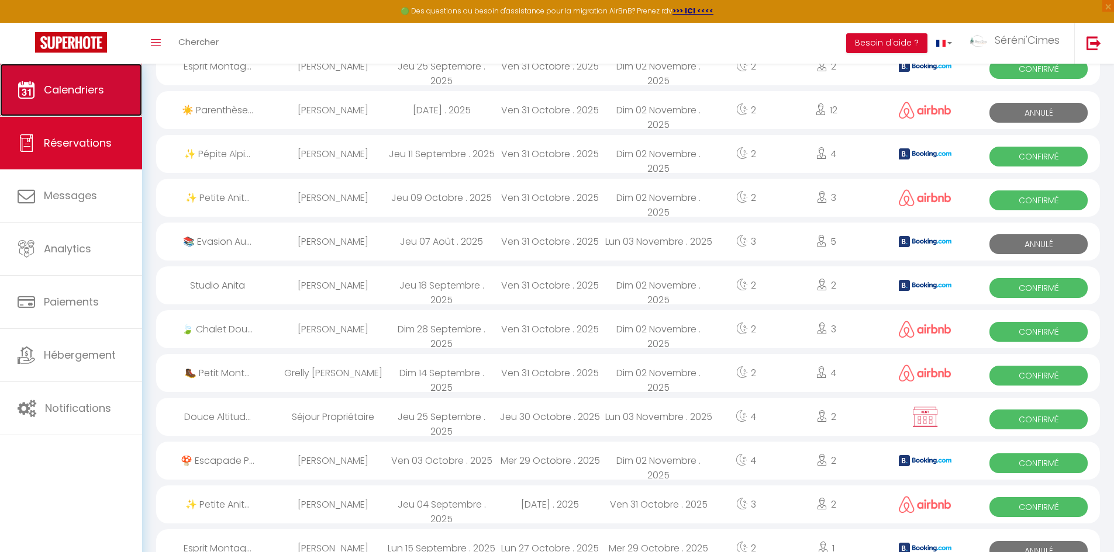
click at [70, 94] on span "Calendriers" at bounding box center [74, 89] width 60 height 15
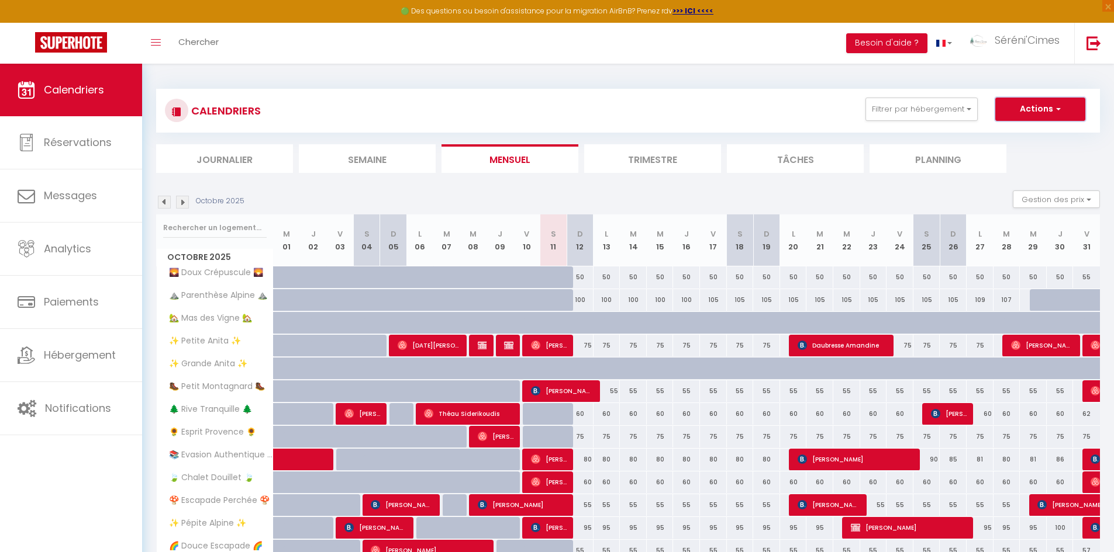
click at [1059, 105] on span "button" at bounding box center [1056, 109] width 7 height 12
click at [1046, 139] on link "Nouvelle réservation" at bounding box center [1028, 136] width 102 height 18
select select
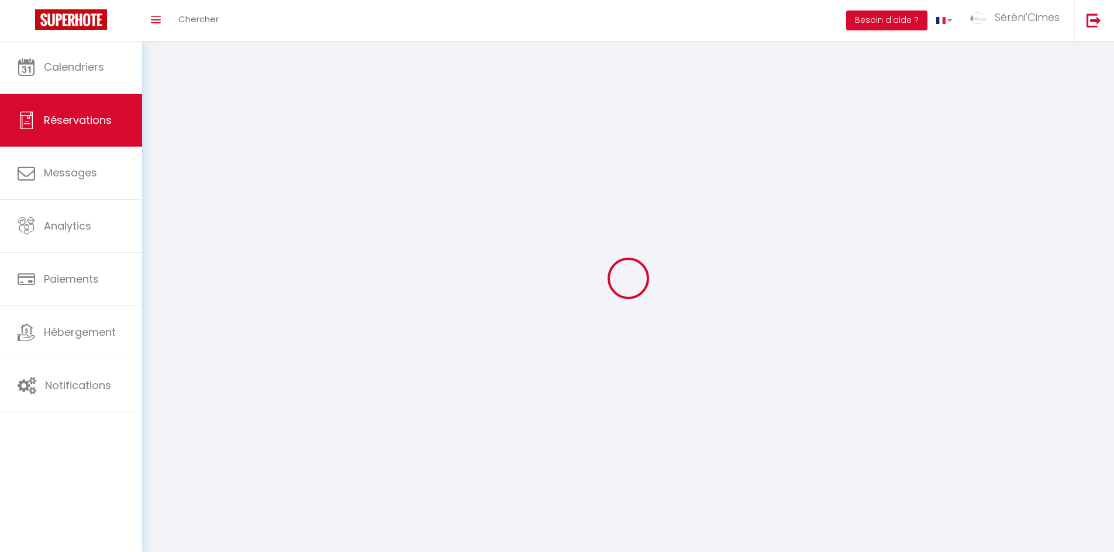
select select
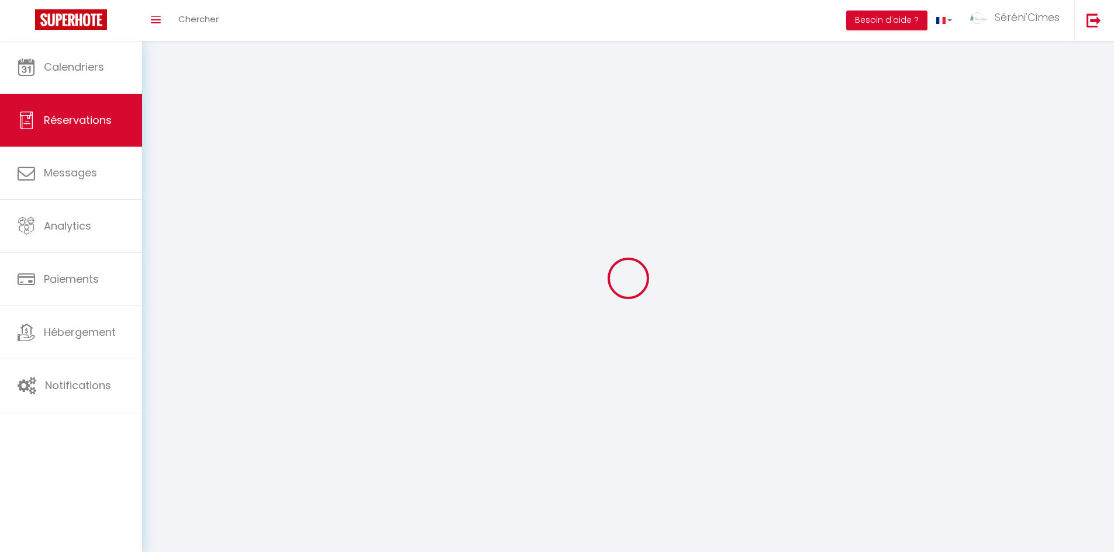
select select
checkbox input "false"
select select
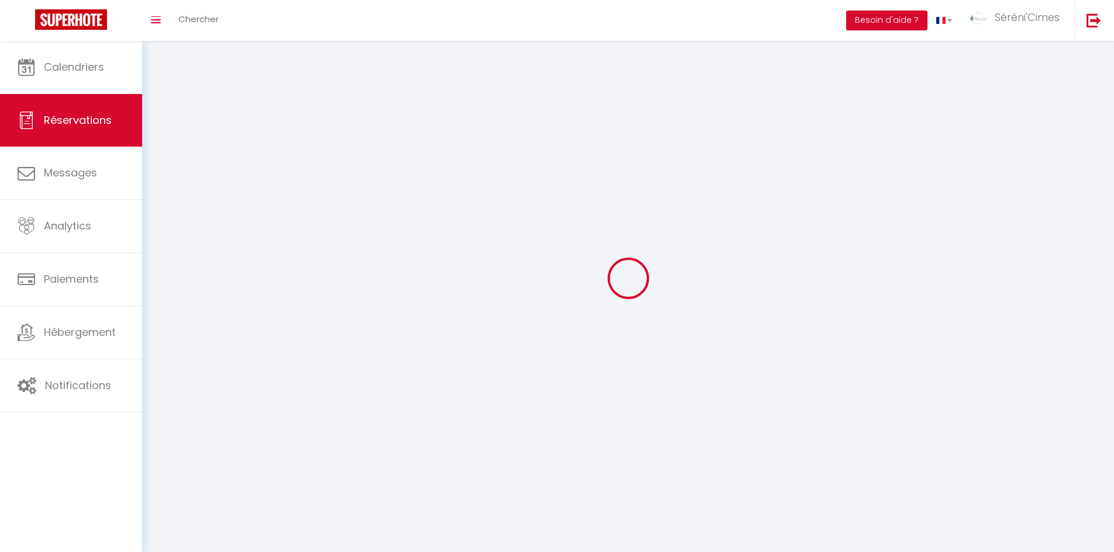
select select
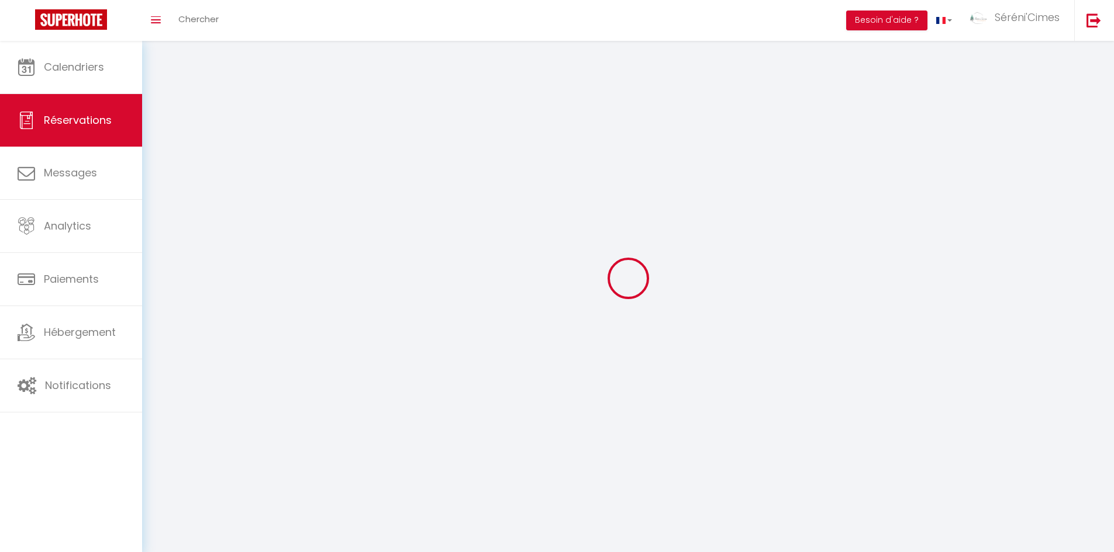
checkbox input "false"
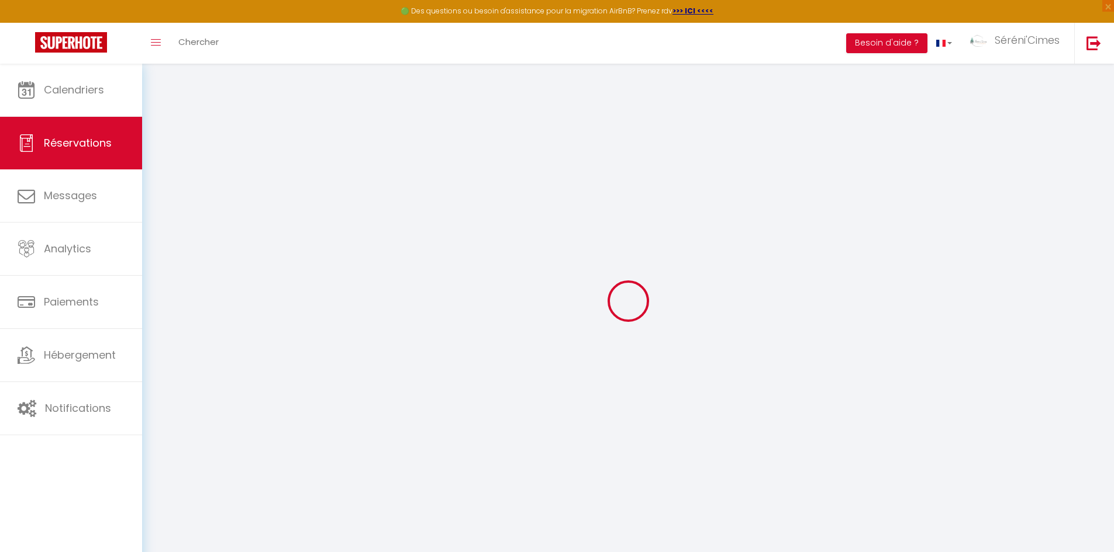
select select
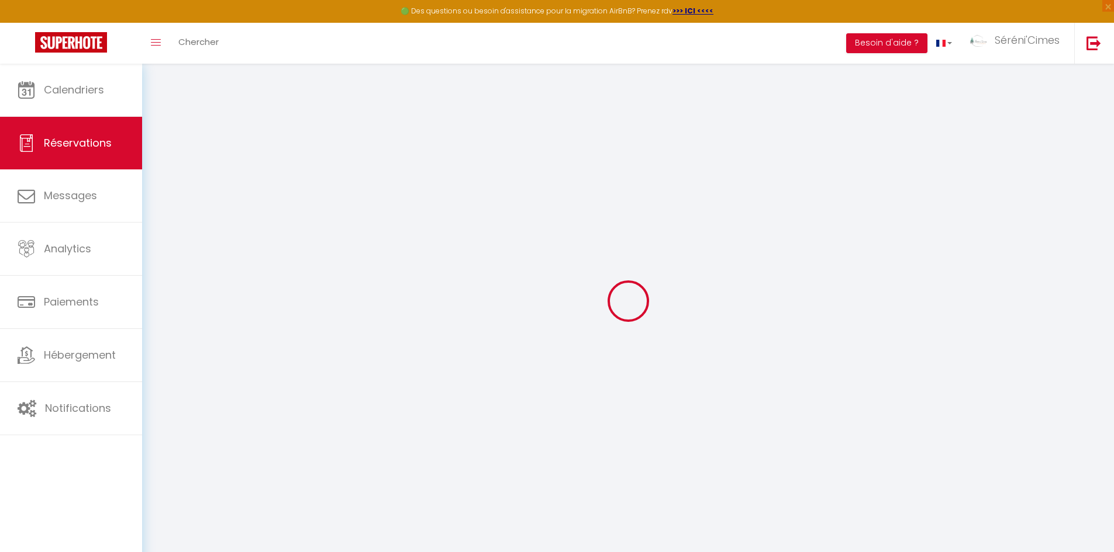
select select
checkbox input "false"
select select
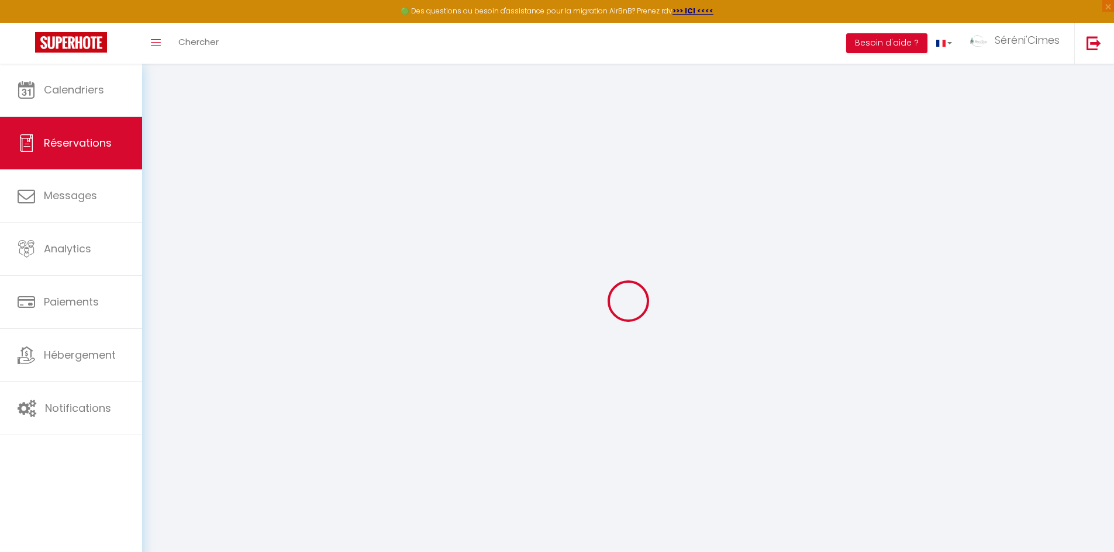
select select
checkbox input "false"
select select
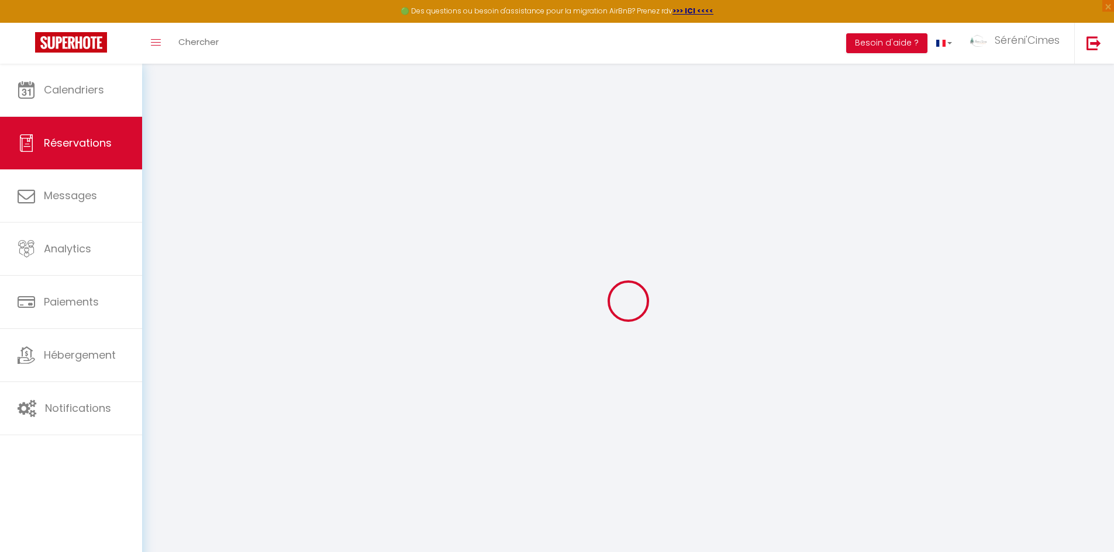
select select
checkbox input "false"
select select
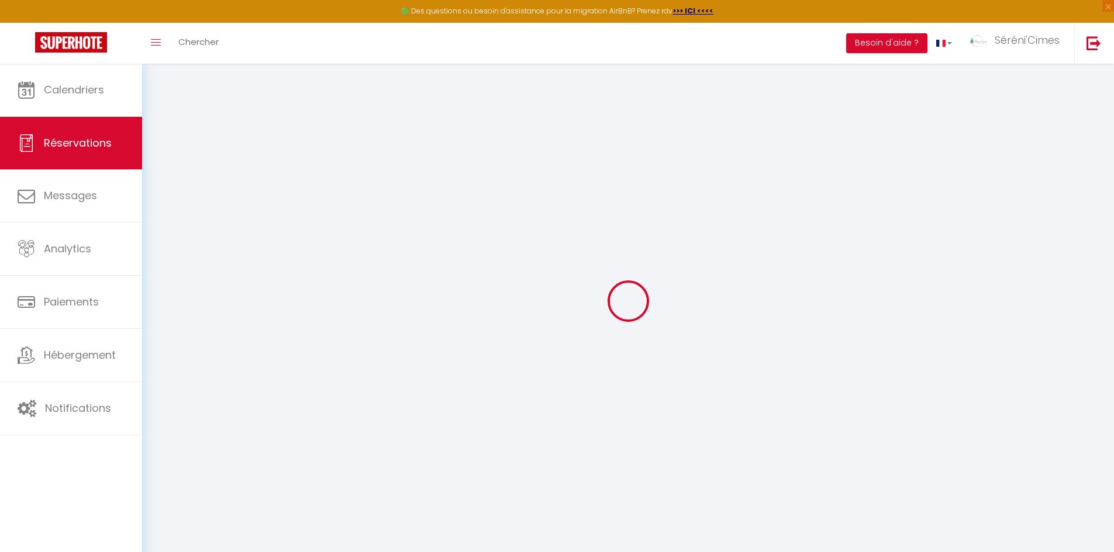
select select
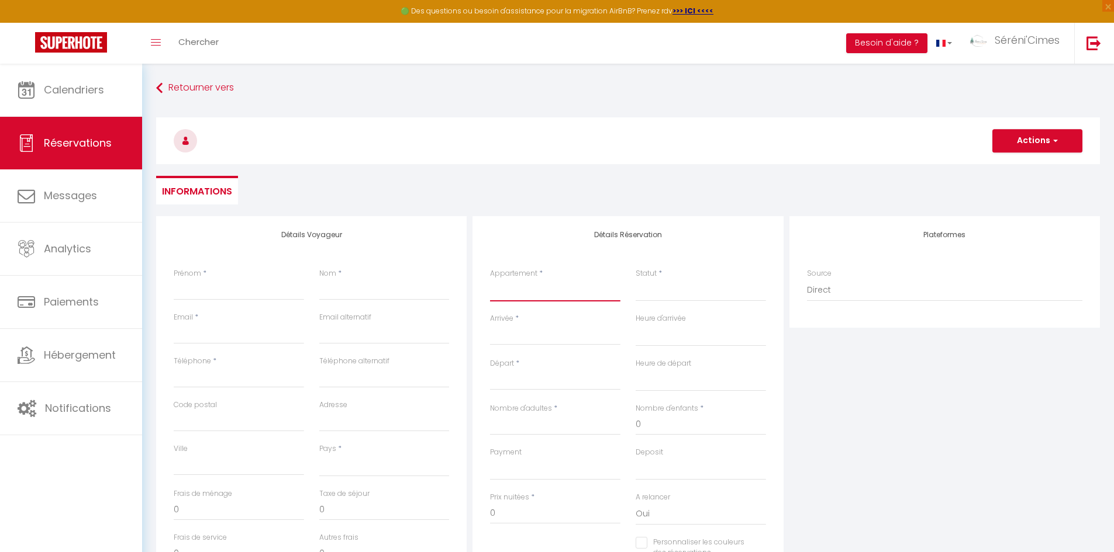
click at [551, 290] on select "🌄 Doux Crépuscule 🌄 ⛰️ Parenthèse Alpine ⛰️ 🏡 Mas des Vigne 🏡 ✨ Petite Anita ✨ …" at bounding box center [555, 290] width 130 height 22
select select "78328"
click at [490, 279] on select "🌄 Doux Crépuscule 🌄 ⛰️ Parenthèse Alpine ⛰️ 🏡 Mas des Vigne 🏡 ✨ Petite Anita ✨ …" at bounding box center [555, 290] width 130 height 22
select select
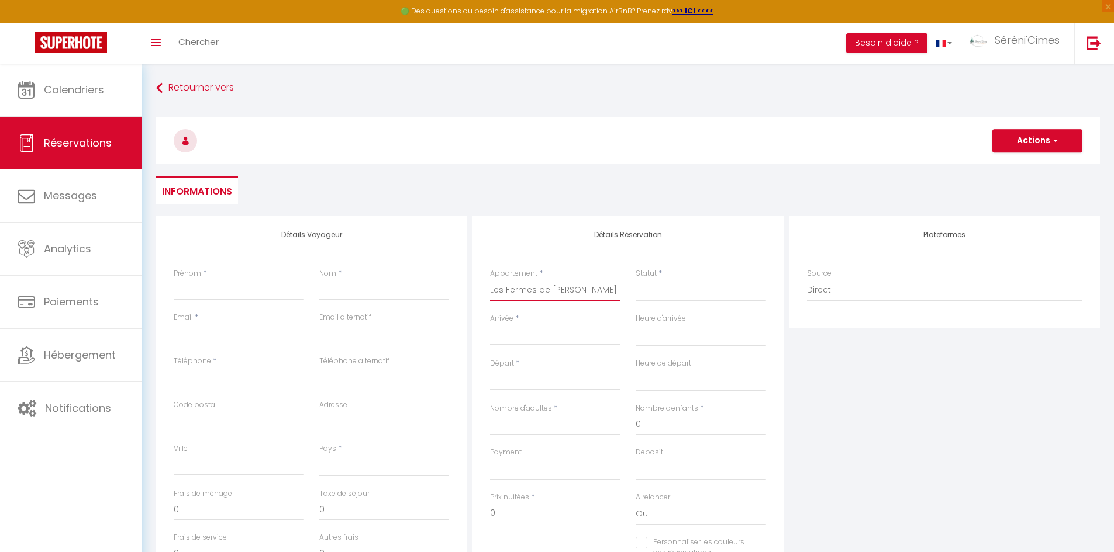
select select
checkbox input "false"
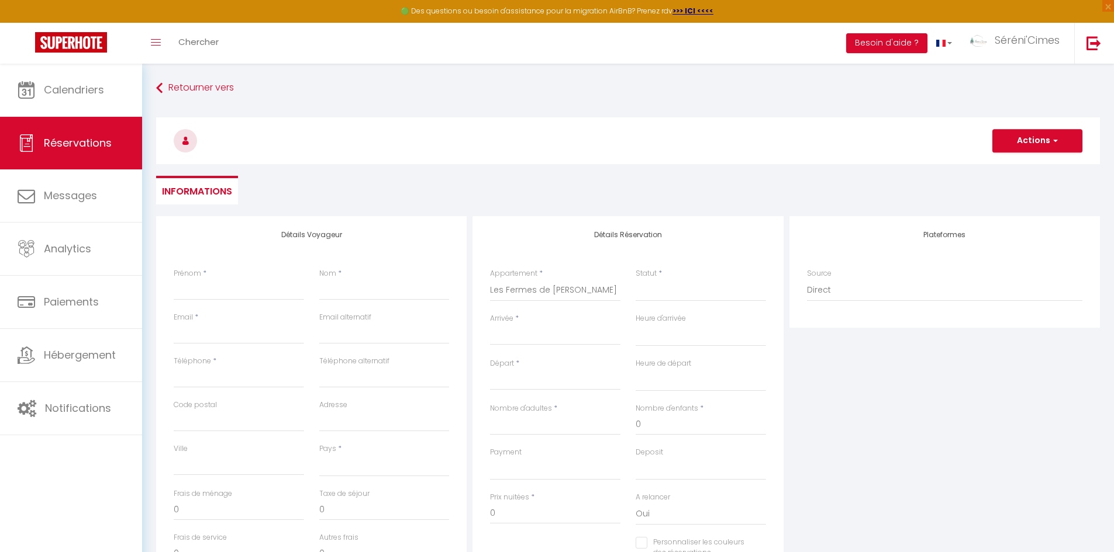
click at [527, 341] on input "Arrivée" at bounding box center [555, 336] width 130 height 15
select select
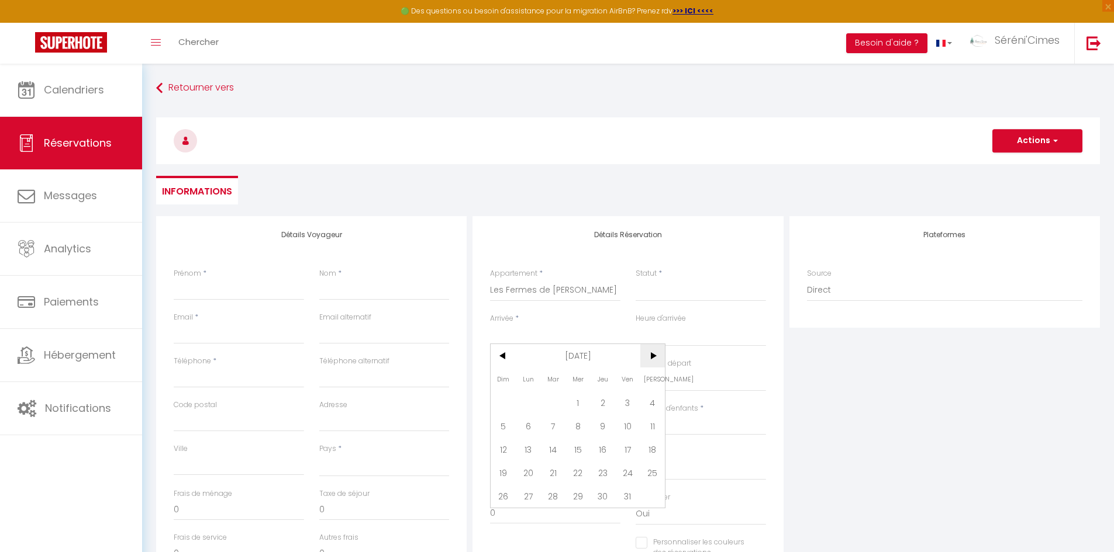
select select
checkbox input "false"
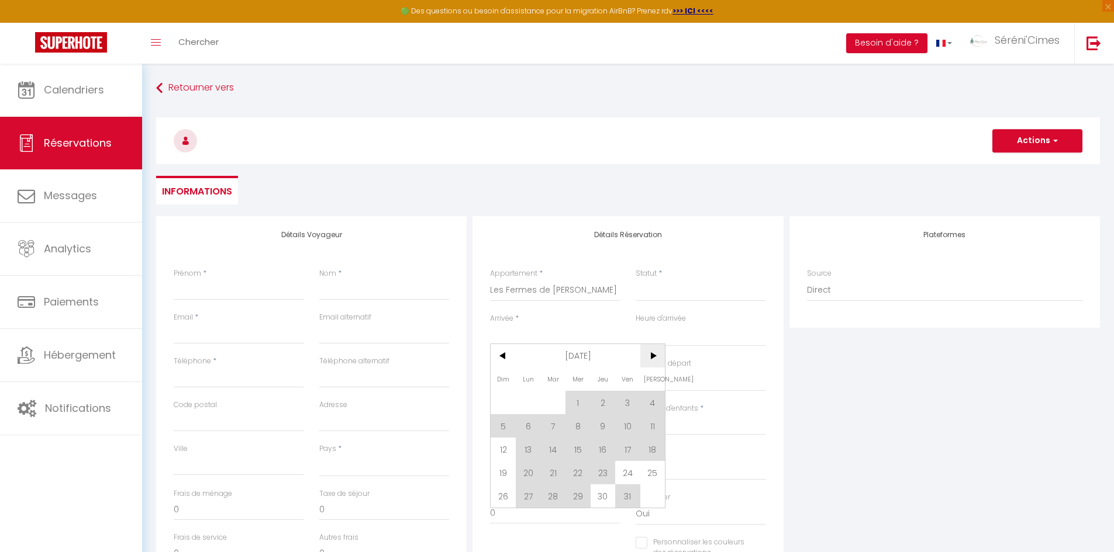
click at [654, 357] on span ">" at bounding box center [652, 355] width 25 height 23
click at [629, 426] on span "7" at bounding box center [627, 425] width 25 height 23
select select
type input "Ven 07 Novembre 2025"
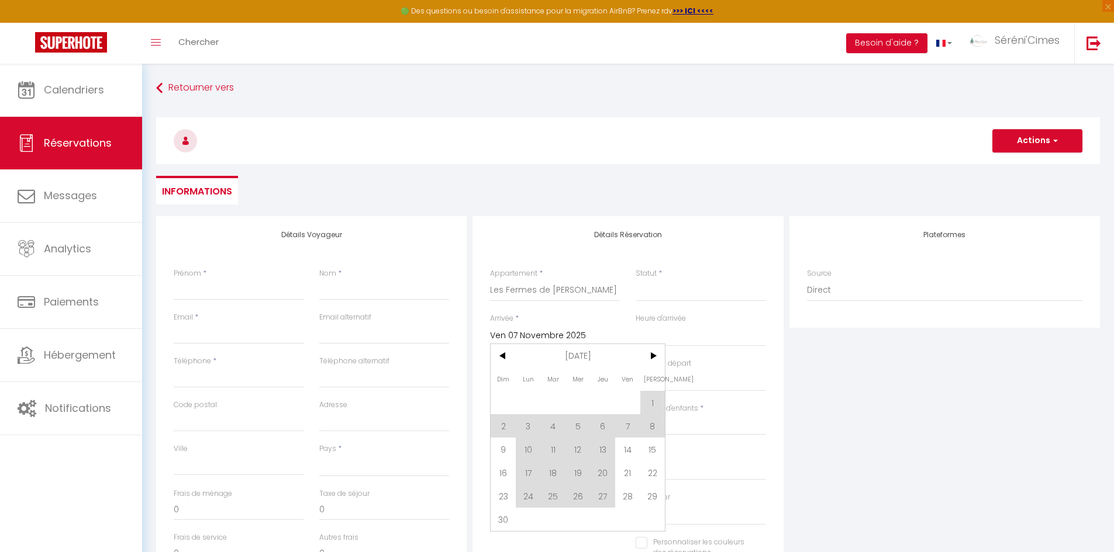
select select
type input "Sam 08 Novembre 2025"
select select
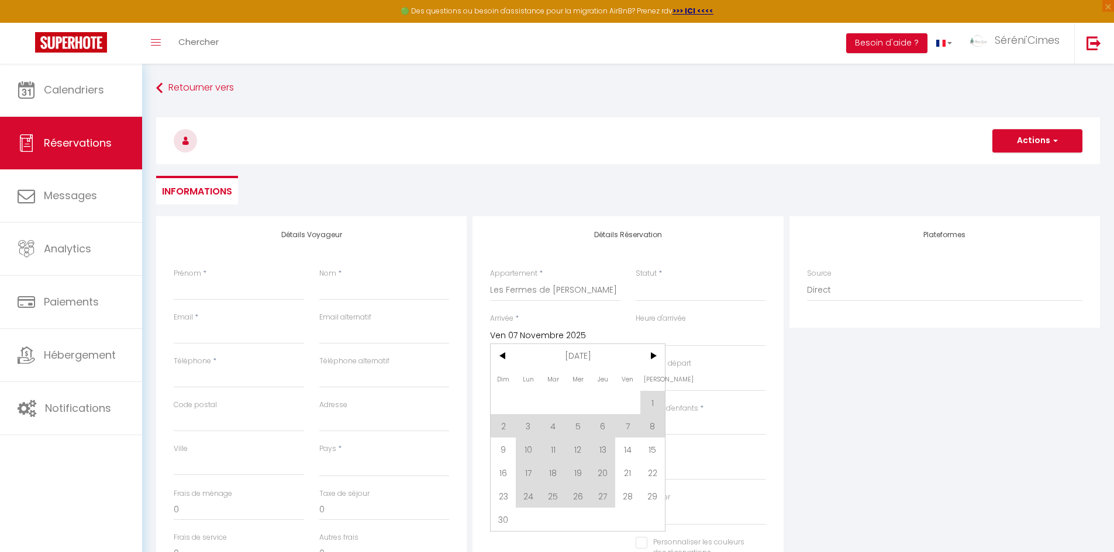
checkbox input "false"
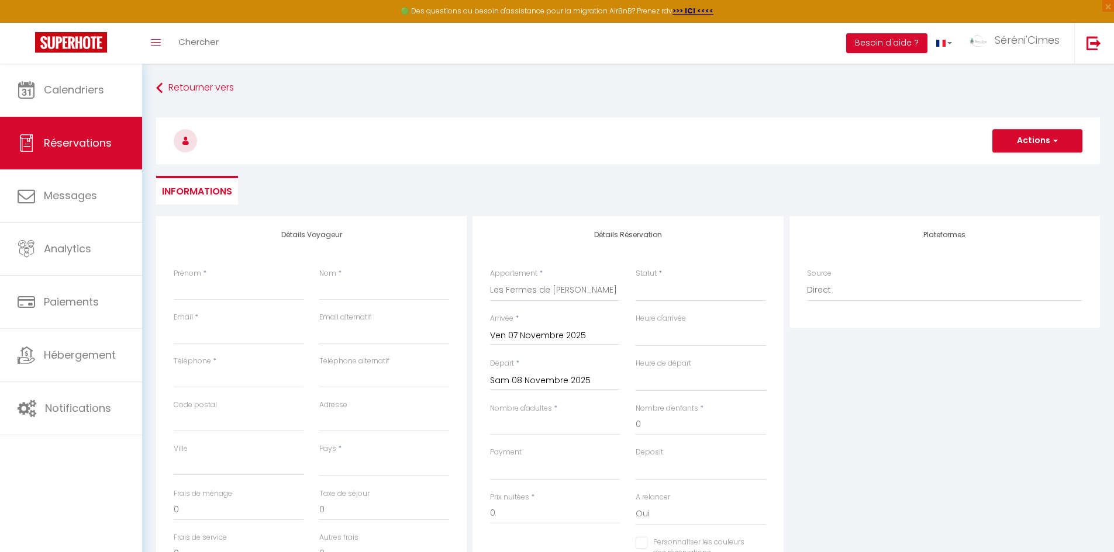
click at [552, 386] on input "Sam 08 Novembre 2025" at bounding box center [555, 381] width 130 height 15
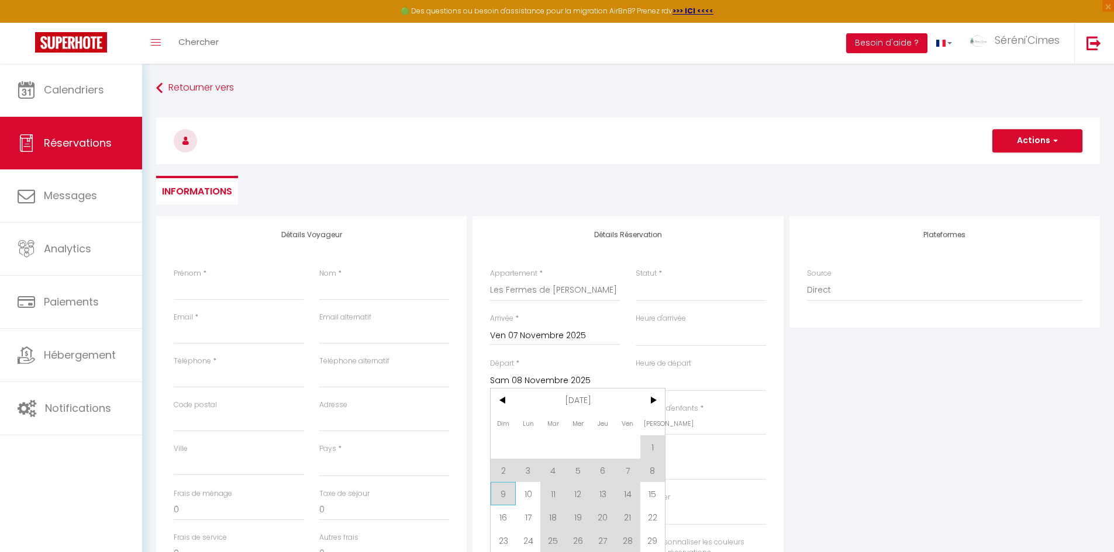
click at [502, 489] on span "9" at bounding box center [502, 493] width 25 height 23
select select
type input "Dim 09 Novembre 2025"
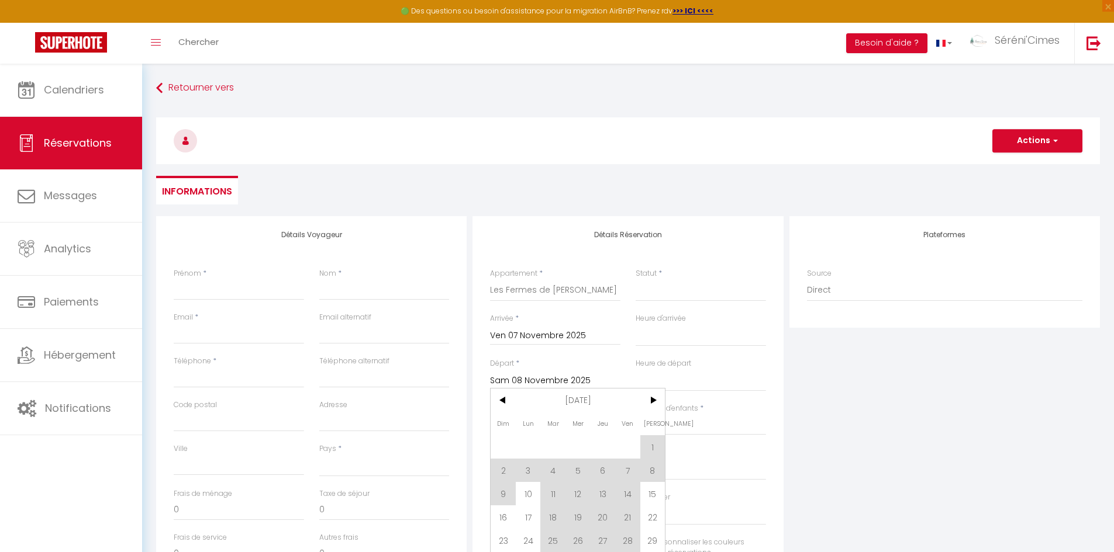
select select
checkbox input "false"
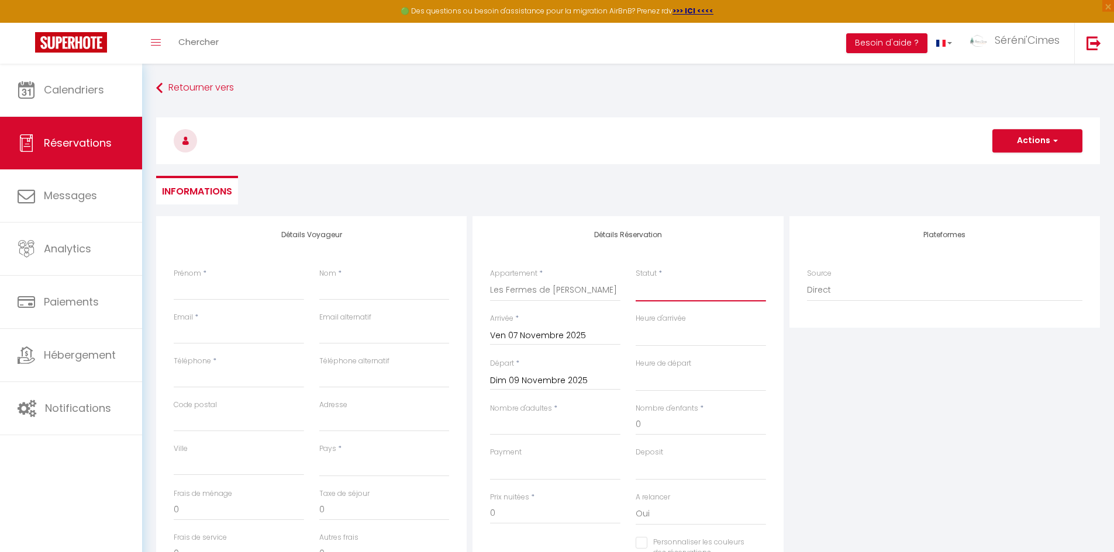
click at [665, 291] on select "Confirmé Non Confirmé [PERSON_NAME] par le voyageur No Show Request" at bounding box center [700, 290] width 130 height 22
select select "1"
click at [635, 279] on select "Confirmé Non Confirmé [PERSON_NAME] par le voyageur No Show Request" at bounding box center [700, 290] width 130 height 22
select select
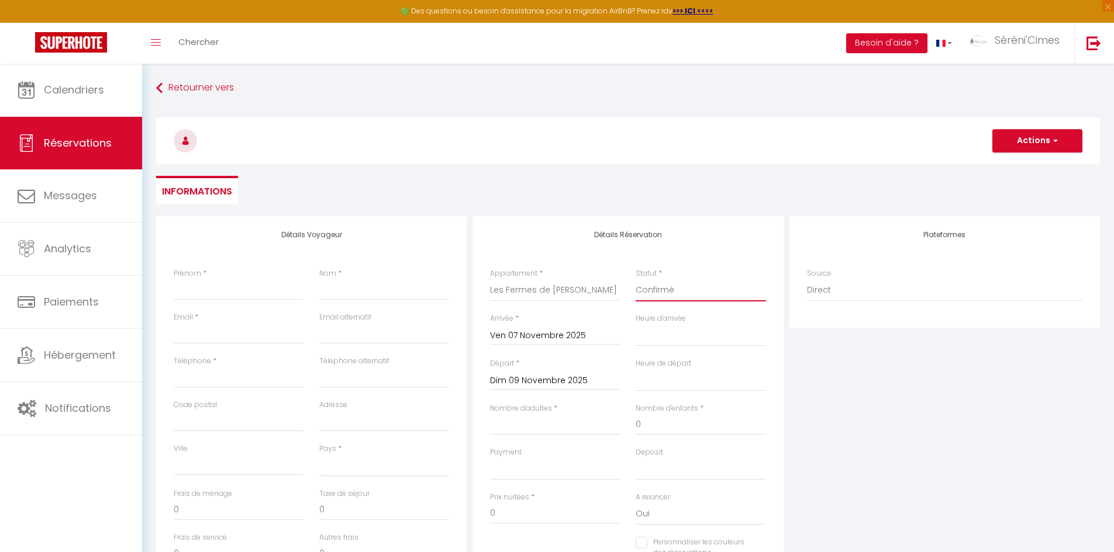
select select
checkbox input "false"
click at [564, 426] on input "Nombre d'adultes" at bounding box center [555, 424] width 130 height 21
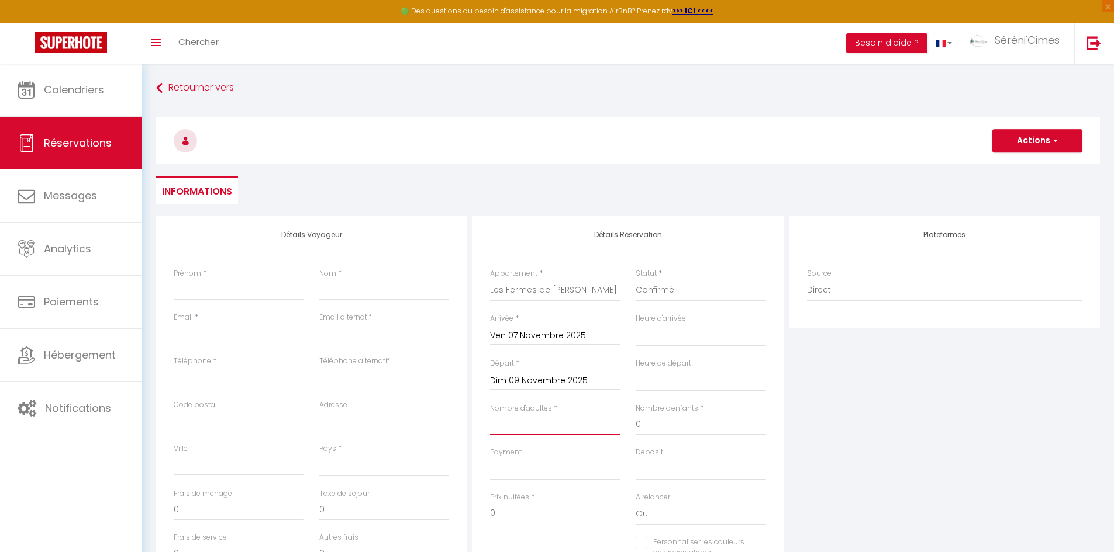
type input "1"
select select
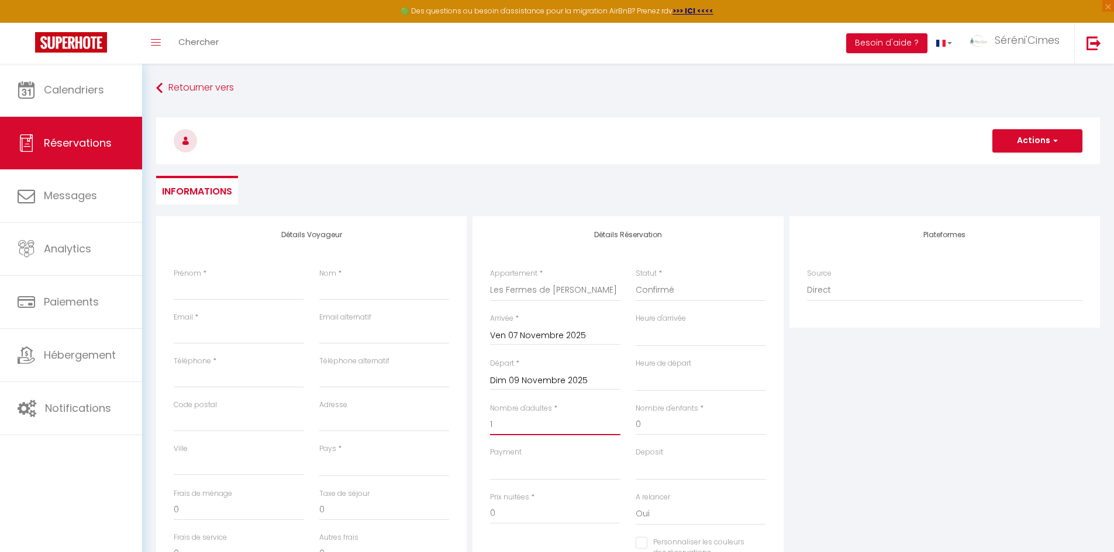
select select
checkbox input "false"
type input "10"
select select
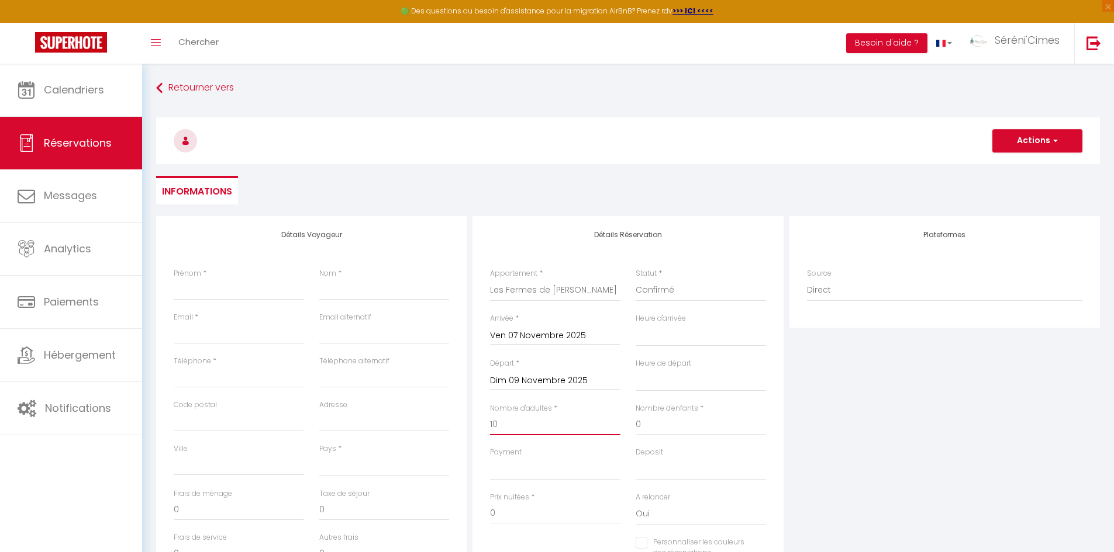
select select
checkbox input "false"
select select
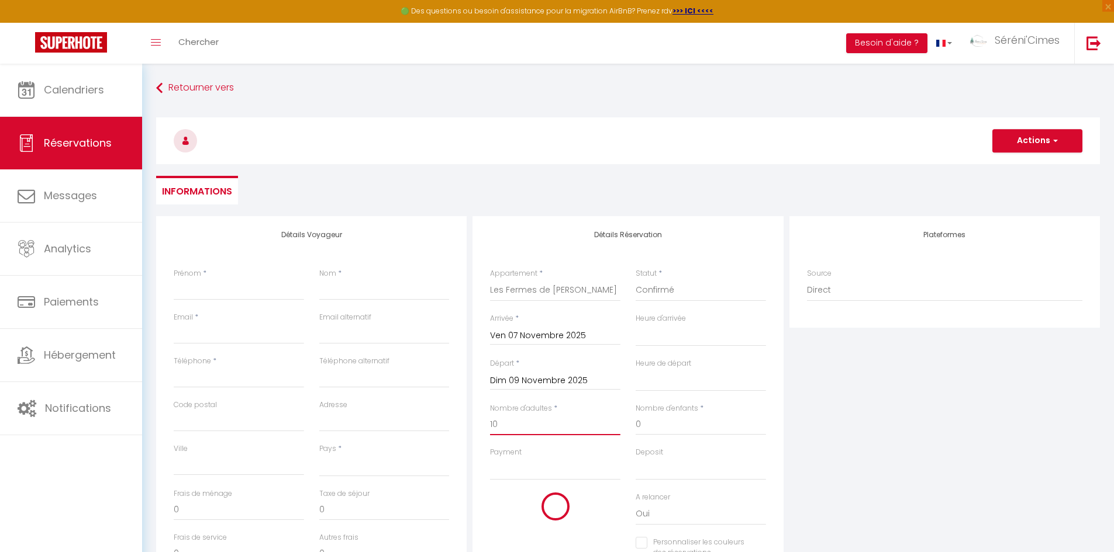
select select
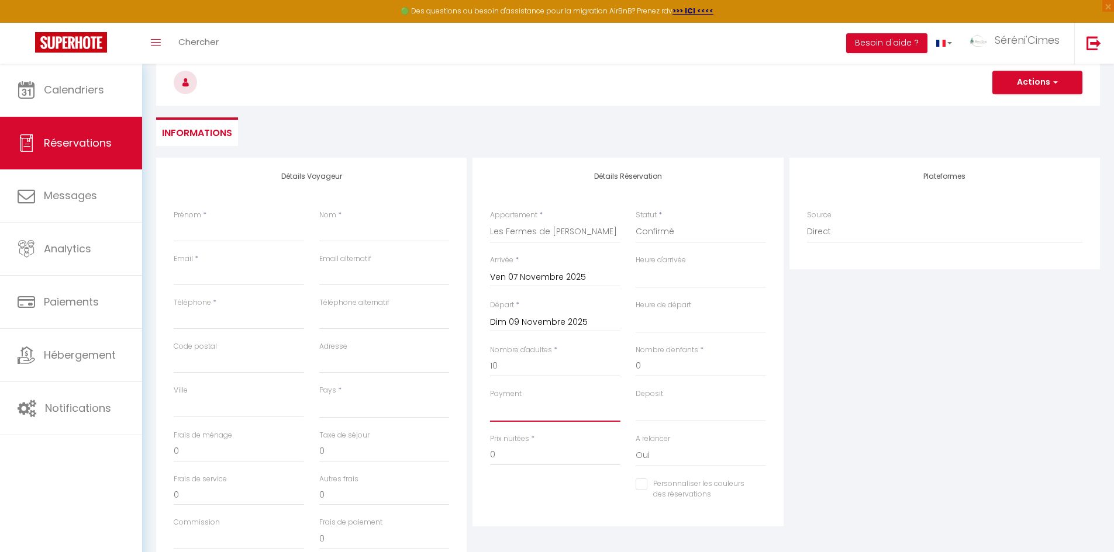
click at [557, 403] on select "OK KO" at bounding box center [555, 411] width 130 height 22
click at [490, 400] on select "OK KO" at bounding box center [555, 411] width 130 height 22
click at [645, 406] on select "OK KO" at bounding box center [700, 411] width 130 height 22
click at [635, 400] on select "OK KO" at bounding box center [700, 411] width 130 height 22
click at [250, 227] on input "Prénom" at bounding box center [239, 231] width 130 height 21
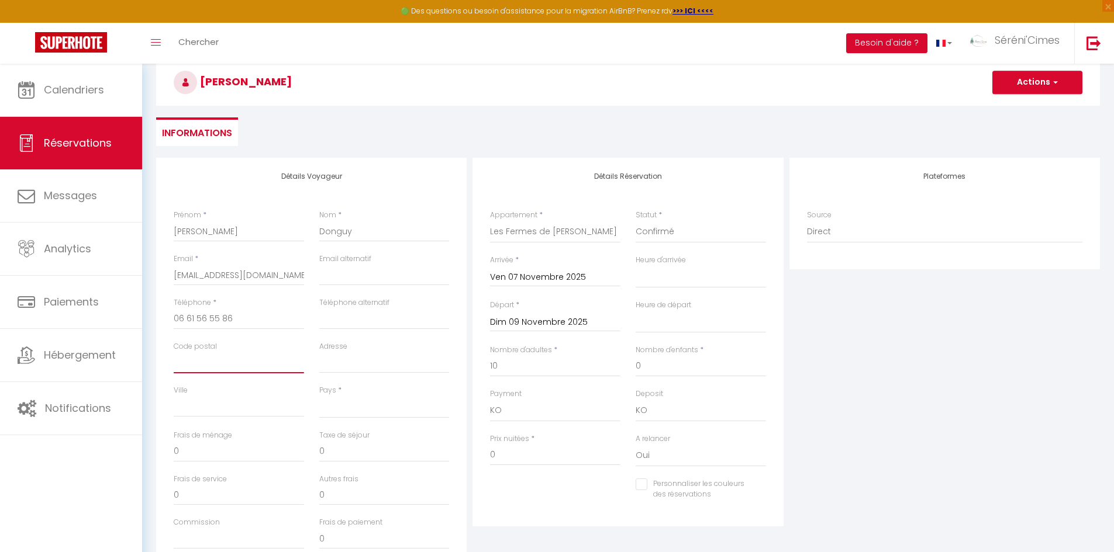
click at [247, 371] on input "Code postal" at bounding box center [239, 362] width 130 height 21
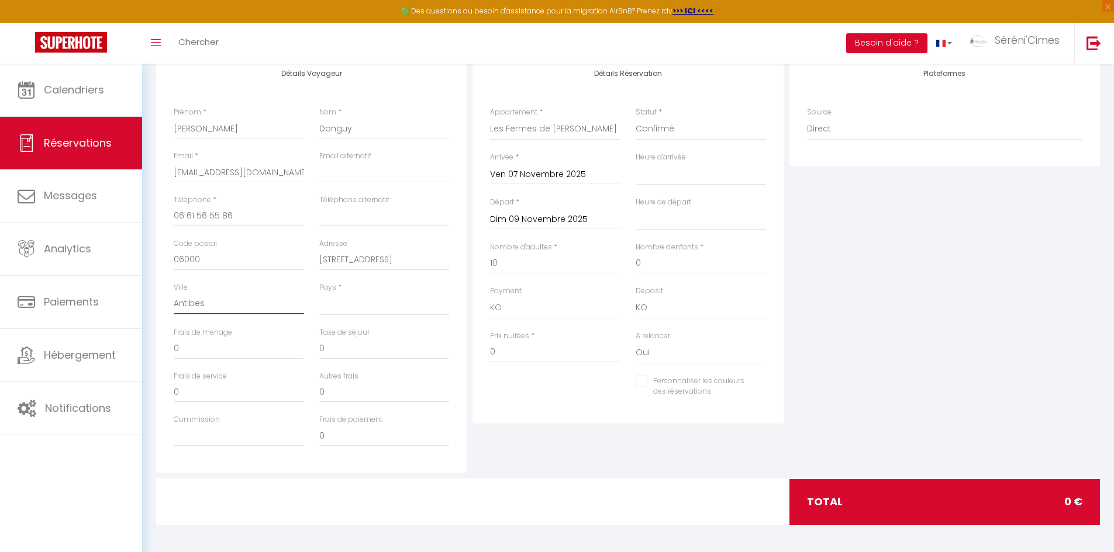
scroll to position [164, 0]
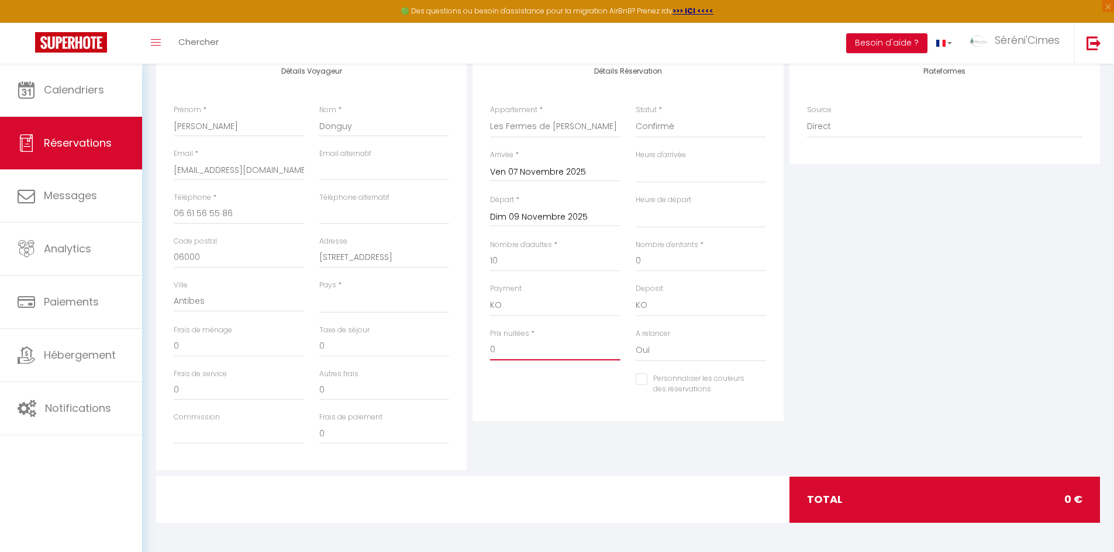
click at [531, 345] on input "0" at bounding box center [555, 350] width 130 height 21
click at [333, 341] on input "0" at bounding box center [384, 346] width 130 height 21
click at [227, 354] on input "0" at bounding box center [239, 346] width 130 height 21
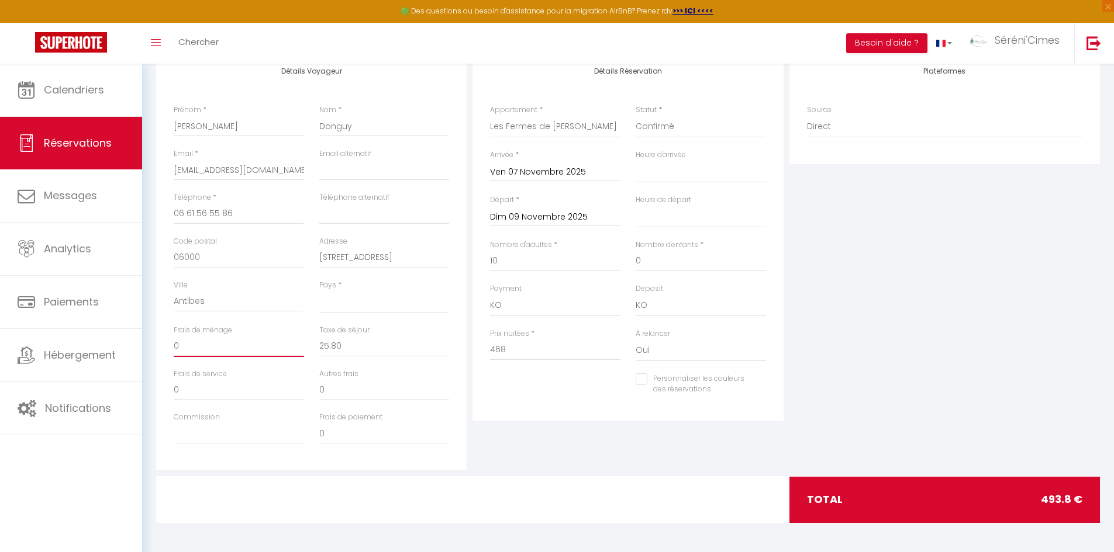
click at [226, 354] on input "0" at bounding box center [239, 346] width 130 height 21
click at [542, 451] on div "Détails Réservation Appartement * 🌄 Doux Crépuscule 🌄 ⛰️ Parenthèse Alpine ⛰️ 🏡…" at bounding box center [627, 262] width 316 height 418
click at [390, 307] on select "[GEOGRAPHIC_DATA] [GEOGRAPHIC_DATA] [GEOGRAPHIC_DATA] [GEOGRAPHIC_DATA] [GEOGRA…" at bounding box center [384, 302] width 130 height 22
click at [319, 291] on select "[GEOGRAPHIC_DATA] [GEOGRAPHIC_DATA] [GEOGRAPHIC_DATA] [GEOGRAPHIC_DATA] [GEOGRA…" at bounding box center [384, 302] width 130 height 22
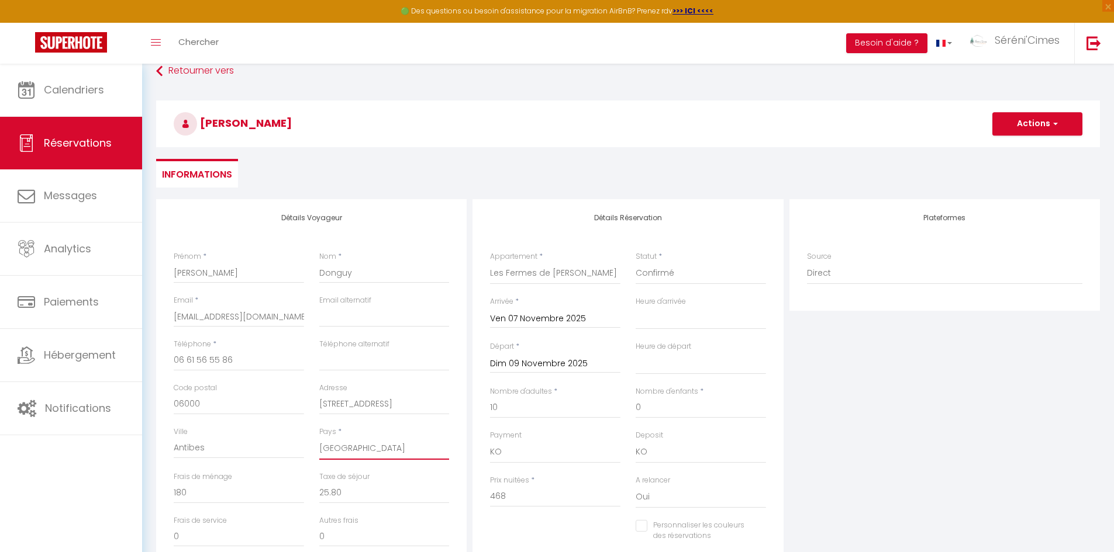
scroll to position [0, 0]
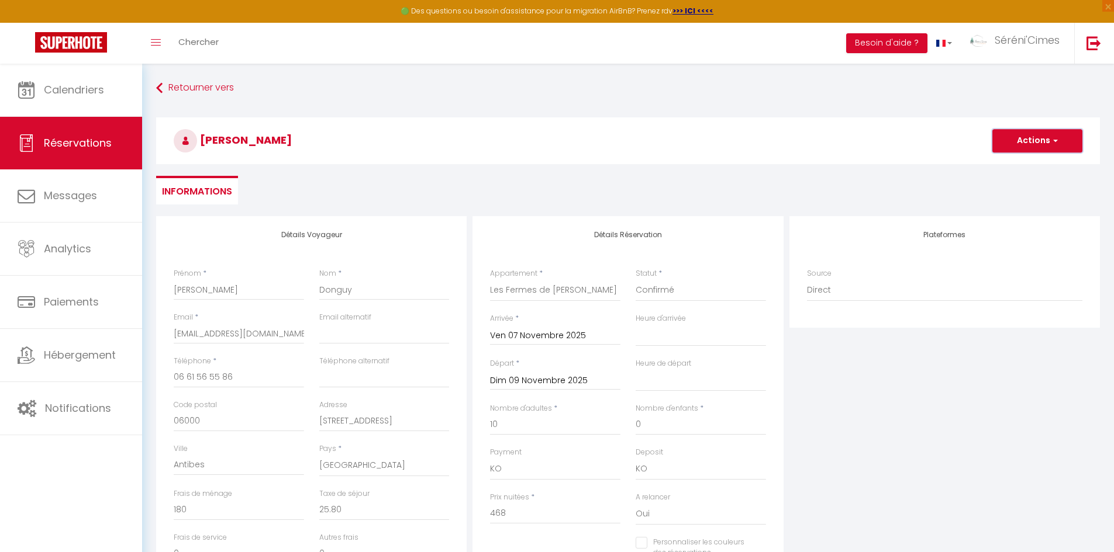
click at [1017, 136] on button "Actions" at bounding box center [1037, 140] width 90 height 23
click at [997, 164] on link "Enregistrer" at bounding box center [1025, 166] width 92 height 15
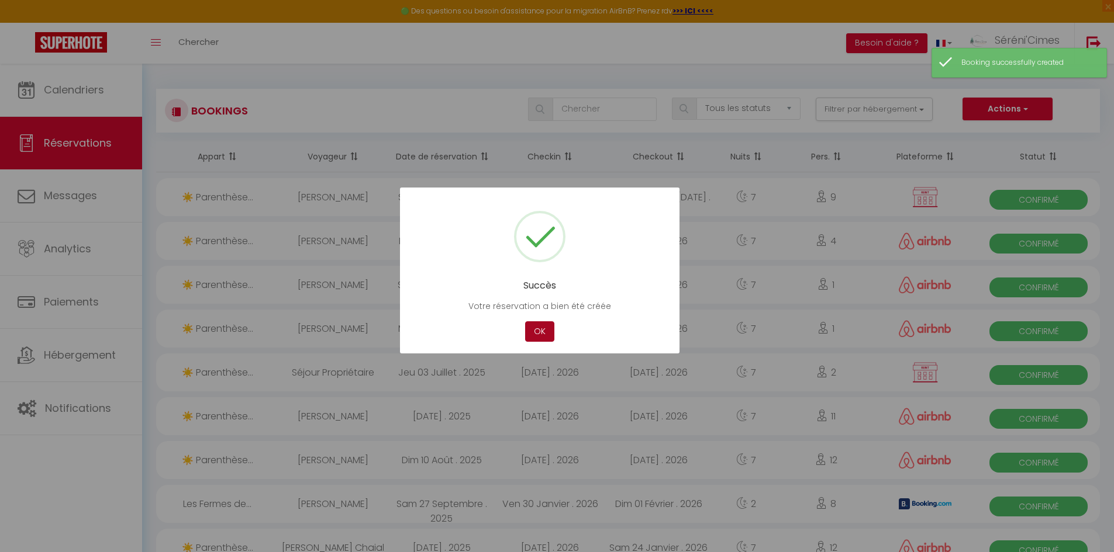
click at [543, 330] on button "OK" at bounding box center [539, 332] width 29 height 20
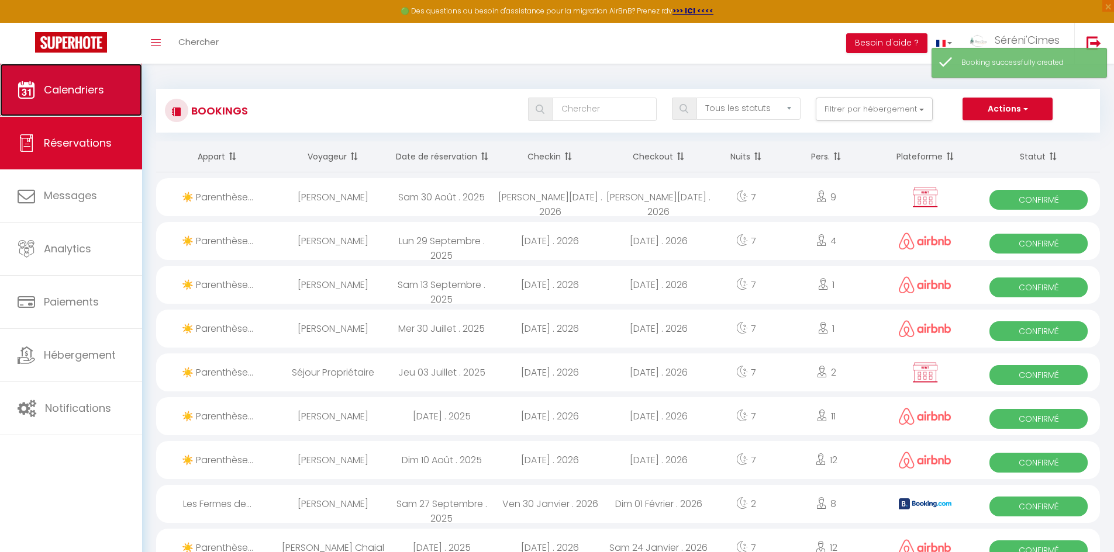
click at [99, 102] on link "Calendriers" at bounding box center [71, 90] width 142 height 53
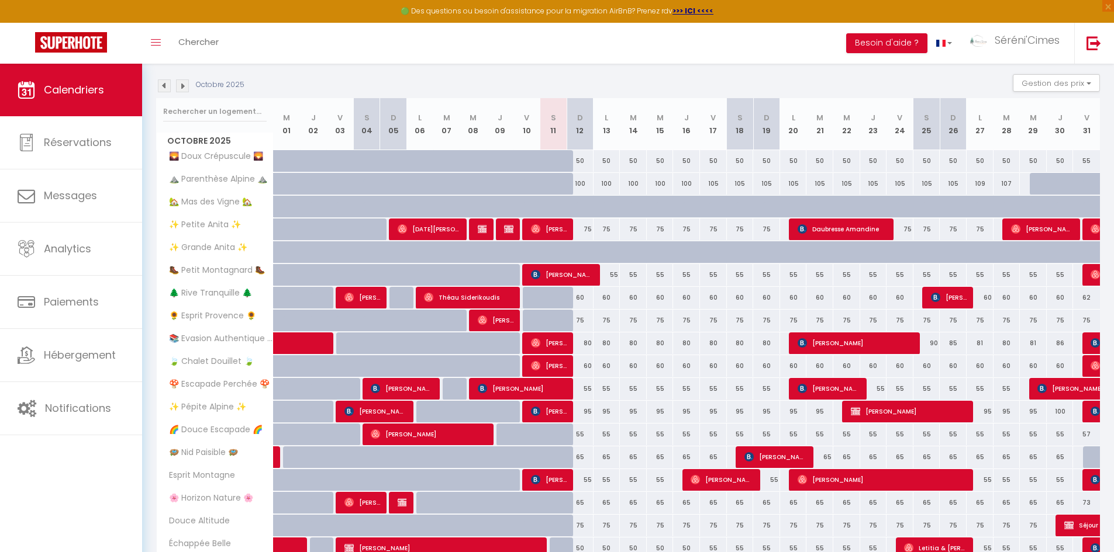
scroll to position [117, 0]
click at [185, 88] on img at bounding box center [182, 85] width 13 height 13
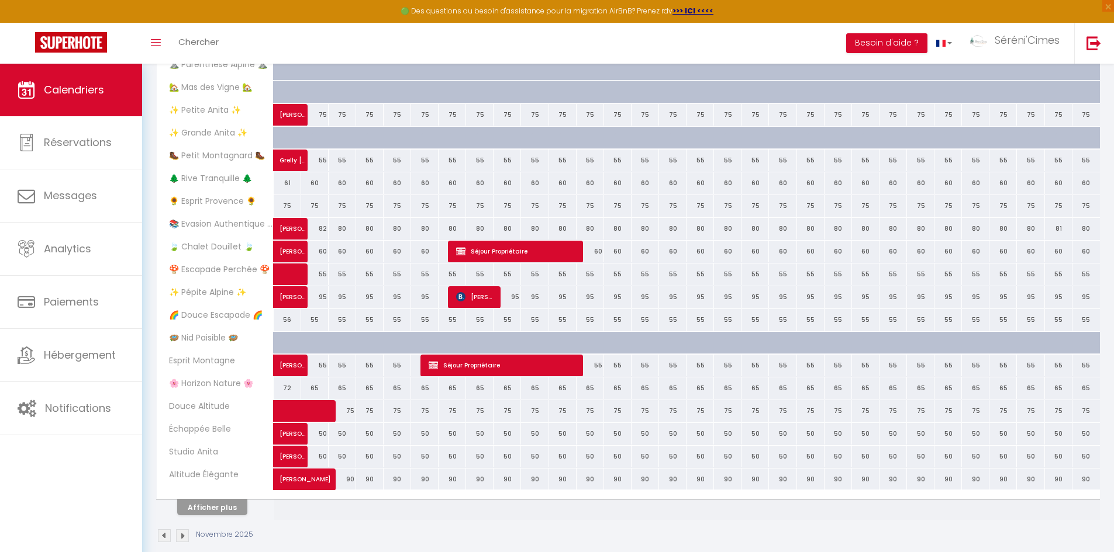
scroll to position [247, 0]
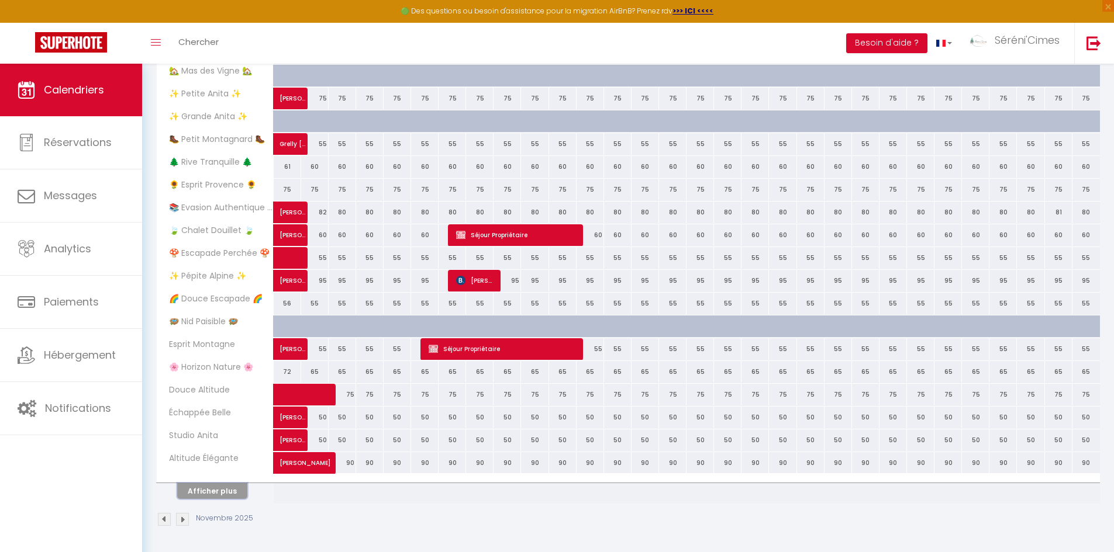
click at [194, 490] on button "Afficher plus" at bounding box center [212, 491] width 70 height 16
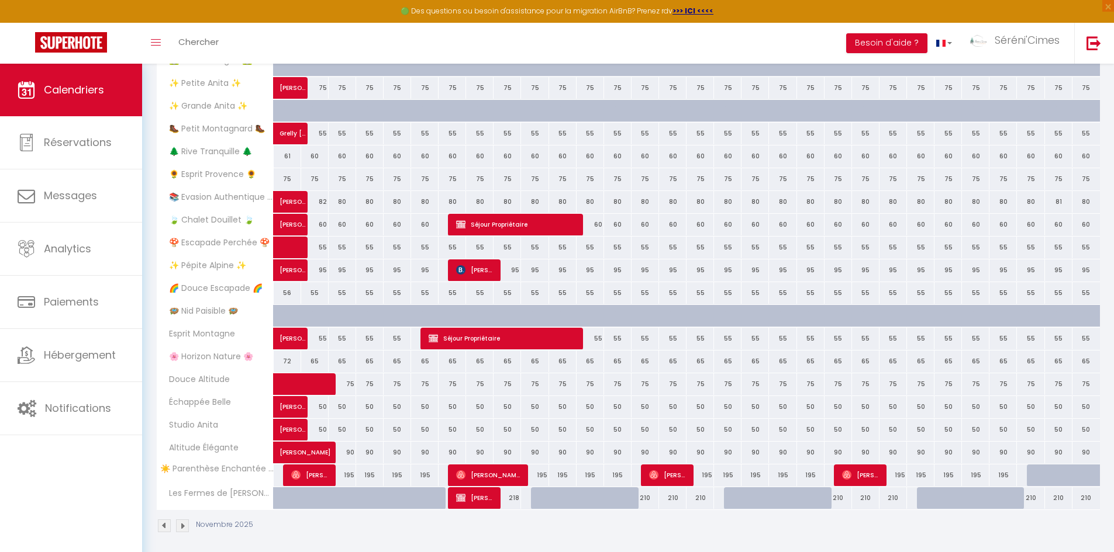
scroll to position [264, 0]
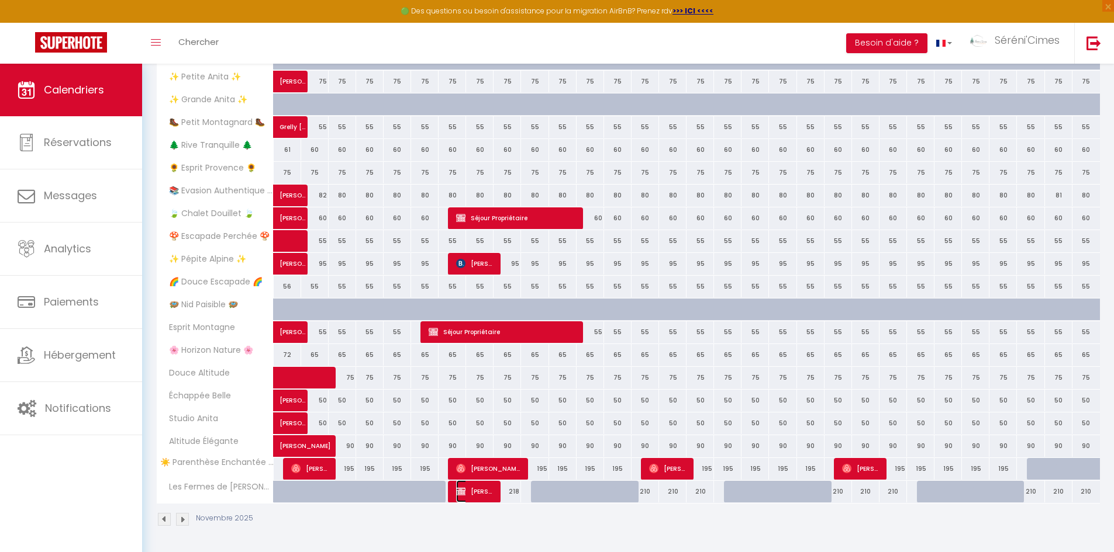
click at [490, 499] on span "[PERSON_NAME]" at bounding box center [474, 492] width 37 height 22
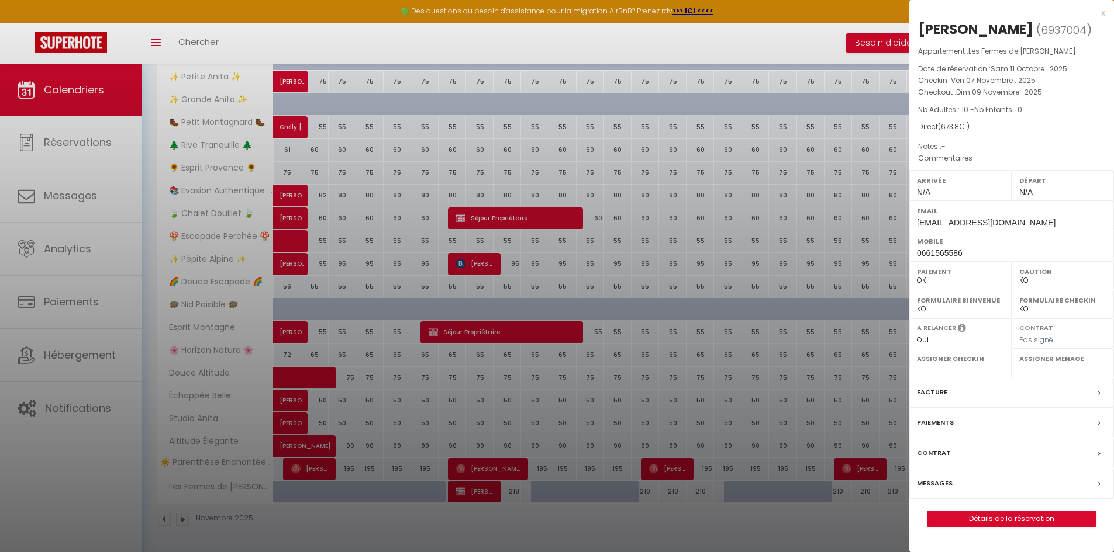
click at [802, 514] on div at bounding box center [557, 276] width 1114 height 552
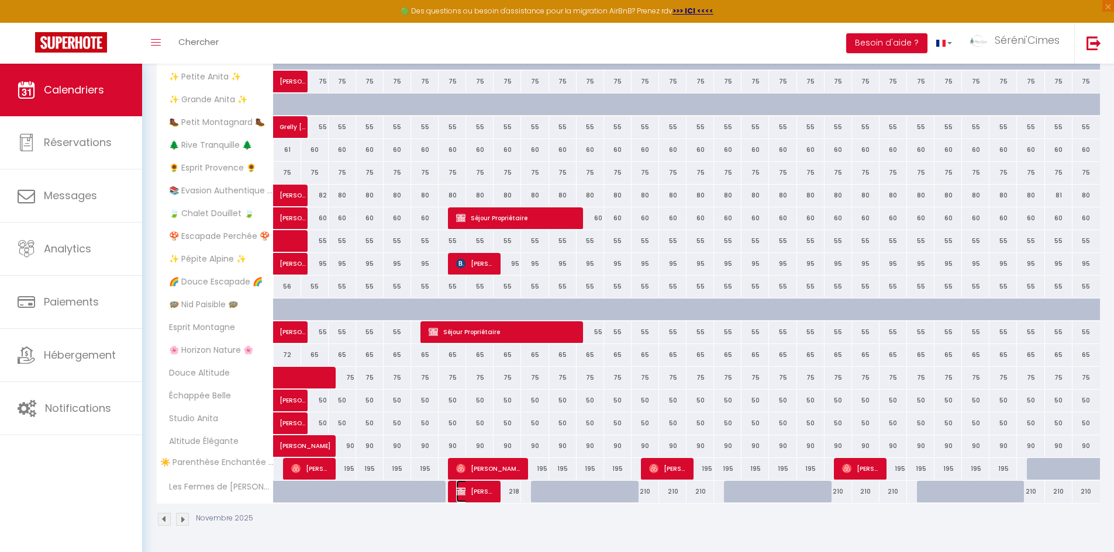
click at [478, 492] on span "[PERSON_NAME]" at bounding box center [474, 492] width 37 height 22
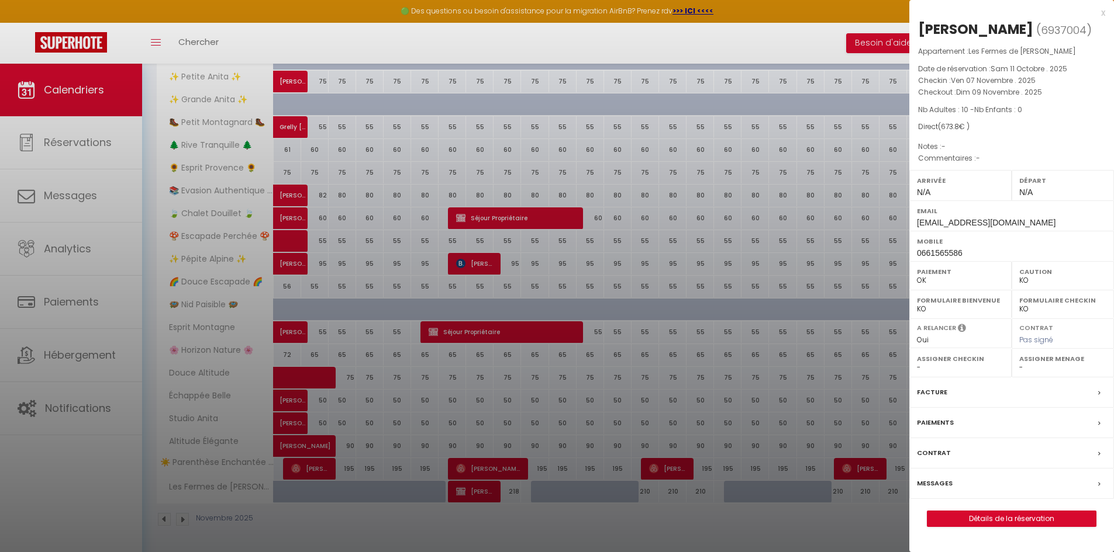
click at [939, 423] on label "Paiements" at bounding box center [935, 423] width 37 height 12
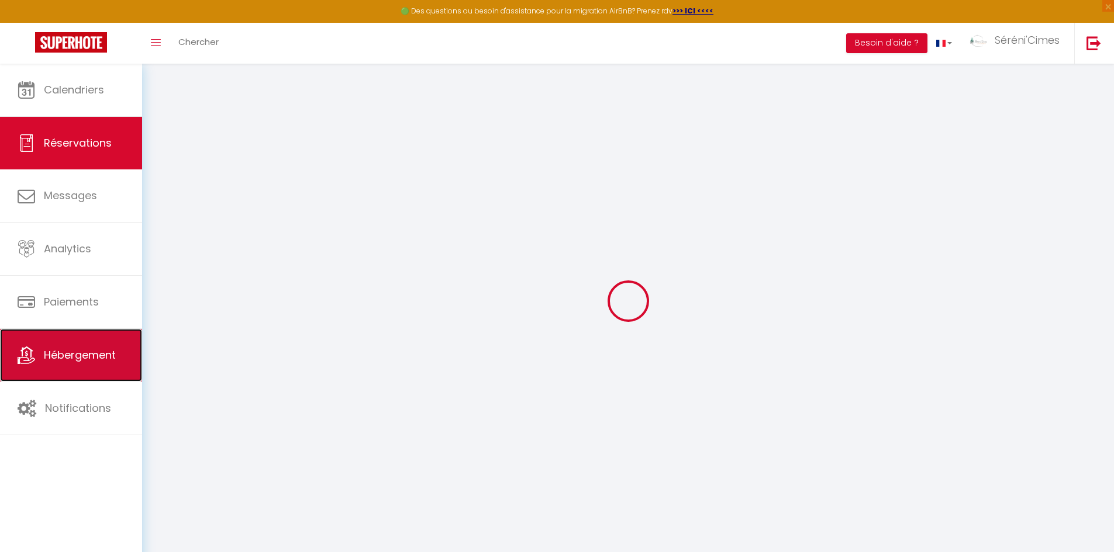
click at [61, 361] on span "Hébergement" at bounding box center [80, 355] width 72 height 15
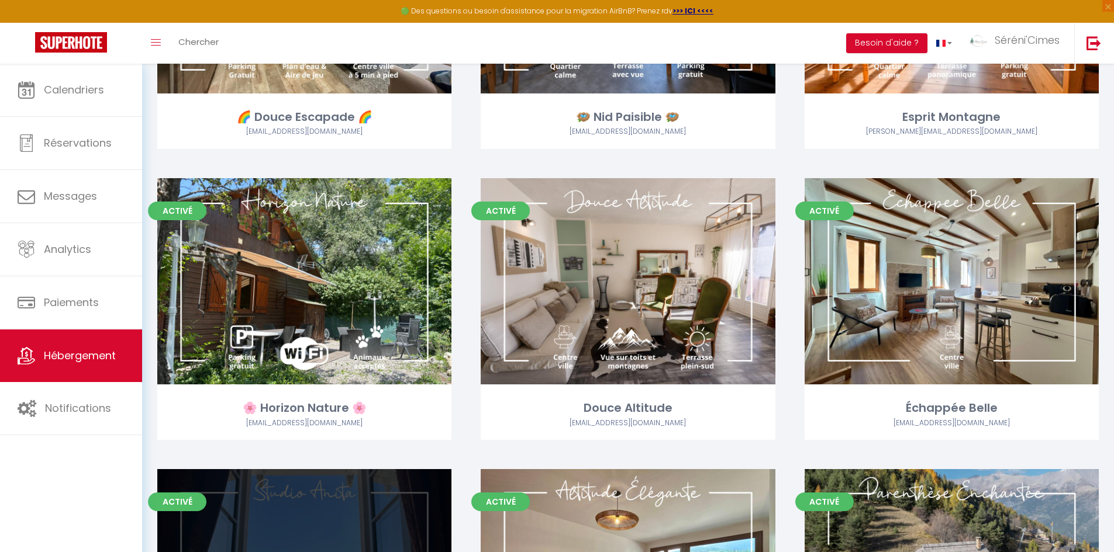
scroll to position [1812, 0]
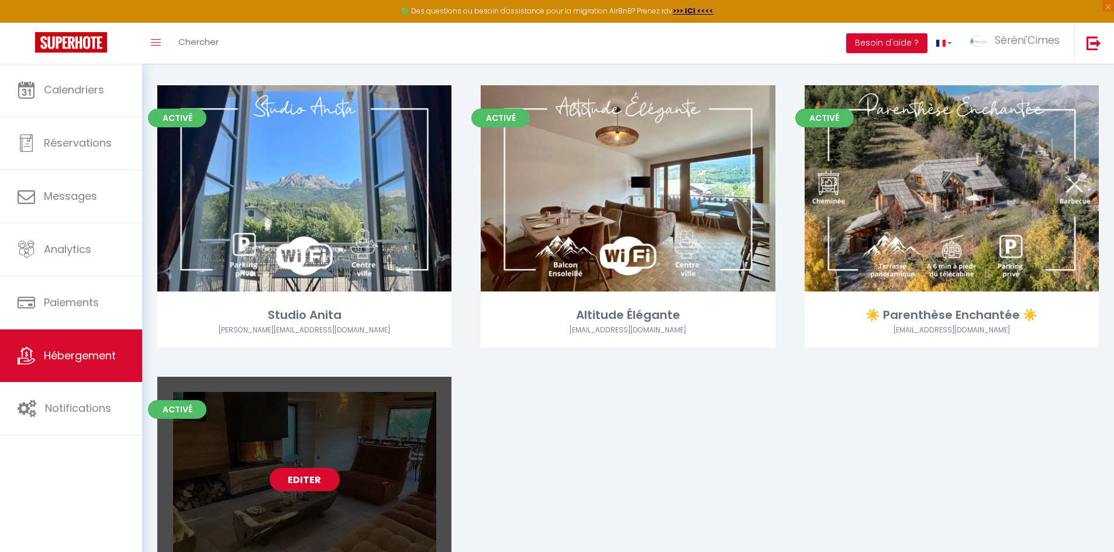
click at [297, 474] on link "Editer" at bounding box center [304, 479] width 70 height 23
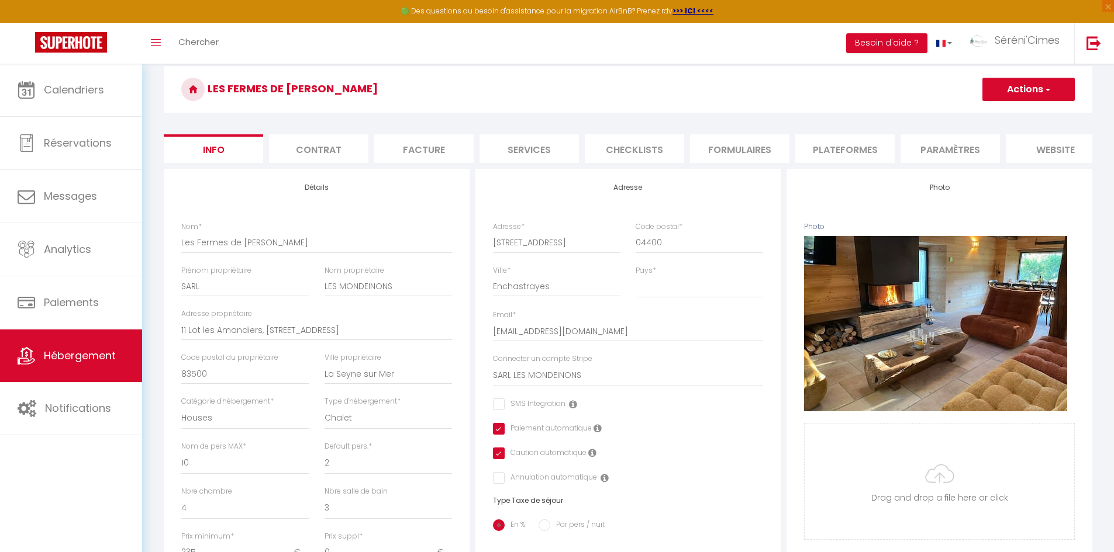
scroll to position [175, 0]
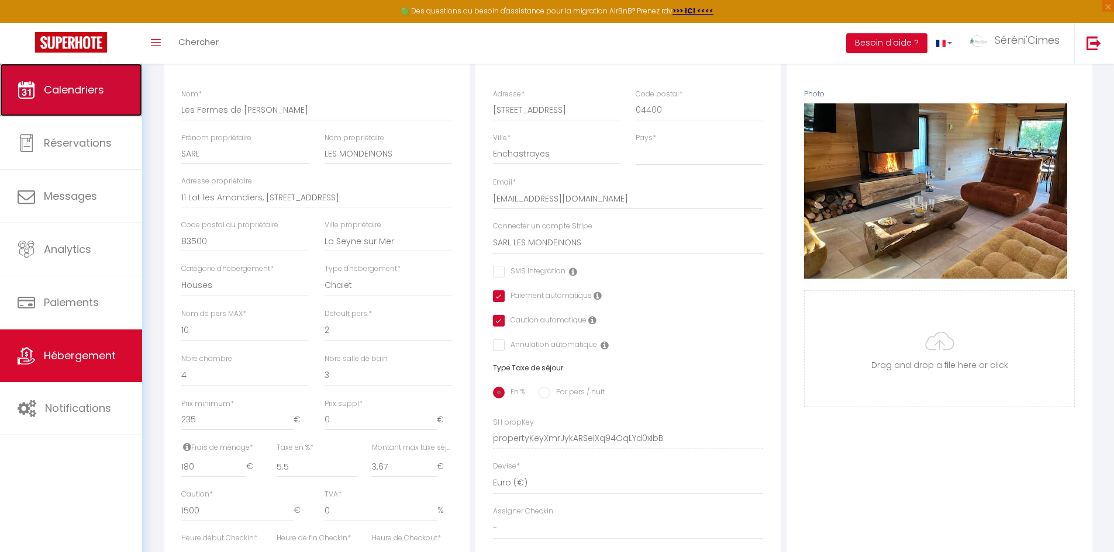
click at [91, 106] on link "Calendriers" at bounding box center [71, 90] width 142 height 53
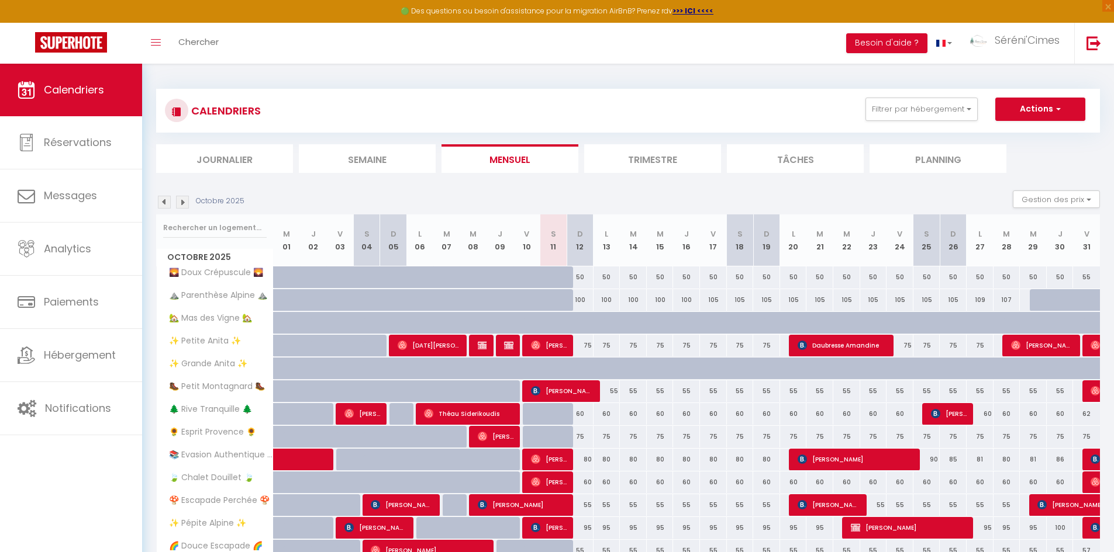
click at [182, 202] on img at bounding box center [182, 202] width 13 height 13
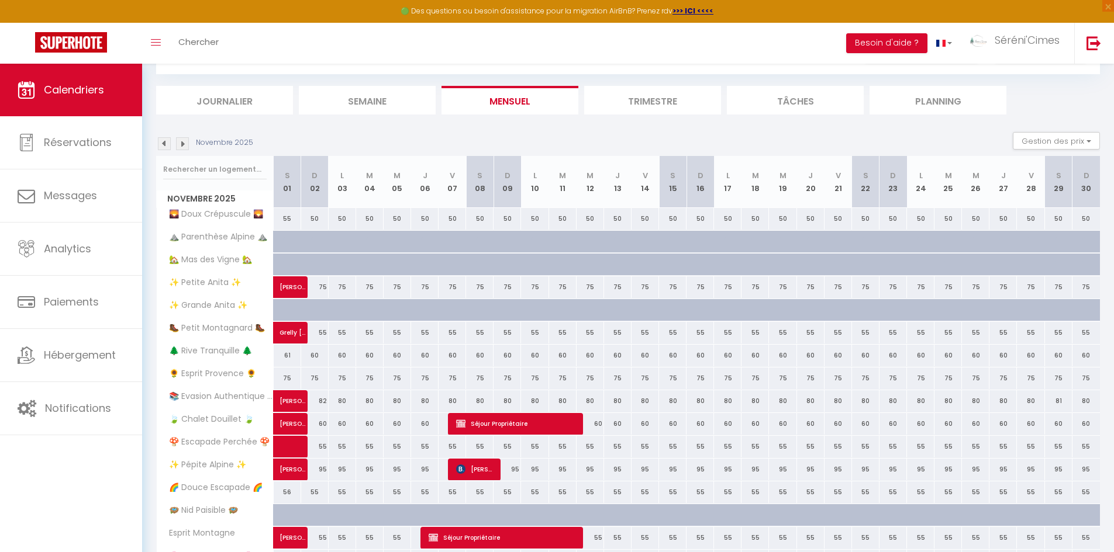
scroll to position [247, 0]
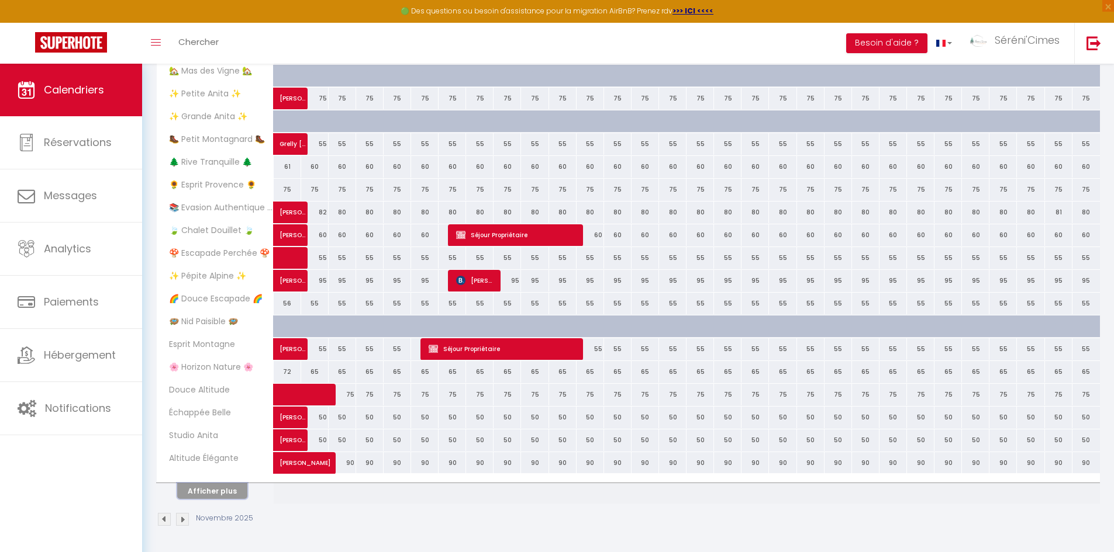
click at [202, 490] on button "Afficher plus" at bounding box center [212, 491] width 70 height 16
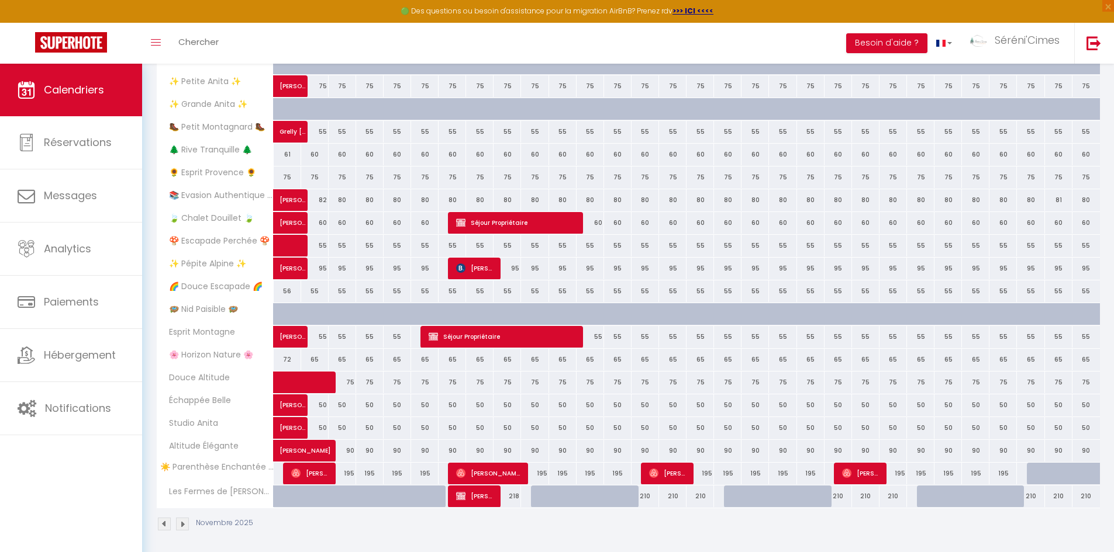
scroll to position [264, 0]
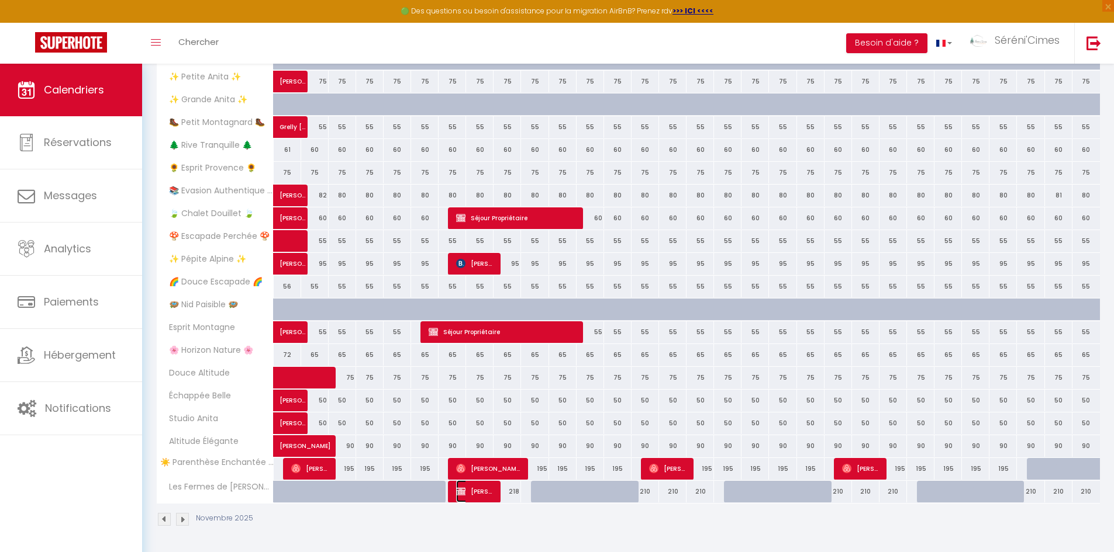
click at [469, 489] on span "[PERSON_NAME]" at bounding box center [474, 492] width 37 height 22
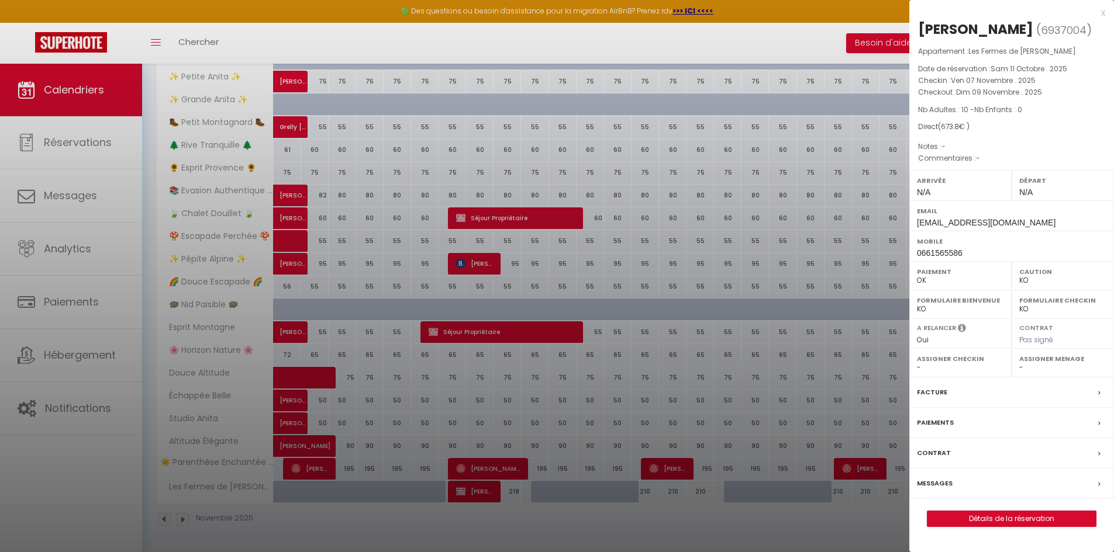
click at [931, 480] on label "Messages" at bounding box center [935, 484] width 36 height 12
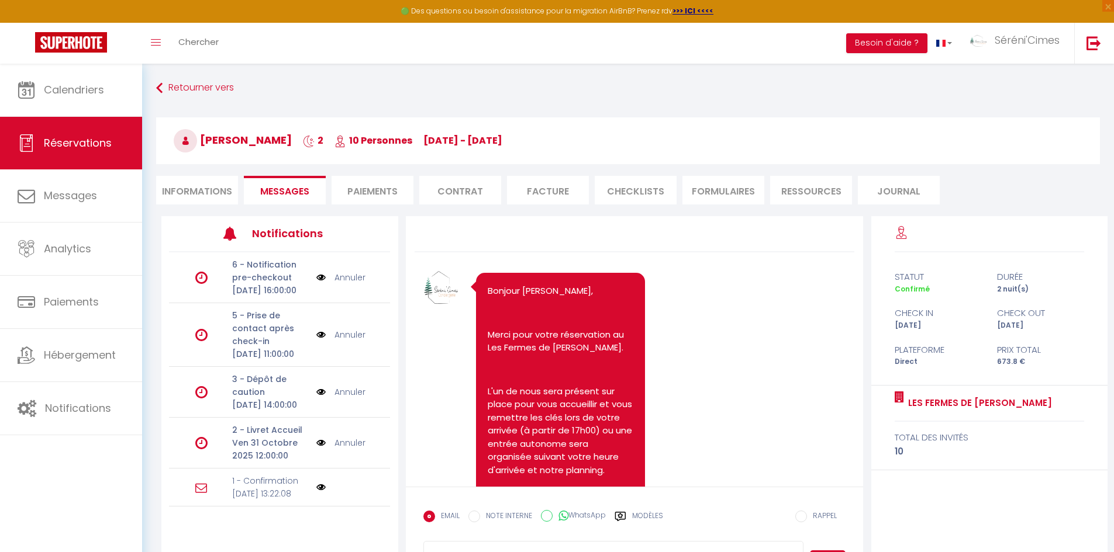
scroll to position [464, 0]
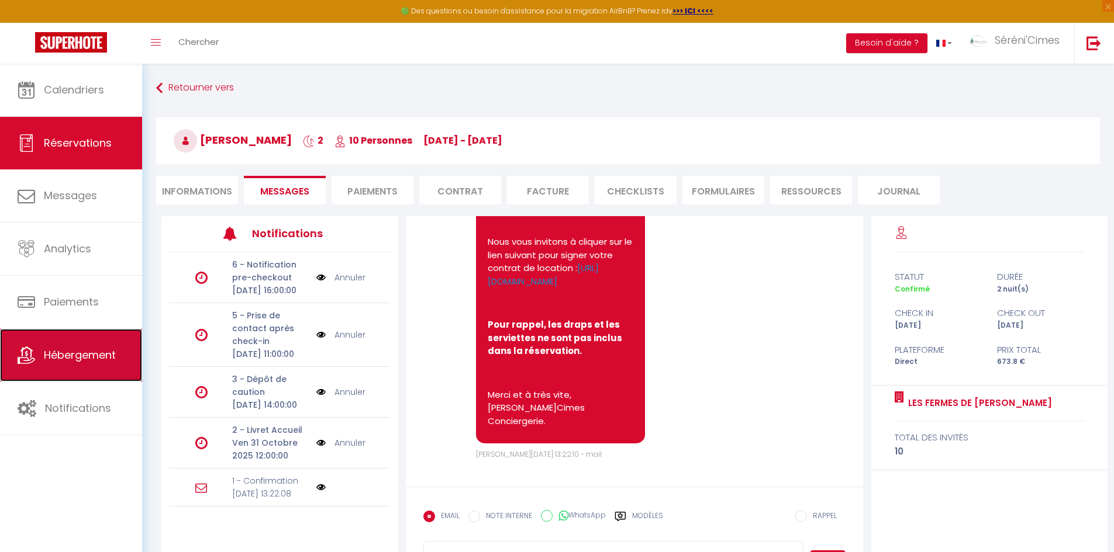
click at [50, 360] on span "Hébergement" at bounding box center [80, 355] width 72 height 15
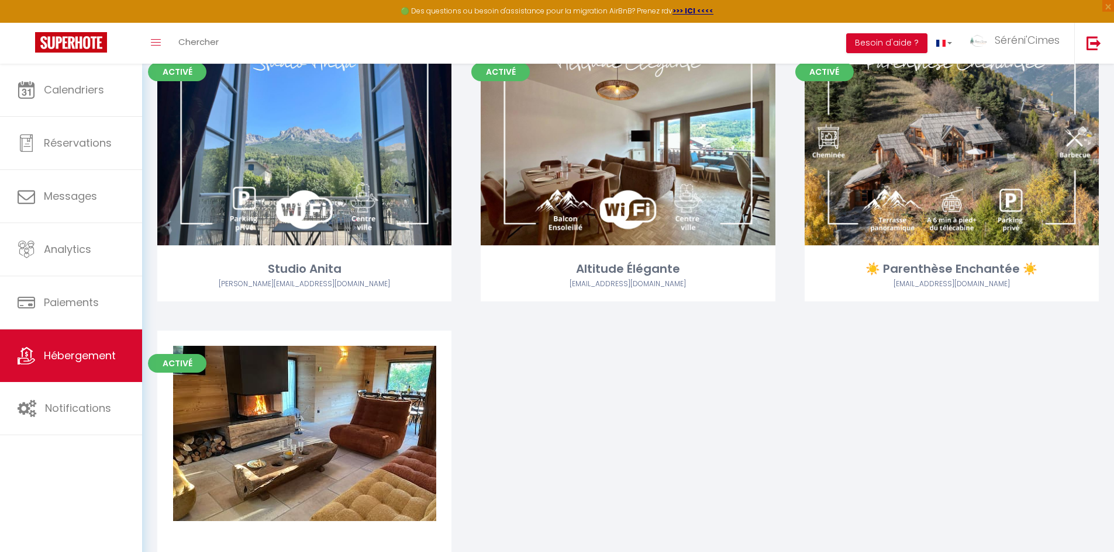
scroll to position [1942, 0]
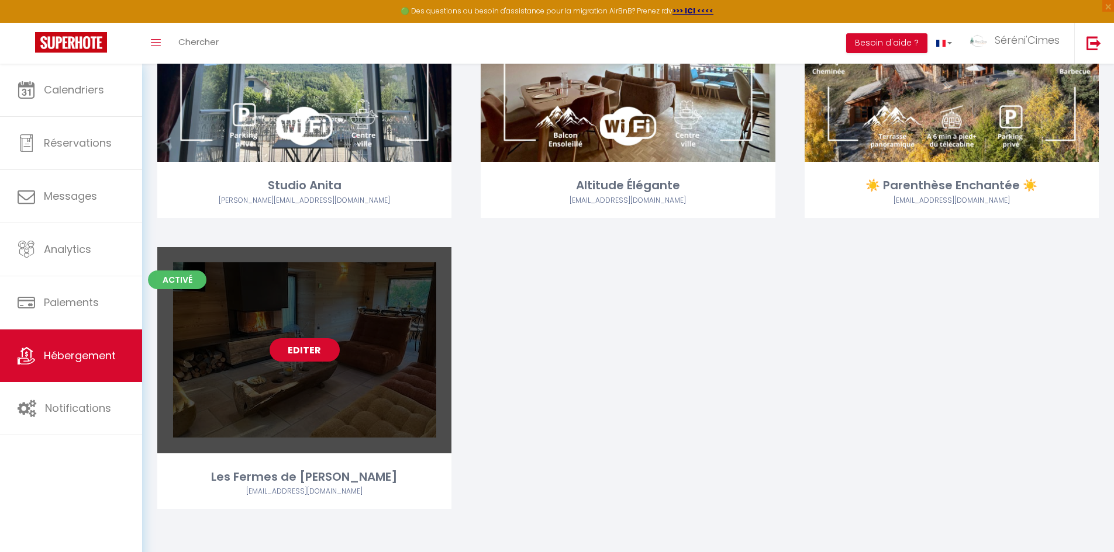
click at [295, 355] on link "Editer" at bounding box center [304, 349] width 70 height 23
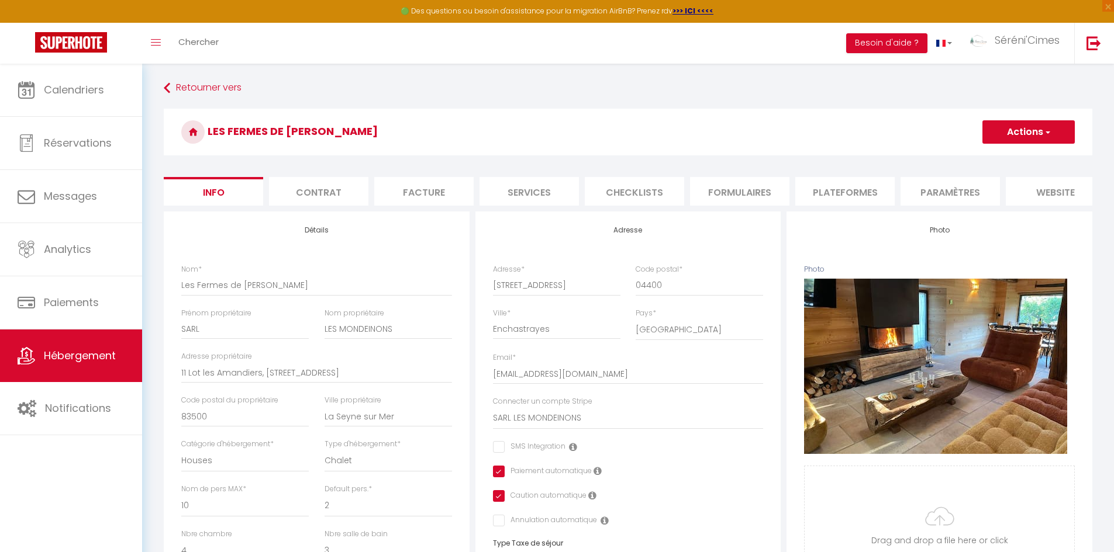
click at [432, 182] on li "Facture" at bounding box center [423, 191] width 99 height 29
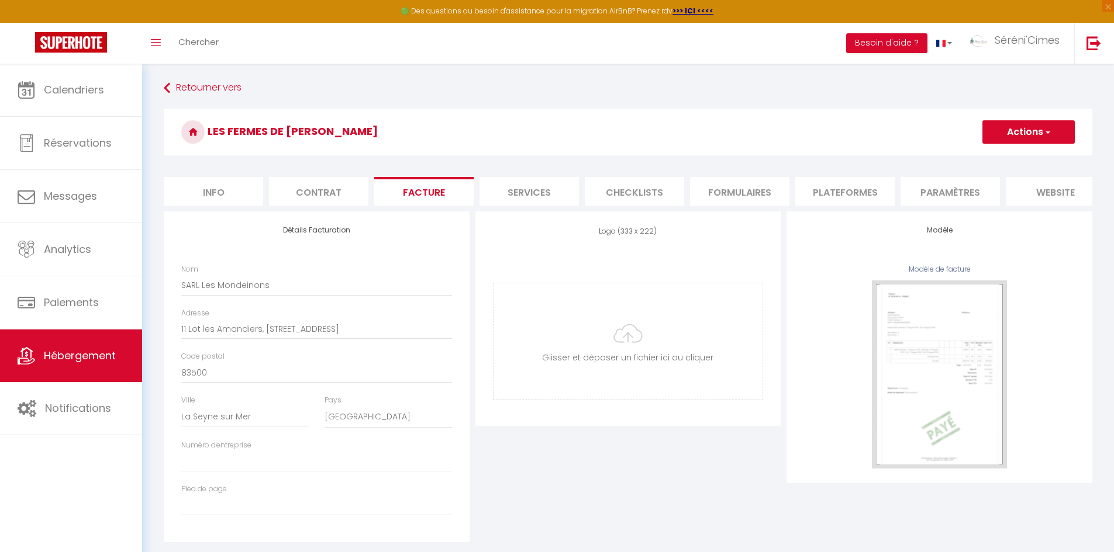
click at [333, 195] on li "Contrat" at bounding box center [318, 191] width 99 height 29
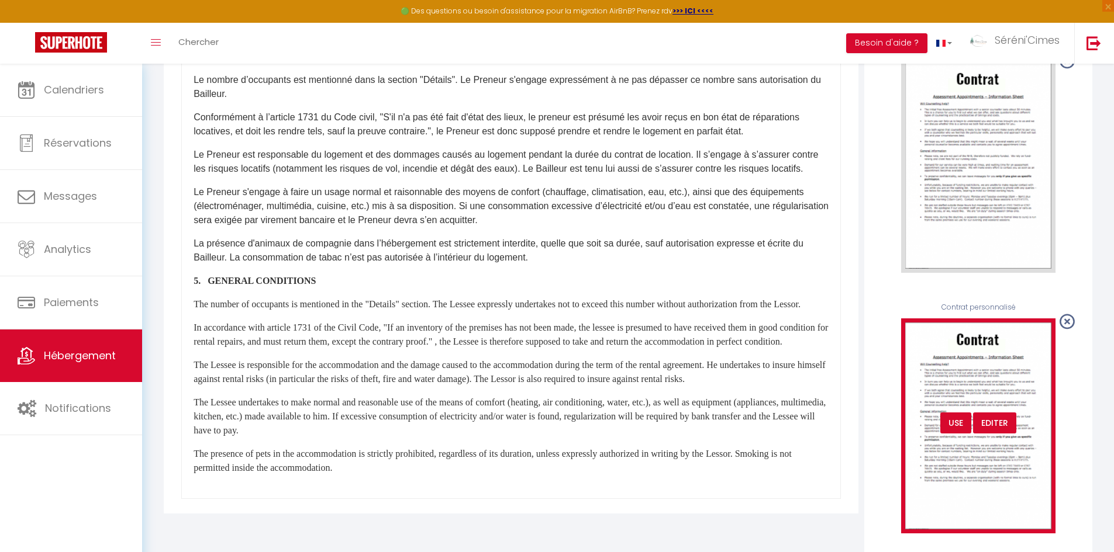
scroll to position [234, 0]
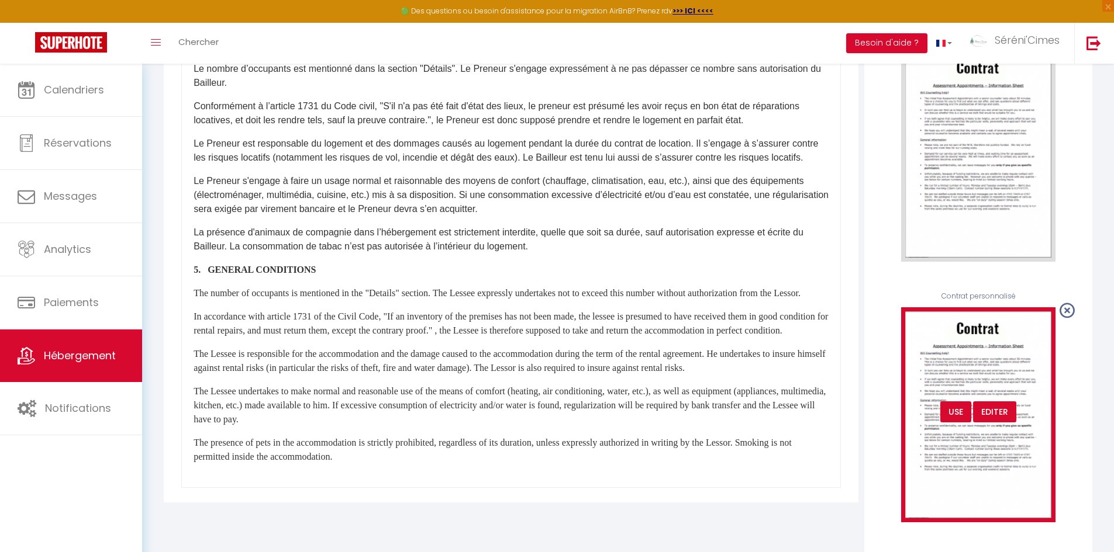
click at [949, 423] on div "USE" at bounding box center [955, 412] width 31 height 21
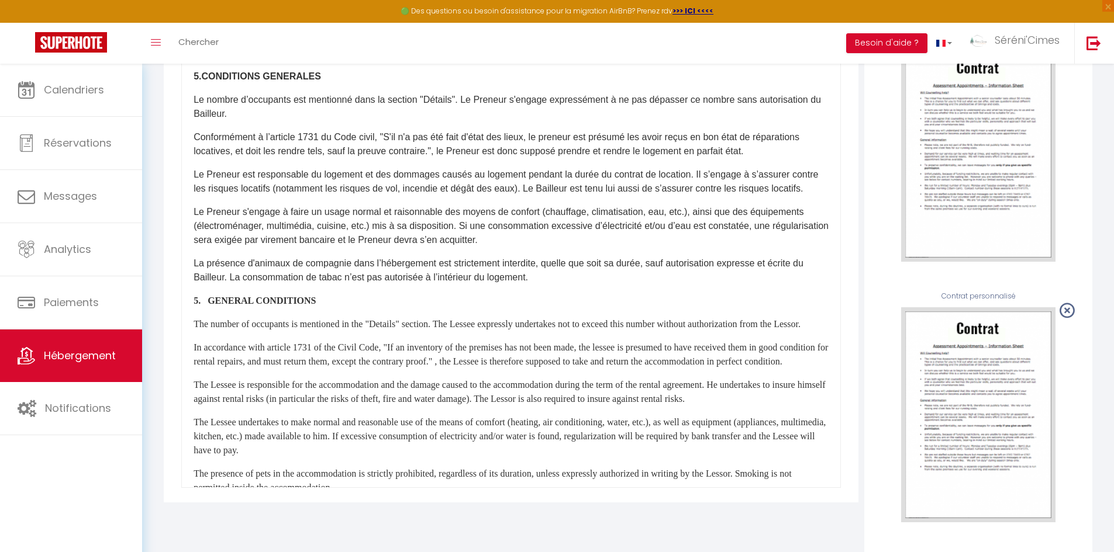
scroll to position [672, 0]
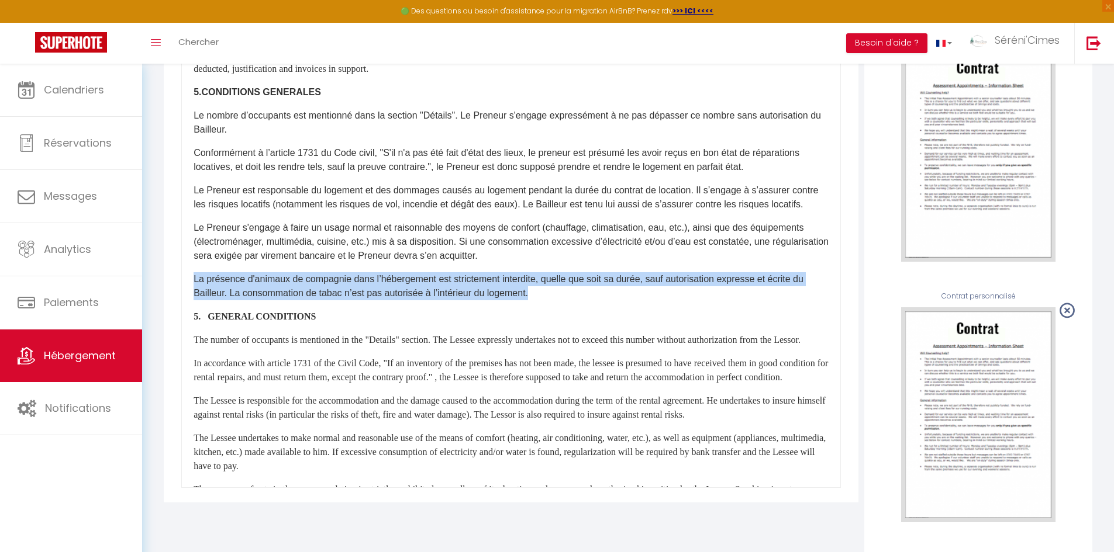
drag, startPoint x: 541, startPoint y: 331, endPoint x: 192, endPoint y: 304, distance: 350.6
click at [192, 304] on div "1. DESIGNATION DES PARTIES Le présent contrat est conclu entre le "Bailleur" et…" at bounding box center [510, 254] width 659 height 468
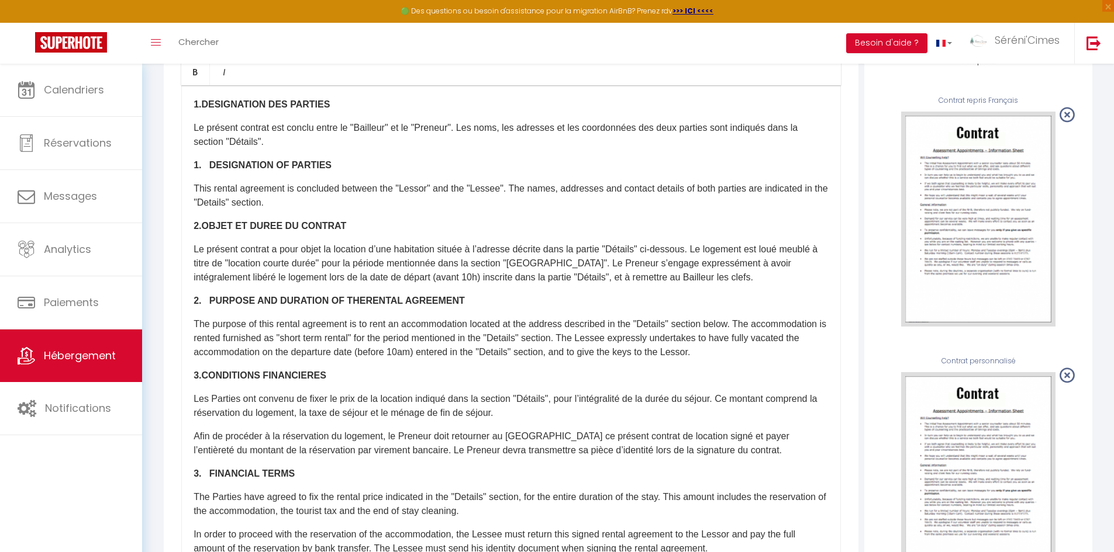
scroll to position [0, 0]
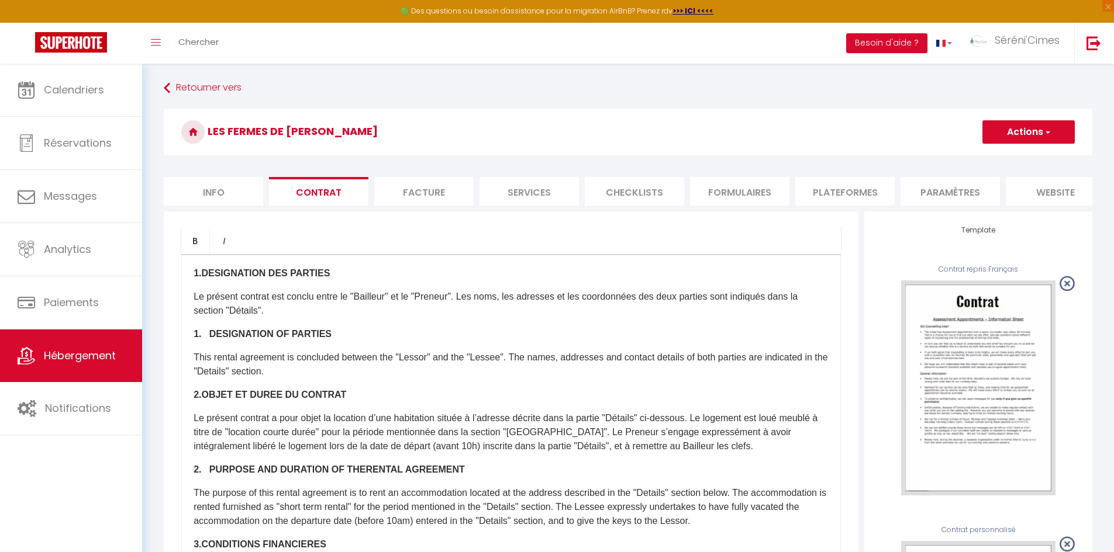
click at [1025, 123] on button "Actions" at bounding box center [1028, 131] width 92 height 23
click at [983, 154] on link "Enregistrer" at bounding box center [994, 157] width 160 height 15
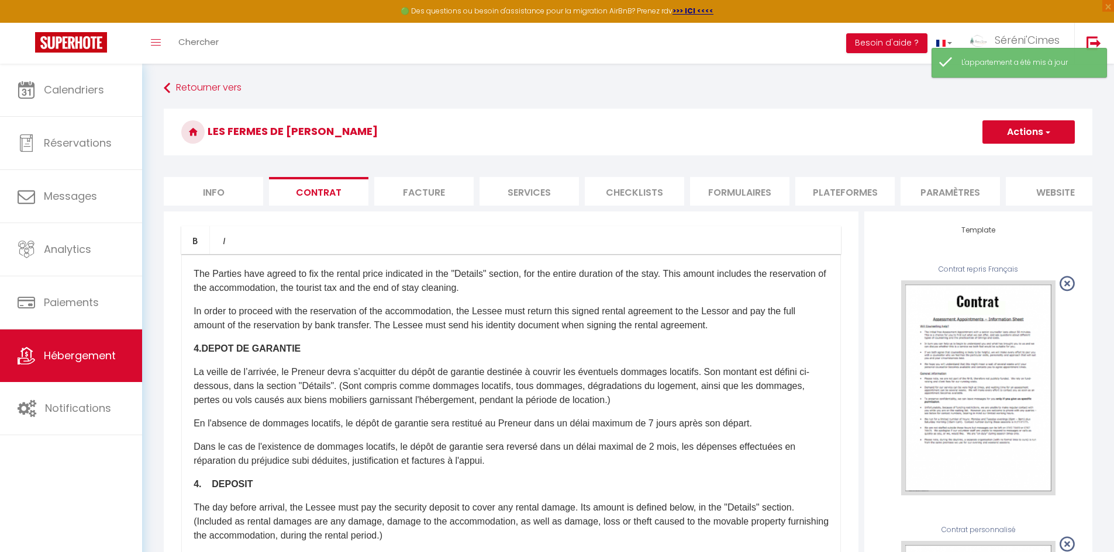
scroll to position [701, 0]
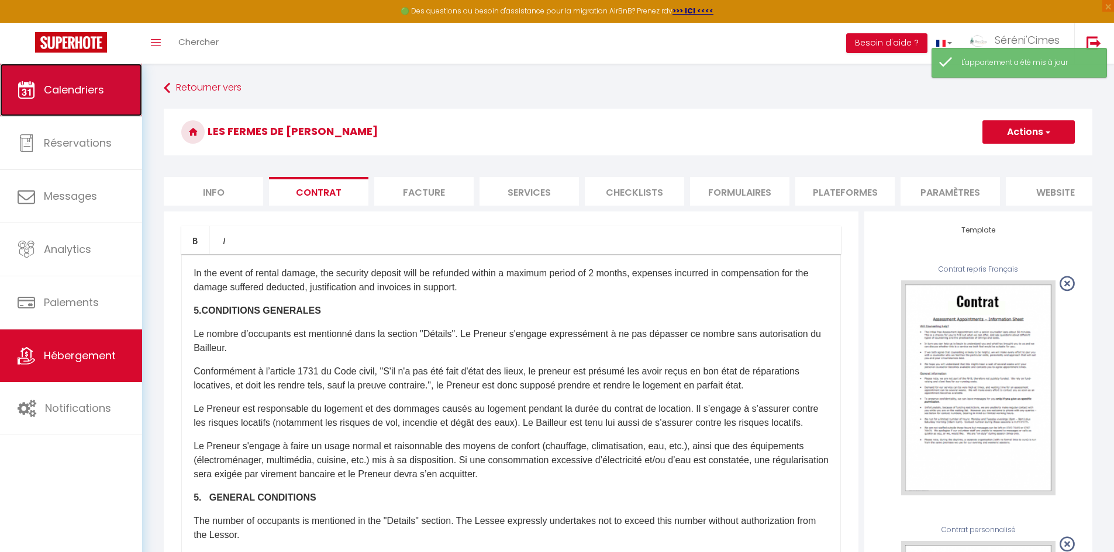
click at [72, 89] on span "Calendriers" at bounding box center [74, 89] width 60 height 15
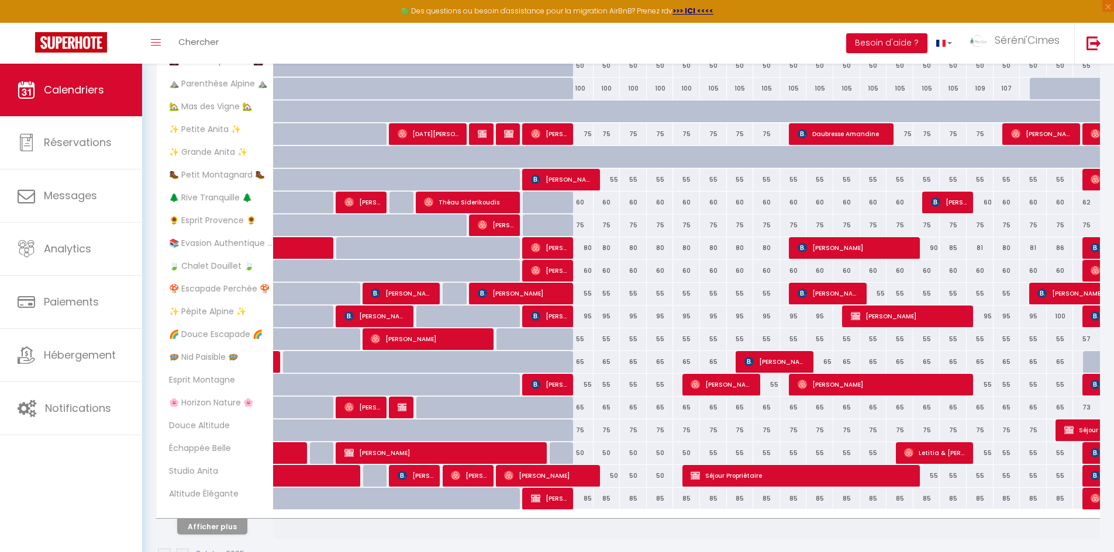
scroll to position [247, 0]
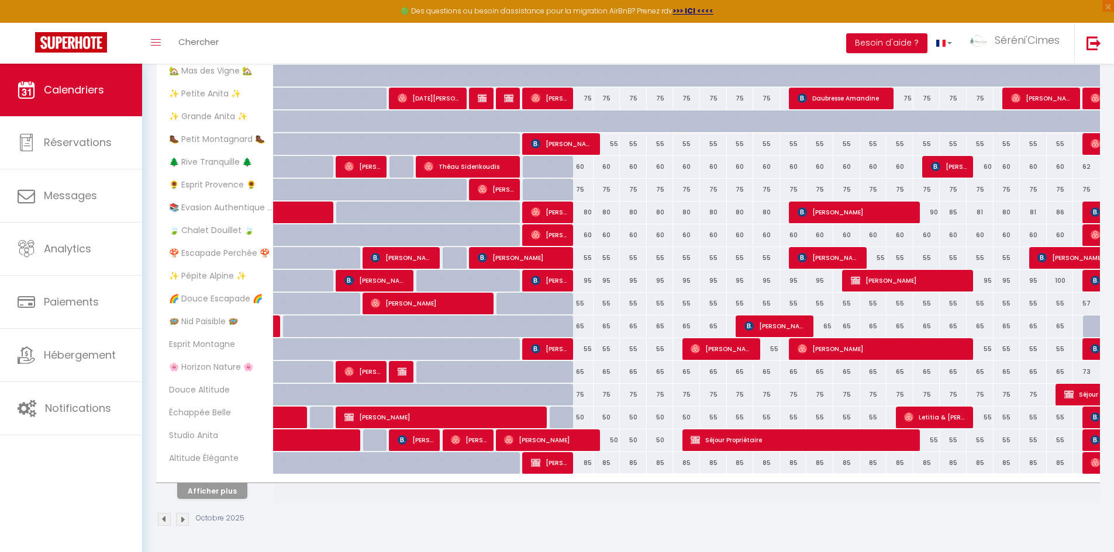
click at [185, 518] on img at bounding box center [182, 519] width 13 height 13
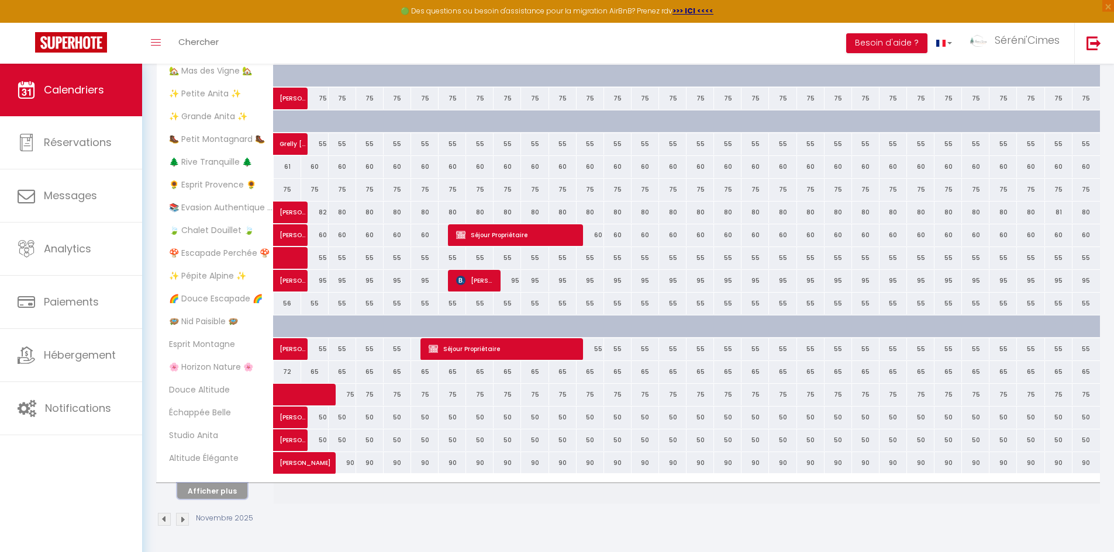
click at [208, 489] on button "Afficher plus" at bounding box center [212, 491] width 70 height 16
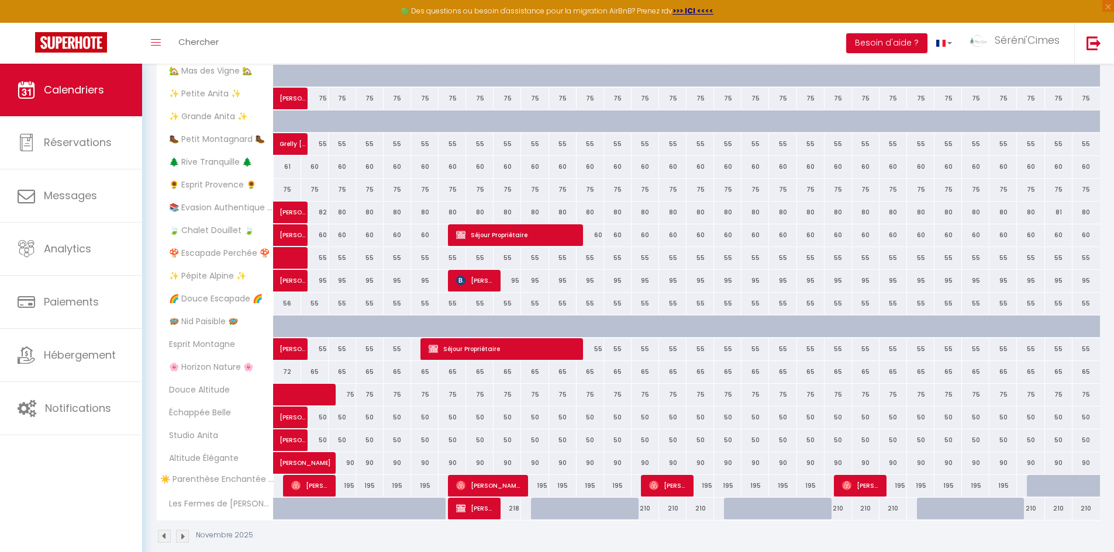
scroll to position [264, 0]
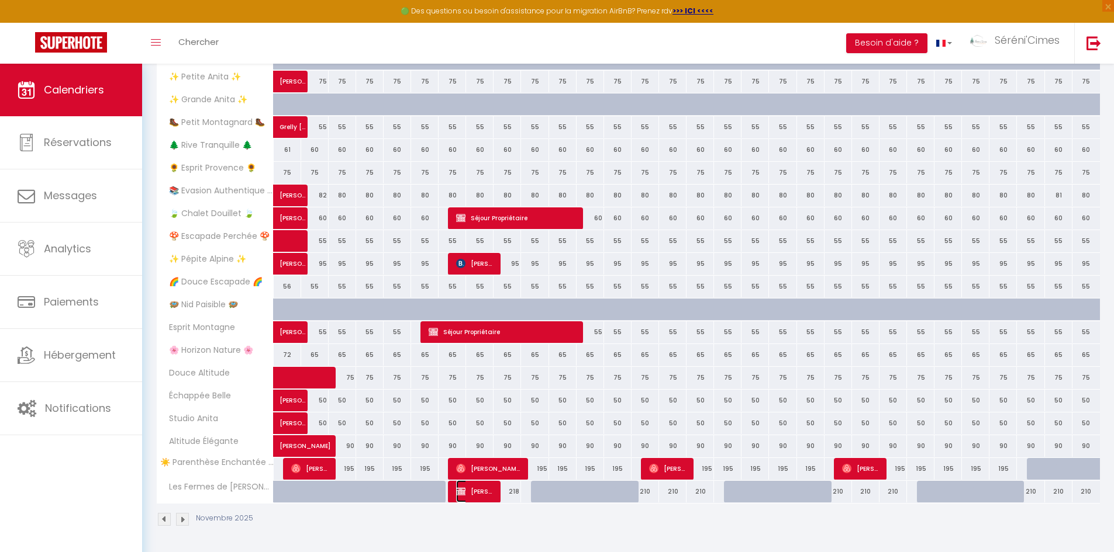
click at [480, 489] on span "[PERSON_NAME]" at bounding box center [474, 492] width 37 height 22
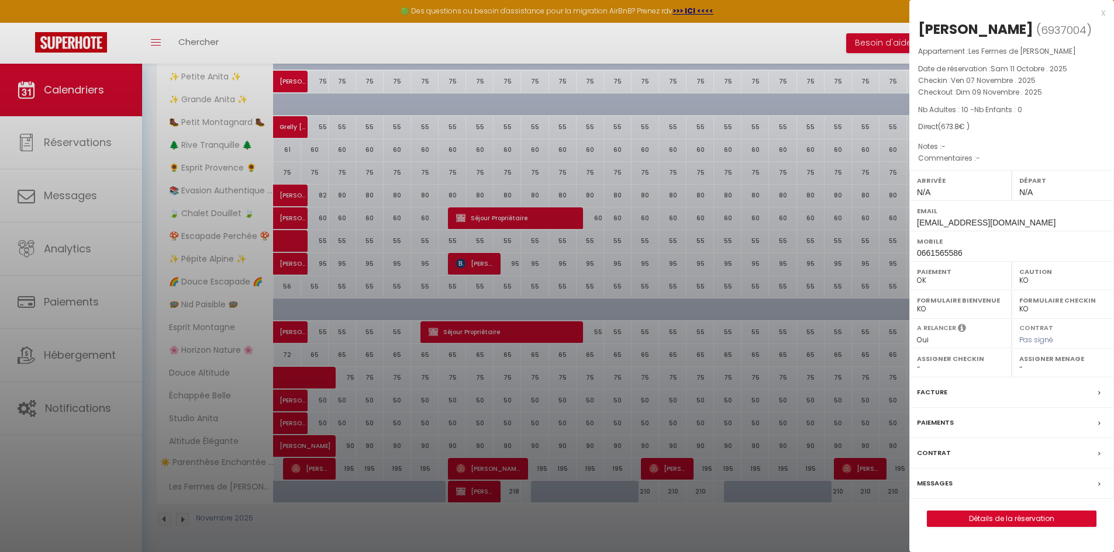
click at [927, 452] on label "Contrat" at bounding box center [934, 453] width 34 height 12
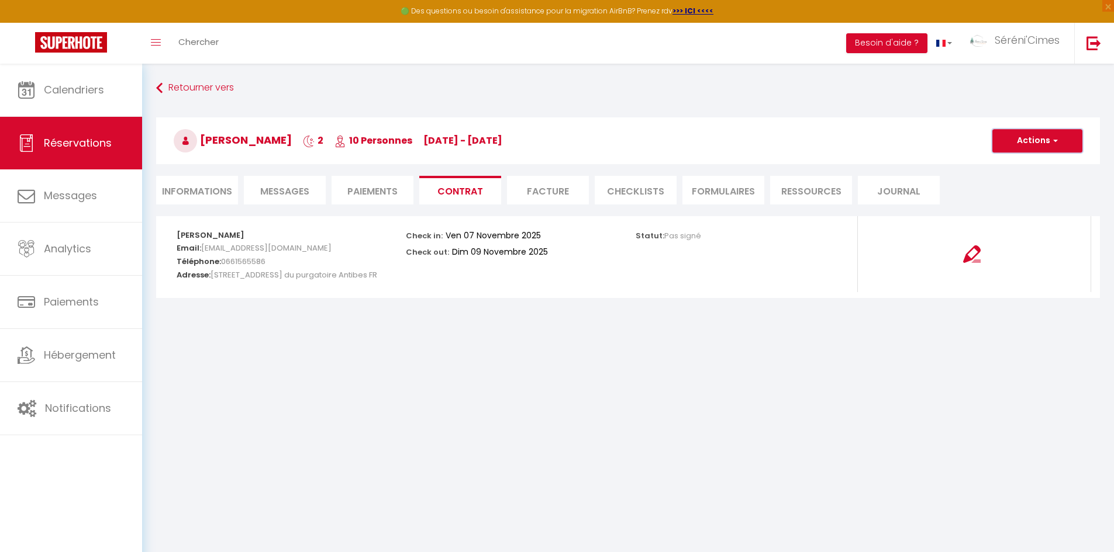
click at [1046, 142] on button "Actions" at bounding box center [1037, 140] width 90 height 23
click at [1033, 177] on link "Envoyer le contrat" at bounding box center [1028, 181] width 98 height 15
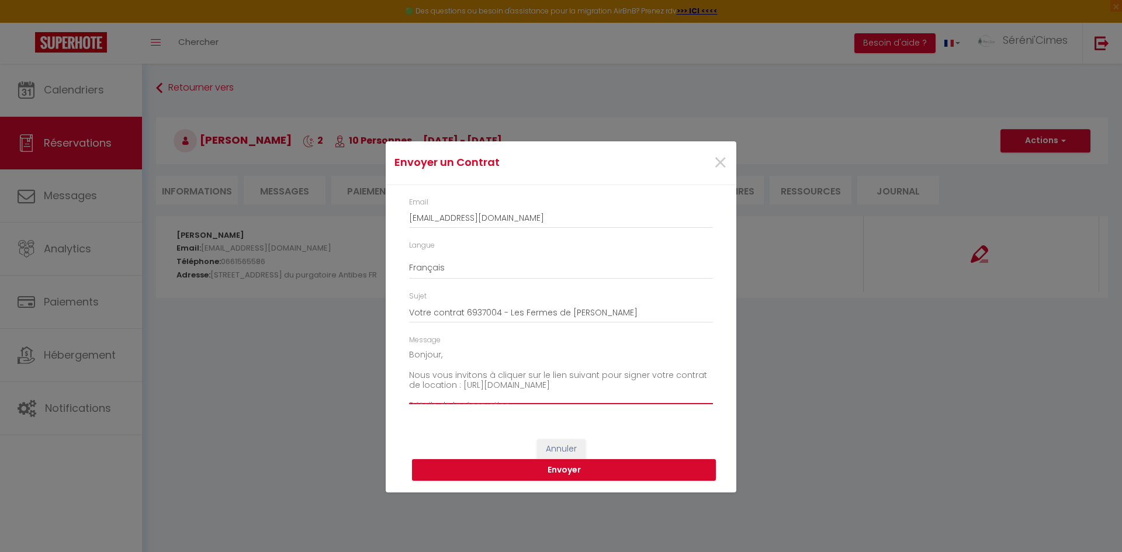
click at [437, 354] on textarea "Bonjour, Nous vous invitons à cliquer sur le lien suivant pour signer votre con…" at bounding box center [561, 375] width 304 height 59
drag, startPoint x: 506, startPoint y: 313, endPoint x: 330, endPoint y: 303, distance: 175.7
click at [330, 303] on div "Envoyer un Contrat × Email [EMAIL_ADDRESS][DOMAIN_NAME] Langue Anglais Français…" at bounding box center [561, 276] width 1122 height 552
click at [594, 311] on input "Séréni'Cimes Les Fermes de [PERSON_NAME]" at bounding box center [561, 312] width 304 height 21
click at [462, 314] on input "Séréni'Cimes Les Fermes de [PERSON_NAME]" at bounding box center [561, 312] width 304 height 21
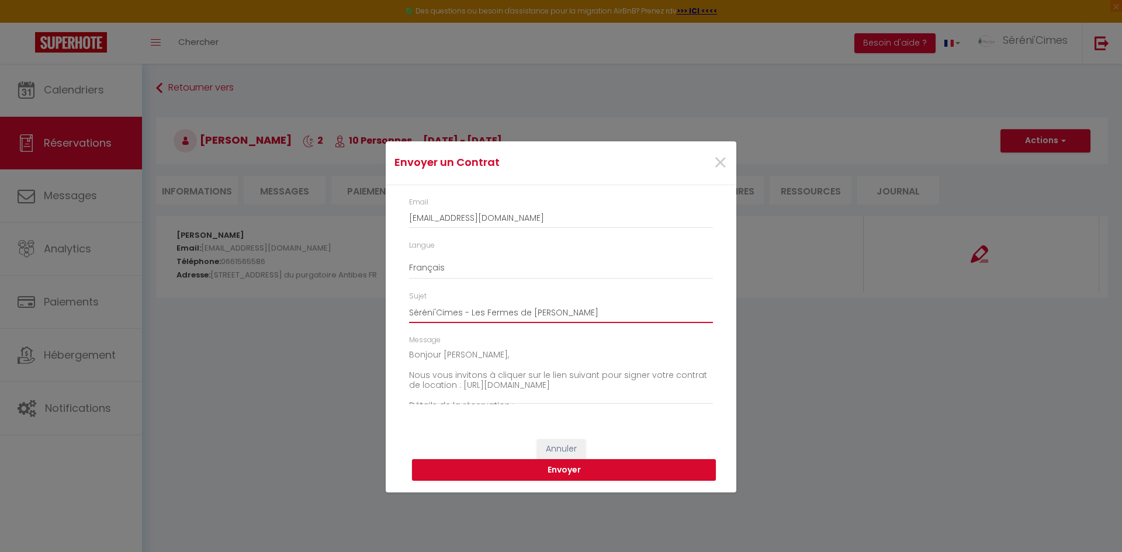
click at [571, 310] on input "Séréni'Cimes - Les Fermes de [PERSON_NAME]" at bounding box center [561, 312] width 304 height 21
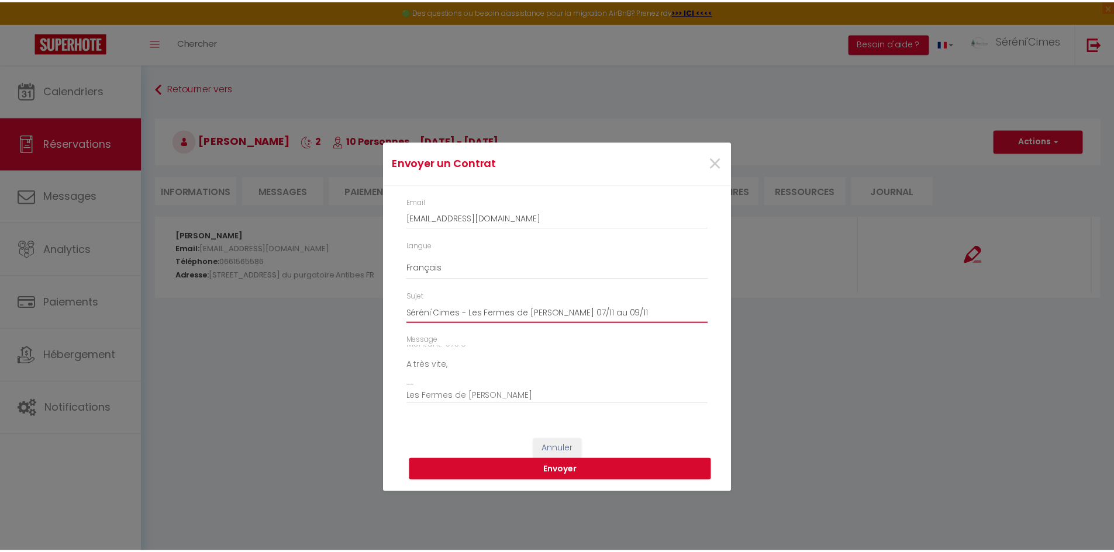
scroll to position [143, 0]
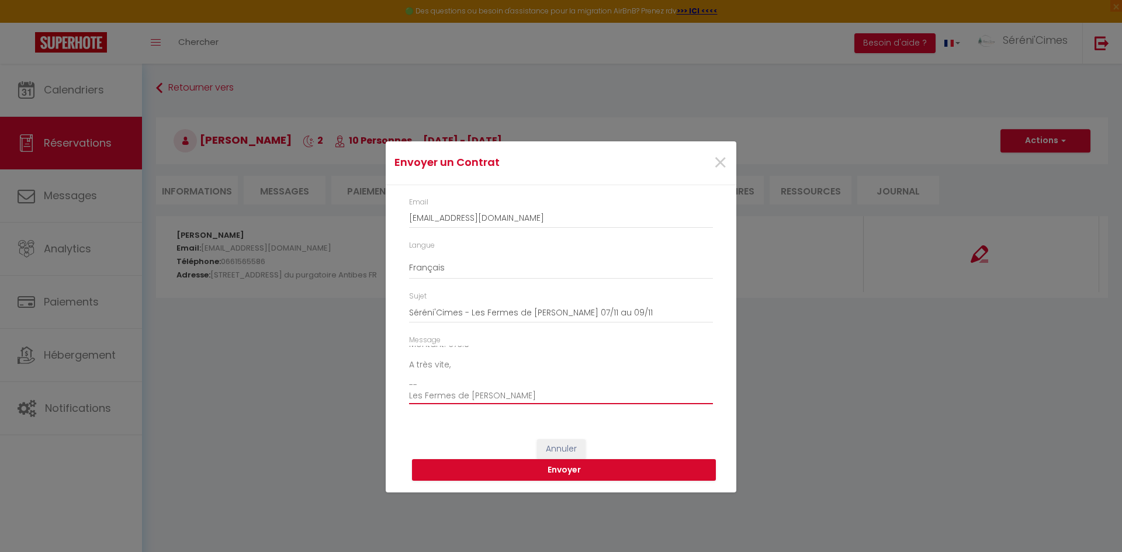
click at [469, 368] on textarea "Bonjour [PERSON_NAME], Nous vous invitons à cliquer sur le lien suivant pour si…" at bounding box center [561, 375] width 304 height 59
click at [534, 471] on button "Envoyer" at bounding box center [564, 470] width 304 height 22
